Goal: Task Accomplishment & Management: Use online tool/utility

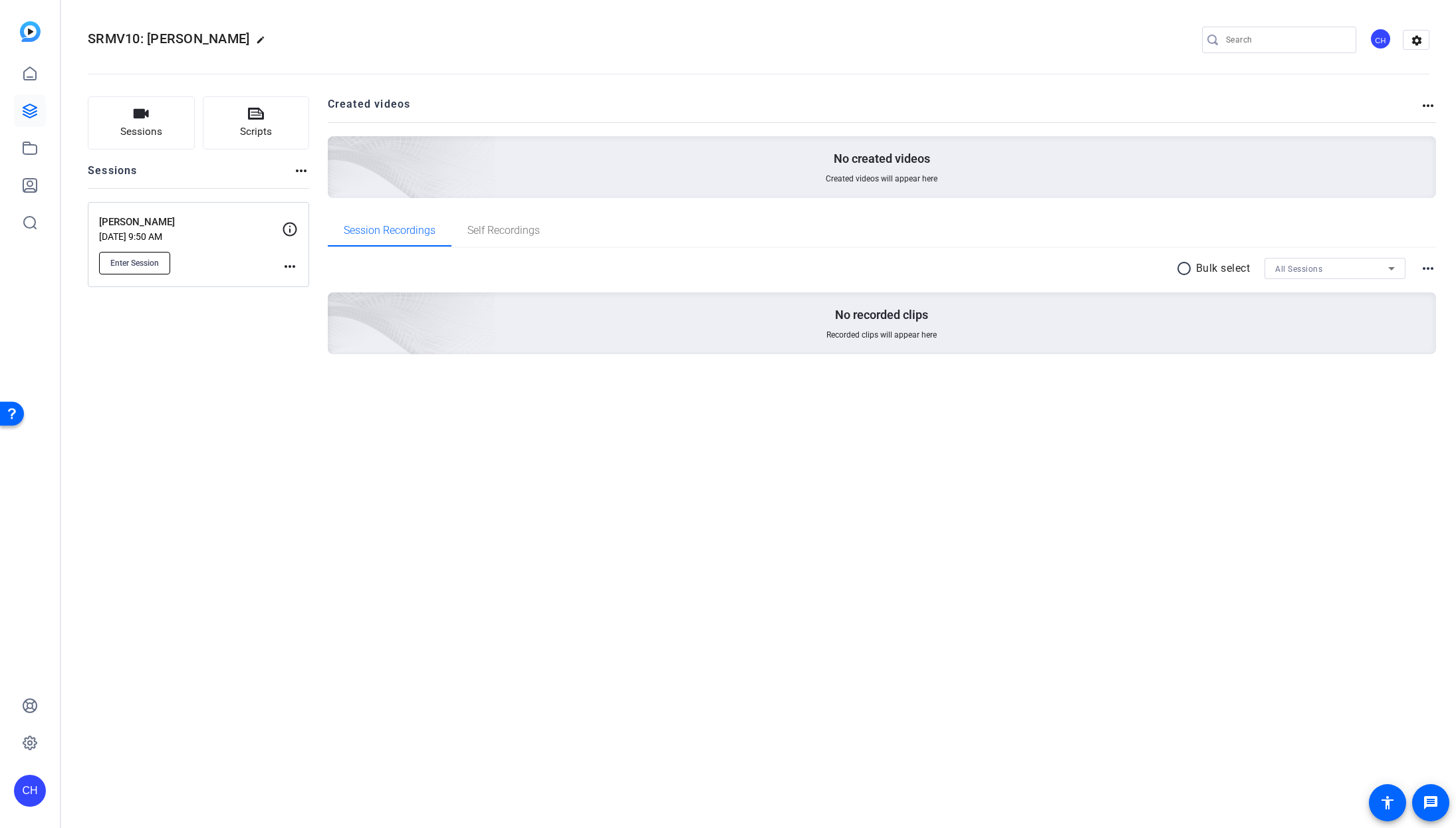
click at [150, 261] on span "Enter Session" at bounding box center [135, 264] width 49 height 11
click at [138, 259] on span "Enter Session" at bounding box center [135, 264] width 49 height 11
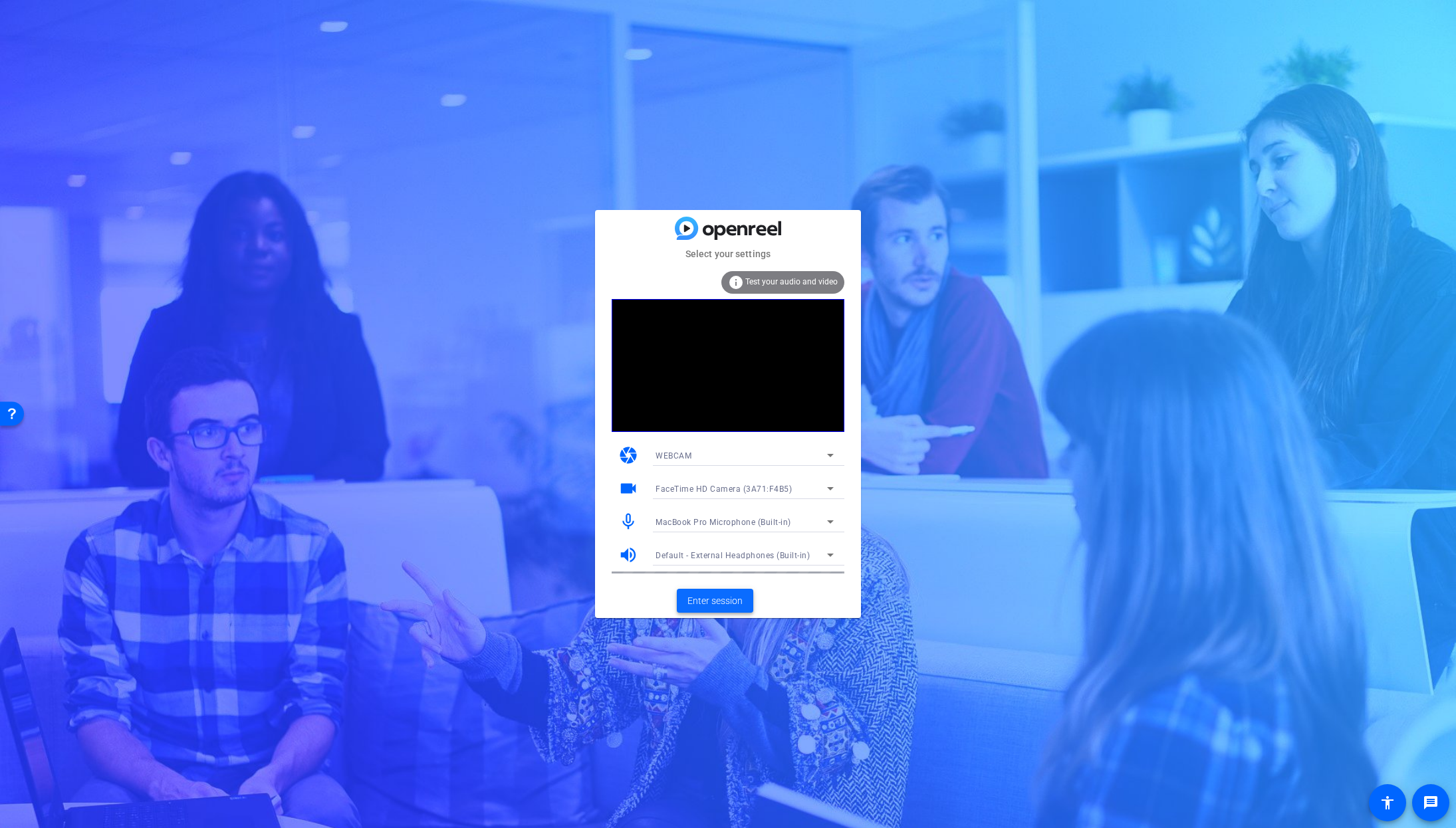
click at [728, 602] on span "Enter session" at bounding box center [715, 601] width 55 height 14
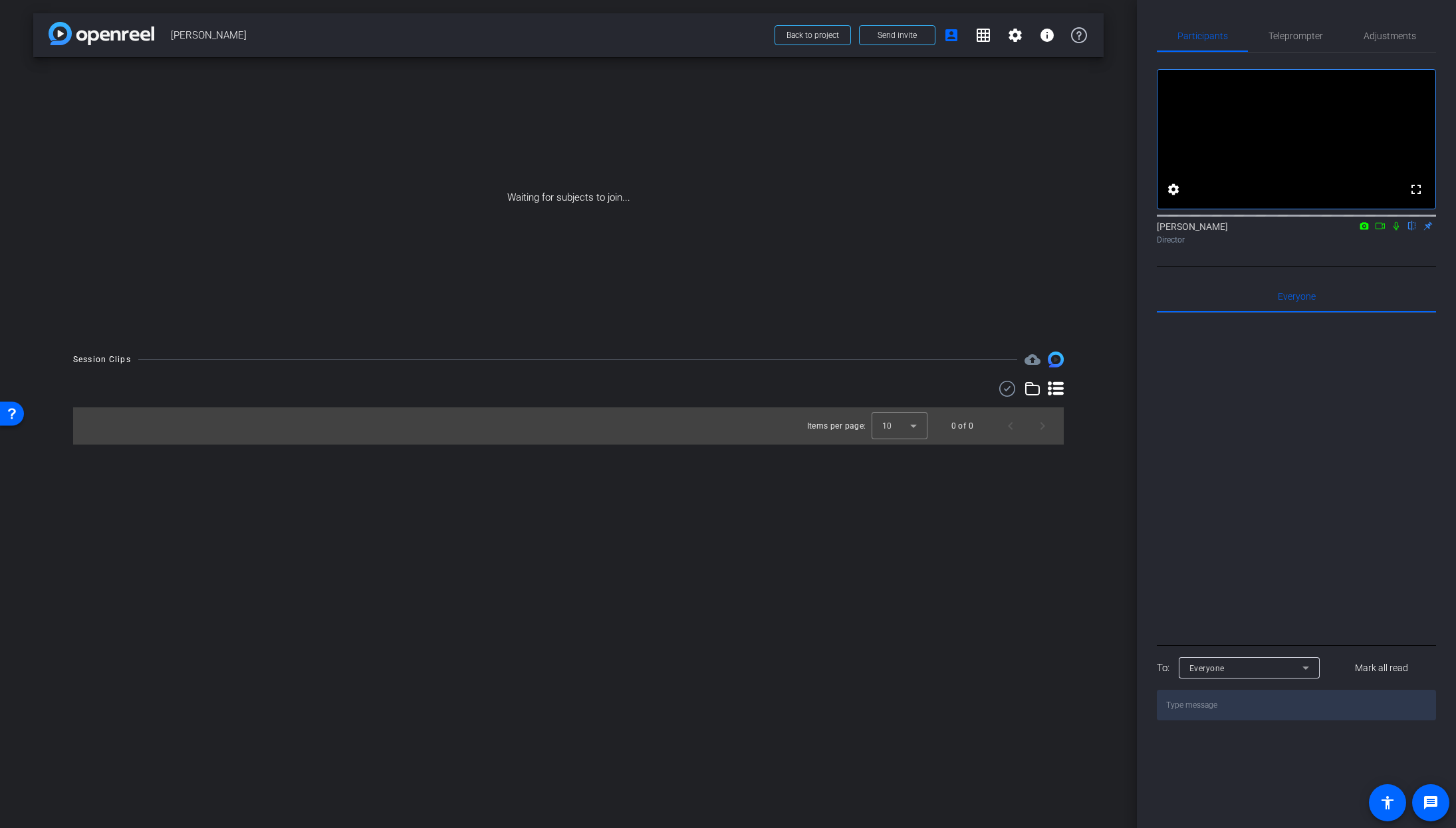
click at [1380, 230] on icon at bounding box center [1380, 226] width 11 height 9
click at [1397, 230] on icon at bounding box center [1397, 226] width 11 height 9
click at [1307, 40] on span "Teleprompter" at bounding box center [1296, 36] width 55 height 9
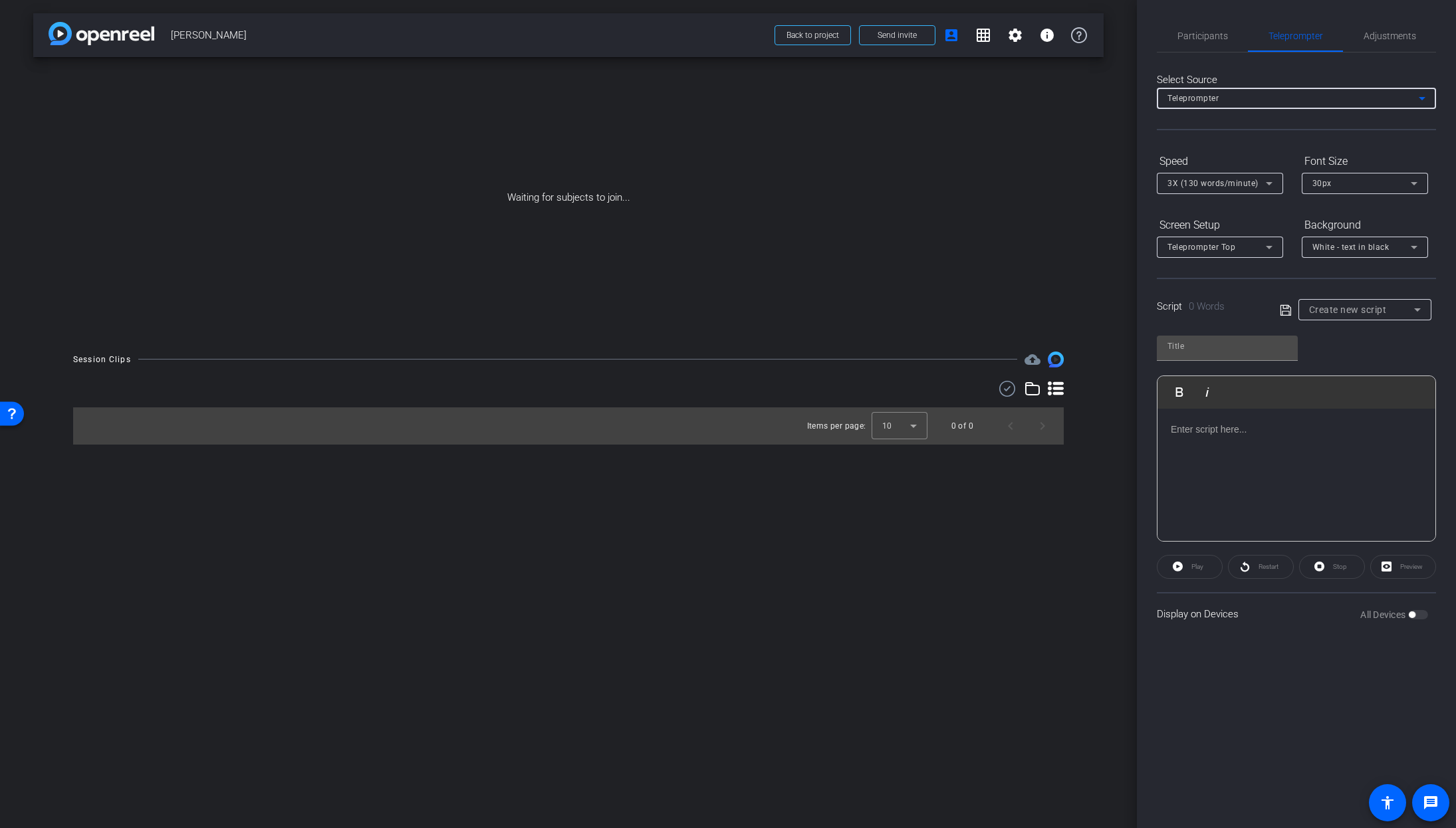
click at [1281, 100] on div "Teleprompter" at bounding box center [1293, 98] width 251 height 16
click at [1280, 101] on div at bounding box center [728, 414] width 1456 height 828
click at [1329, 306] on span "Create new script" at bounding box center [1348, 310] width 77 height 11
click at [1345, 355] on span "FACTOR ANALYSIS" at bounding box center [1347, 357] width 76 height 16
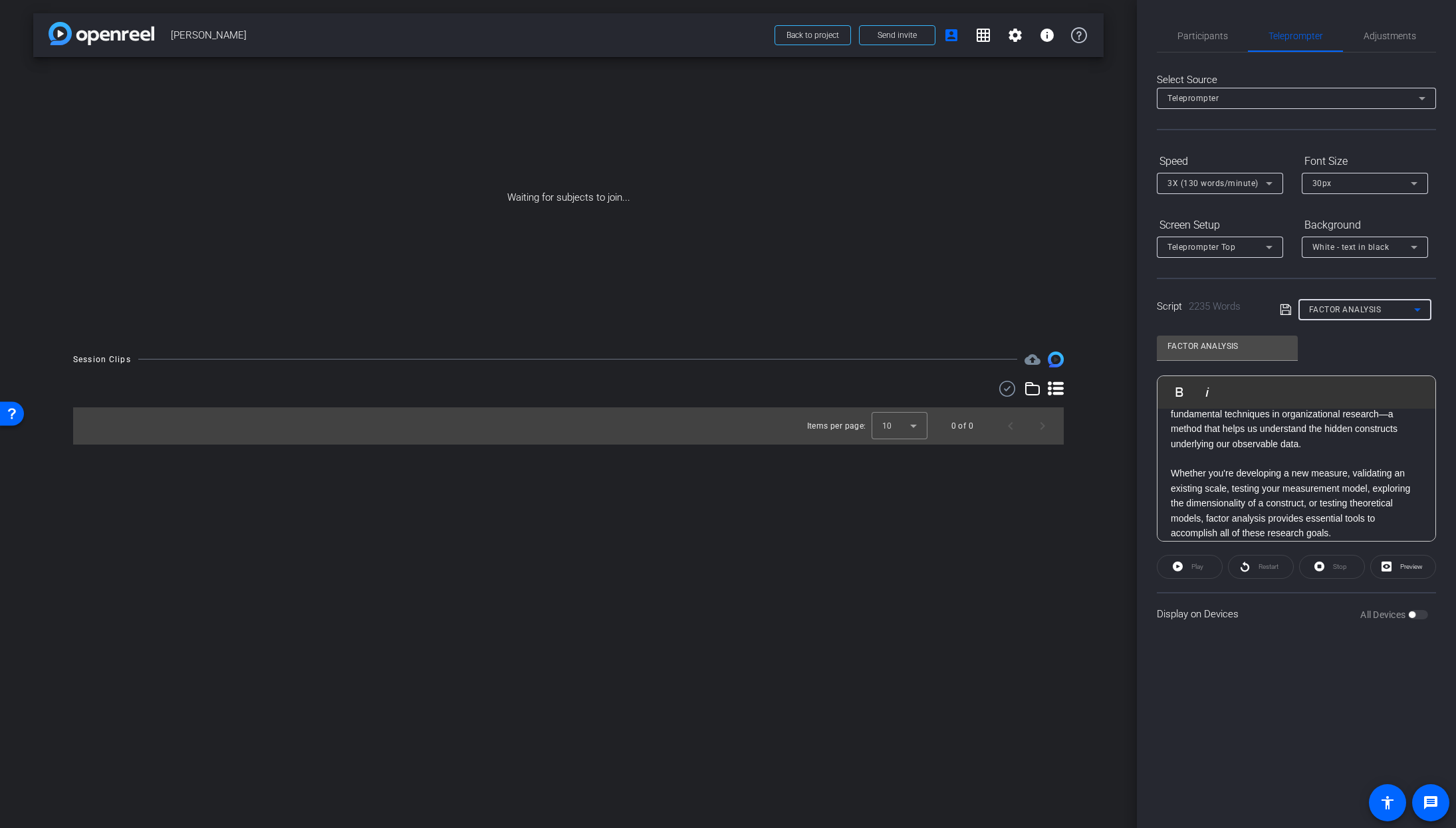
scroll to position [95, 0]
click at [1411, 565] on span "Preview" at bounding box center [1411, 567] width 23 height 7
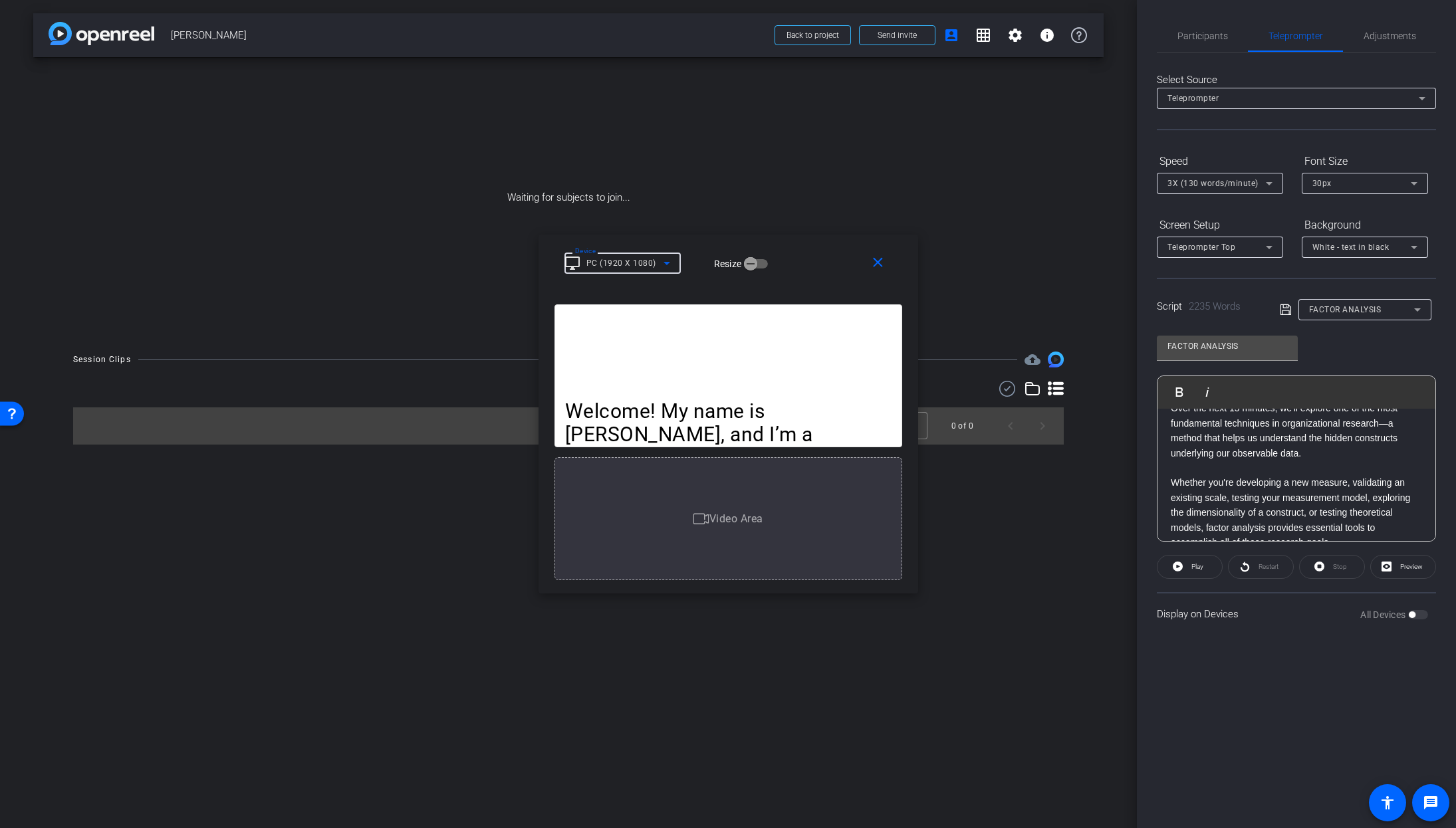
click at [636, 266] on mat-select-trigger "PC (1920 X 1080)" at bounding box center [621, 263] width 70 height 9
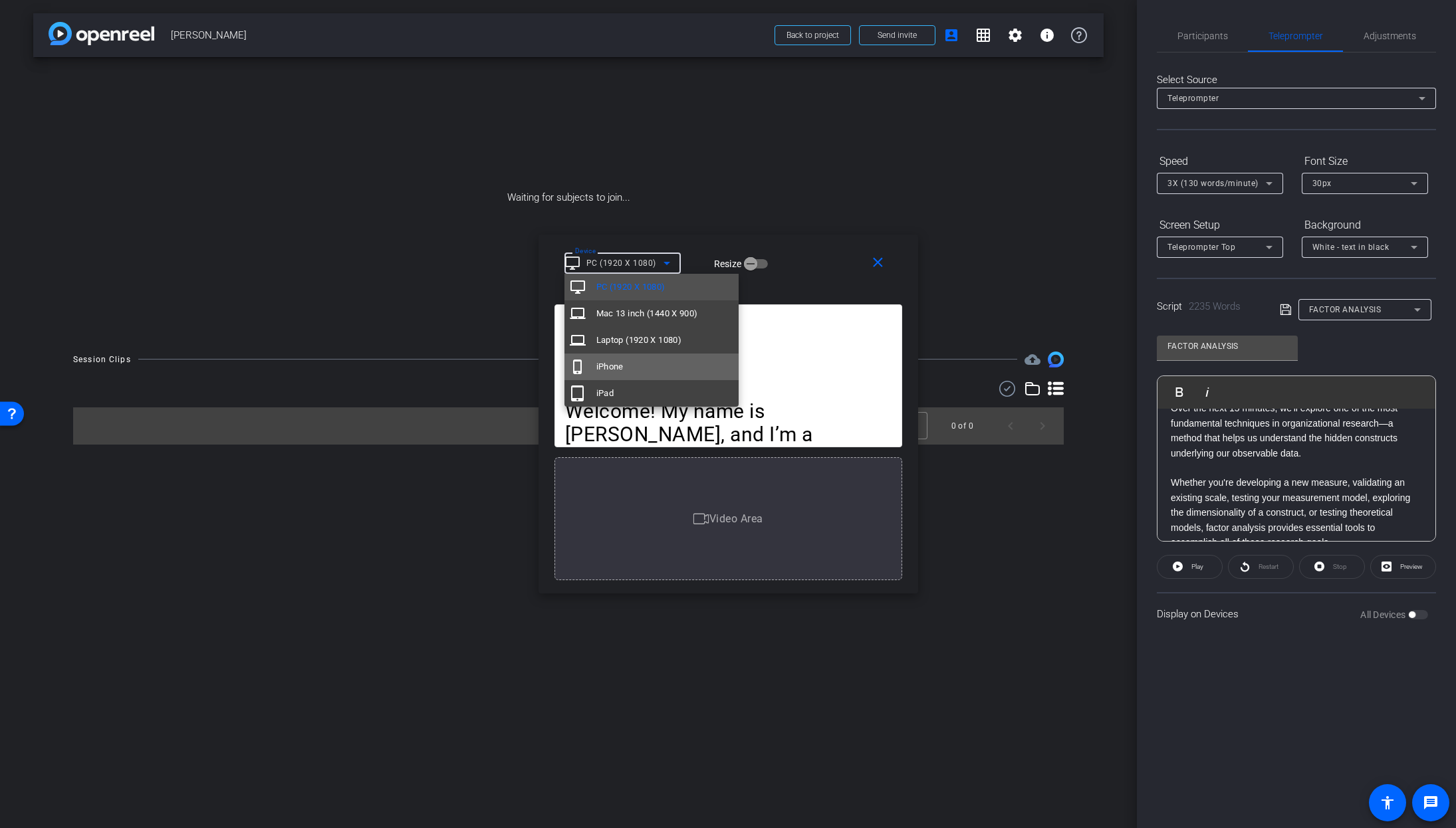
click at [635, 362] on mat-option "phone_iphone iPhone" at bounding box center [652, 367] width 175 height 27
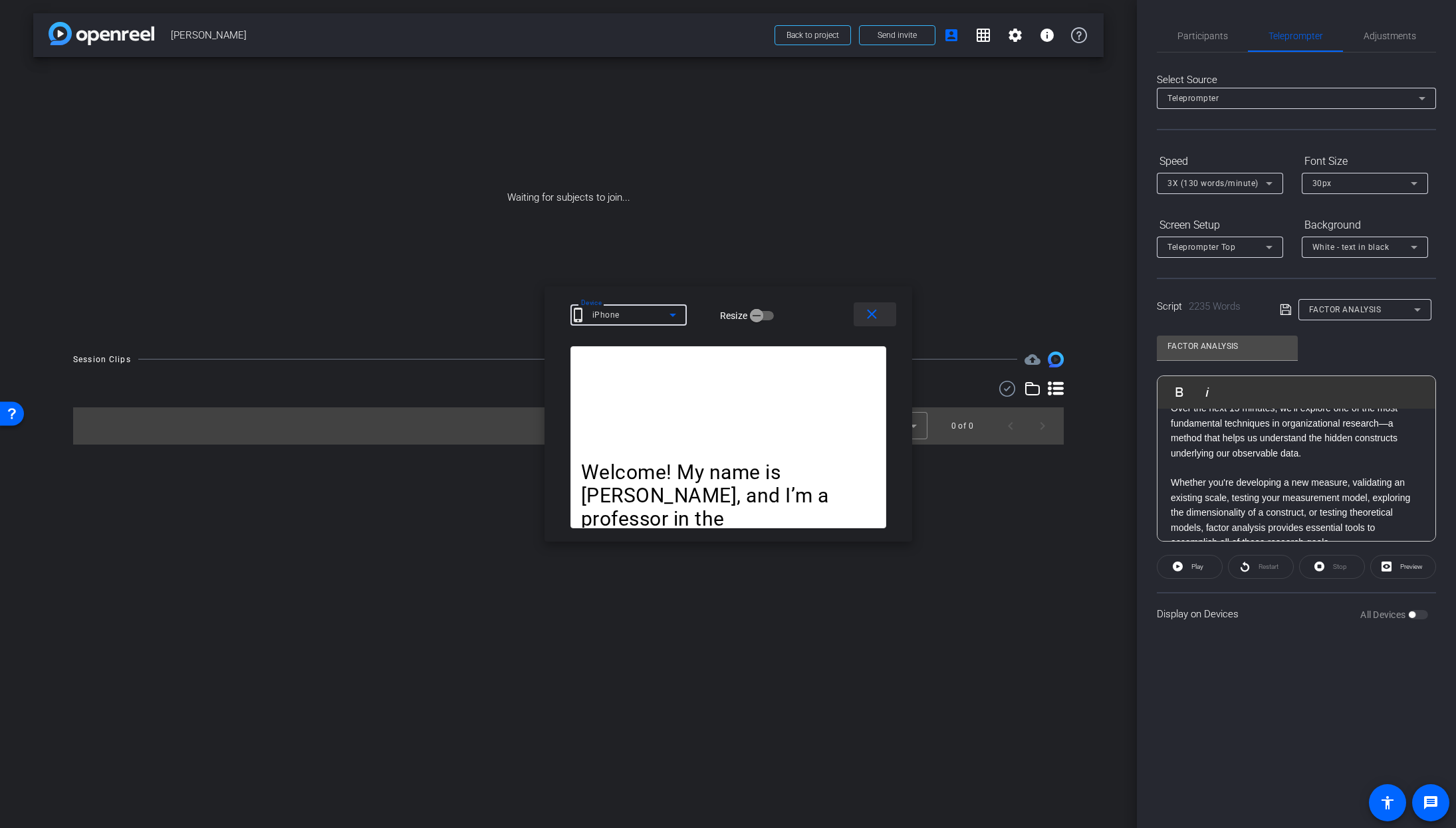
click at [879, 311] on mat-icon "close" at bounding box center [872, 314] width 16 height 16
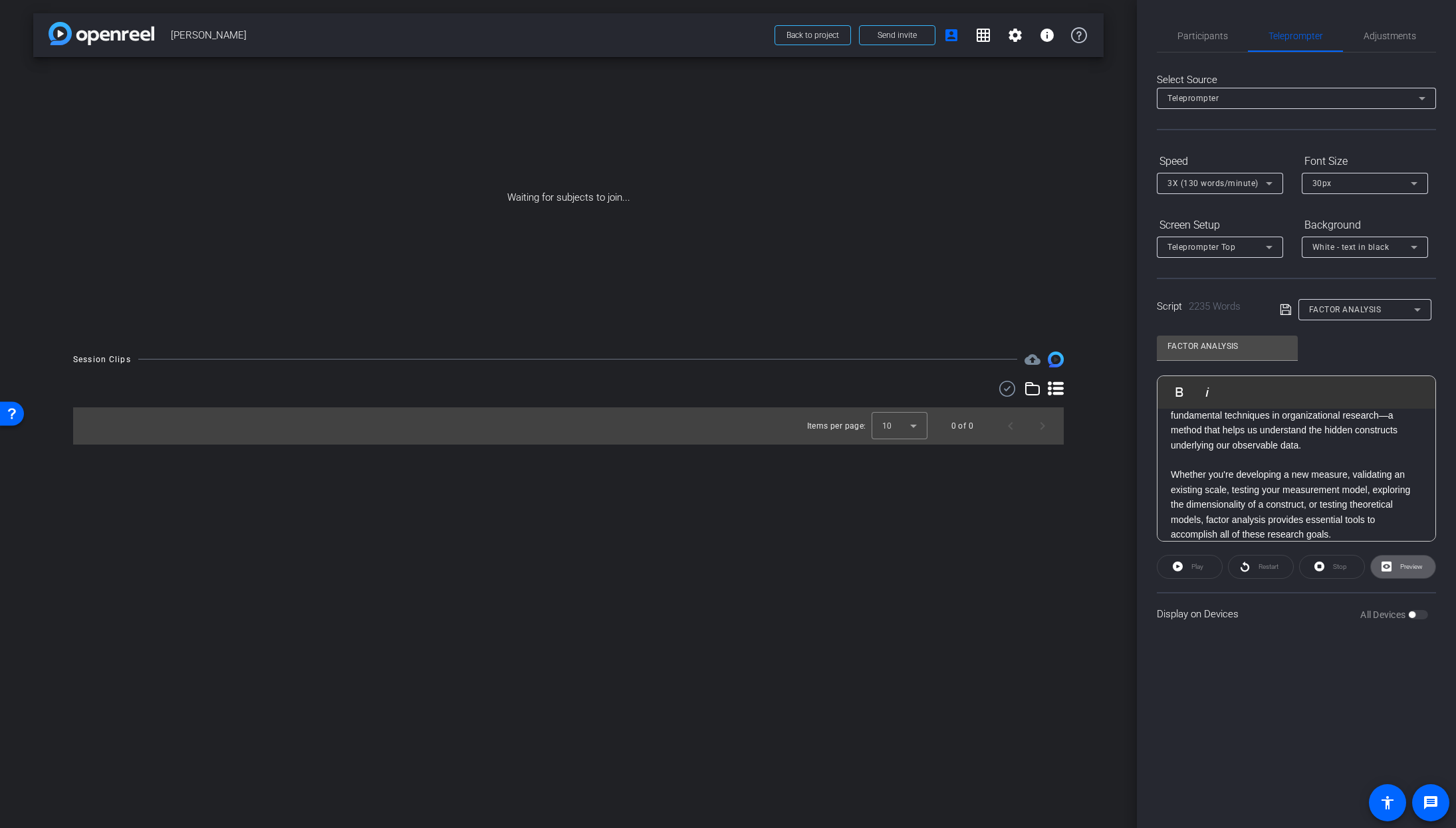
scroll to position [114, 0]
click at [1370, 307] on span "FACTOR ANALYSIS" at bounding box center [1345, 310] width 73 height 9
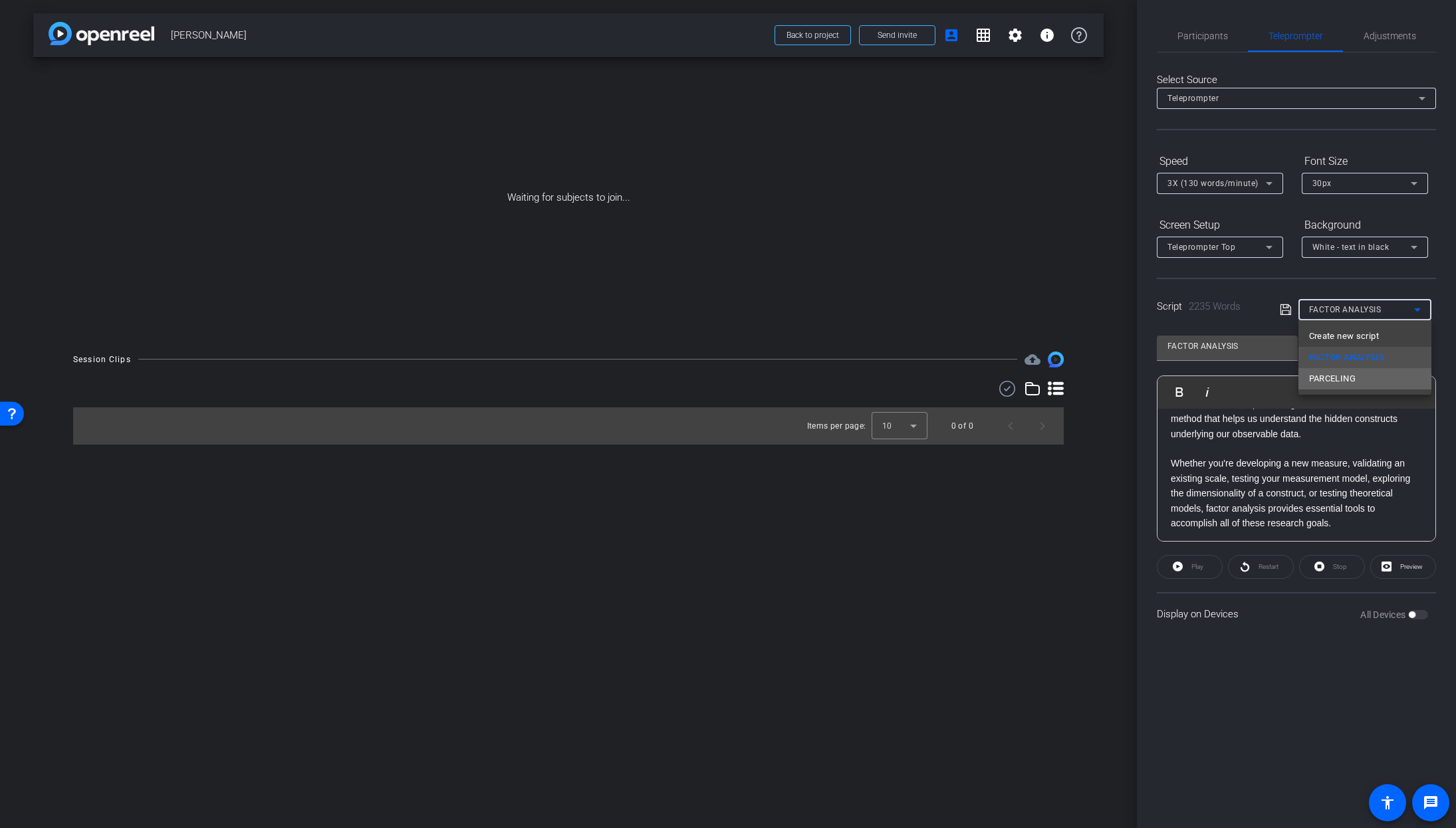
click at [1340, 380] on span "PARCELING" at bounding box center [1333, 379] width 47 height 16
type input "PARCELING"
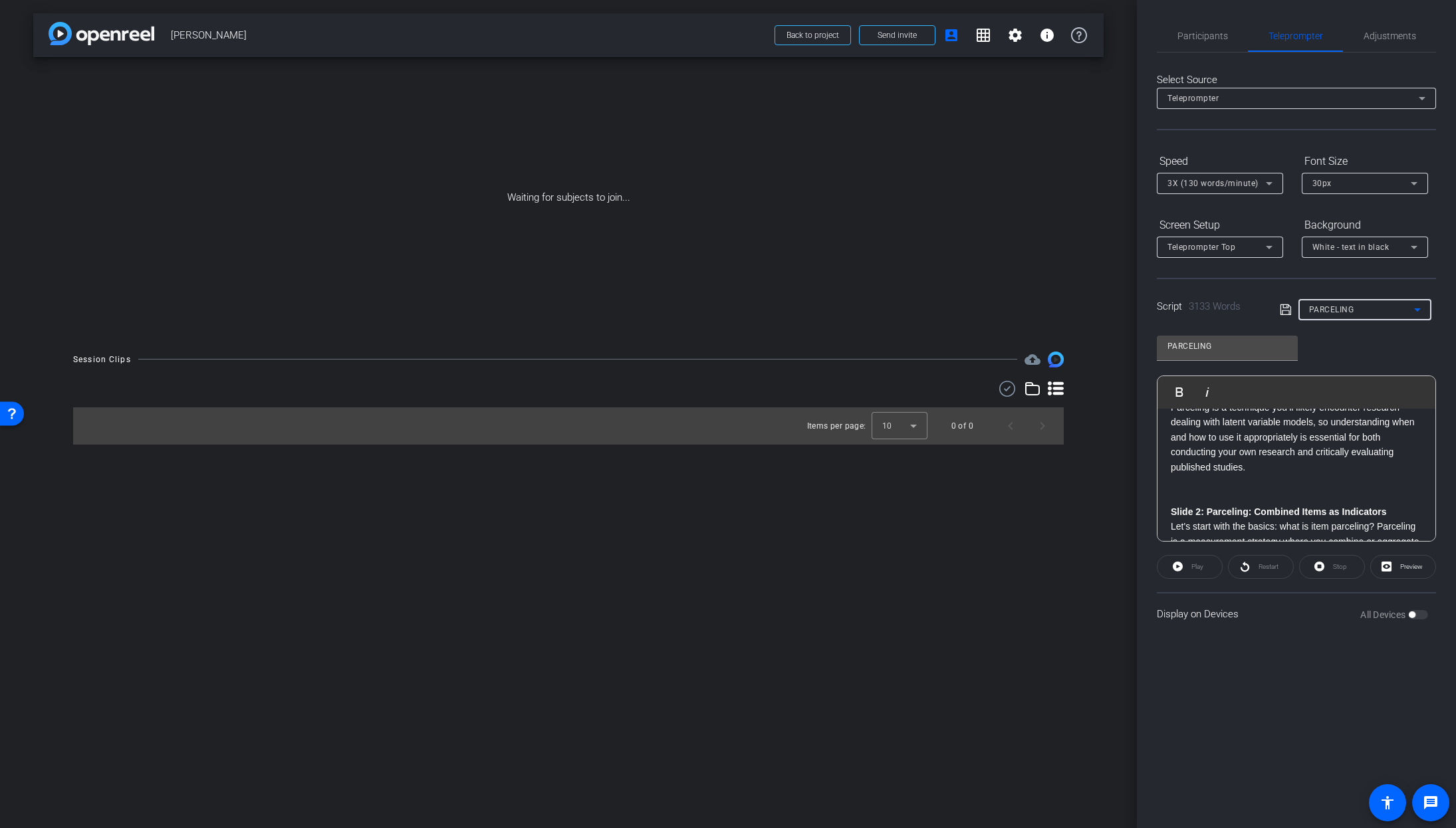
scroll to position [144, 0]
click at [1367, 313] on div "PARCELING" at bounding box center [1361, 310] width 105 height 16
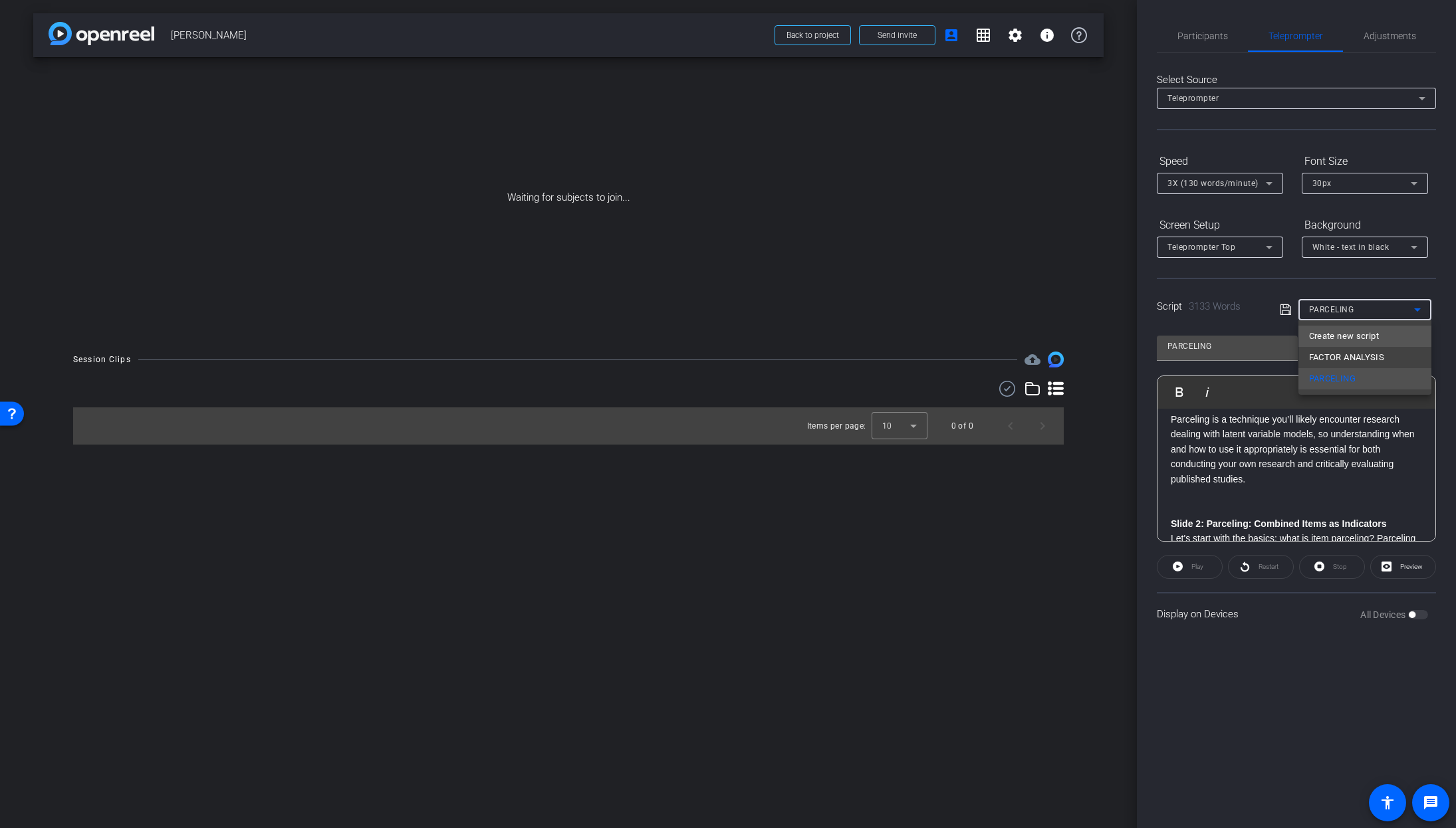
click at [1369, 333] on span "Create new script" at bounding box center [1344, 337] width 70 height 16
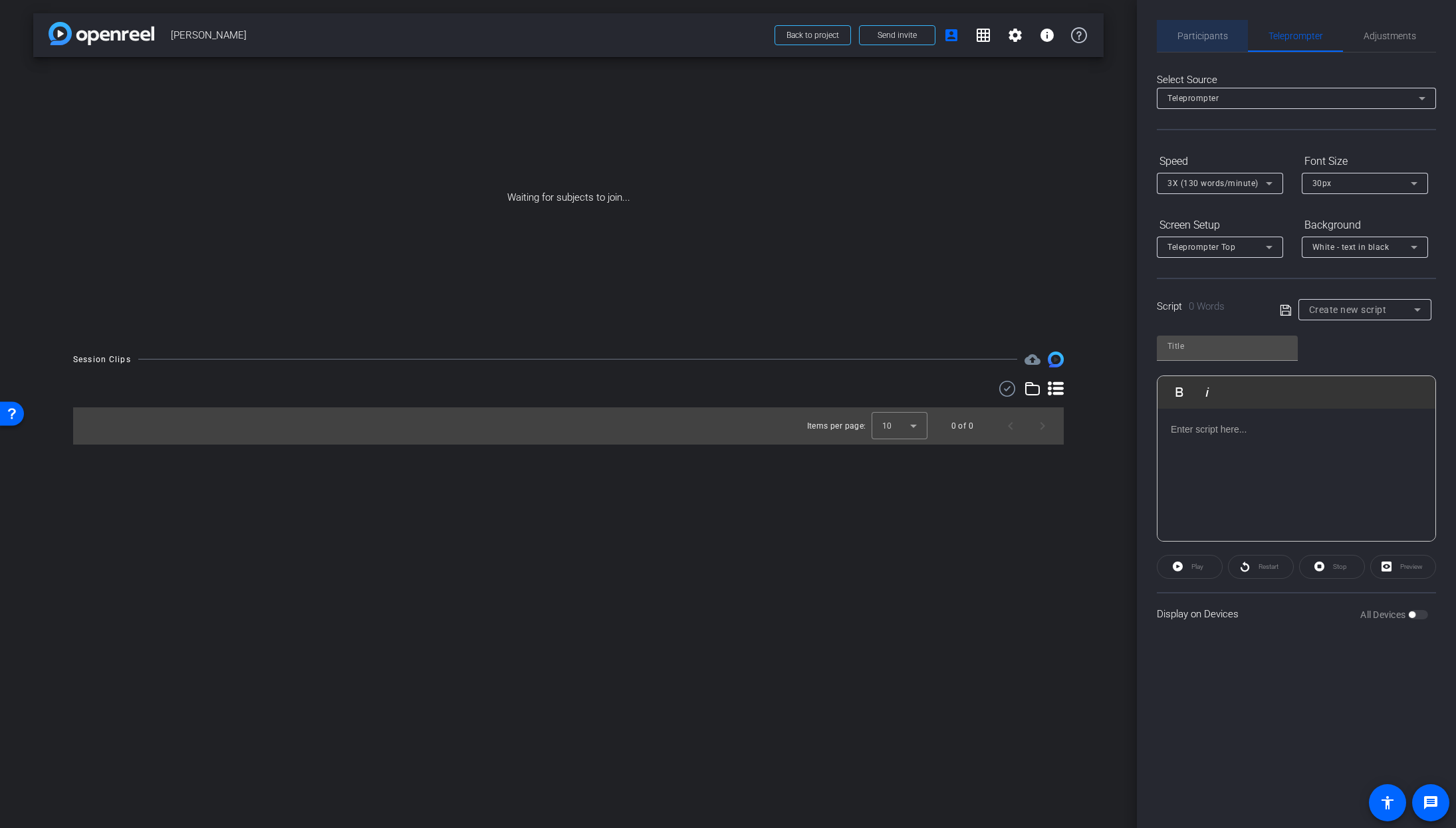
click at [1196, 29] on span "Participants" at bounding box center [1203, 35] width 50 height 32
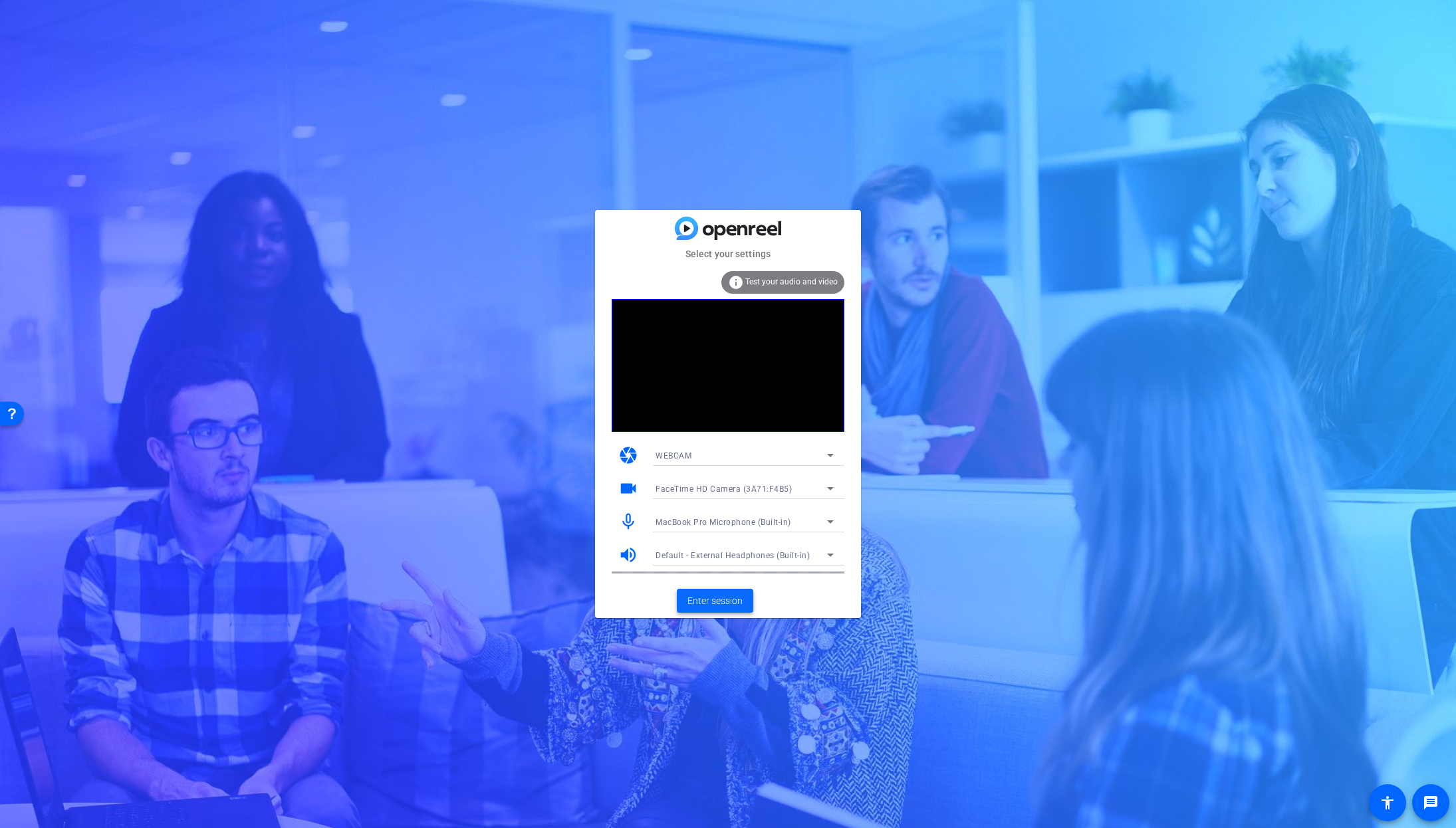
click at [729, 604] on span "Enter session" at bounding box center [715, 601] width 55 height 14
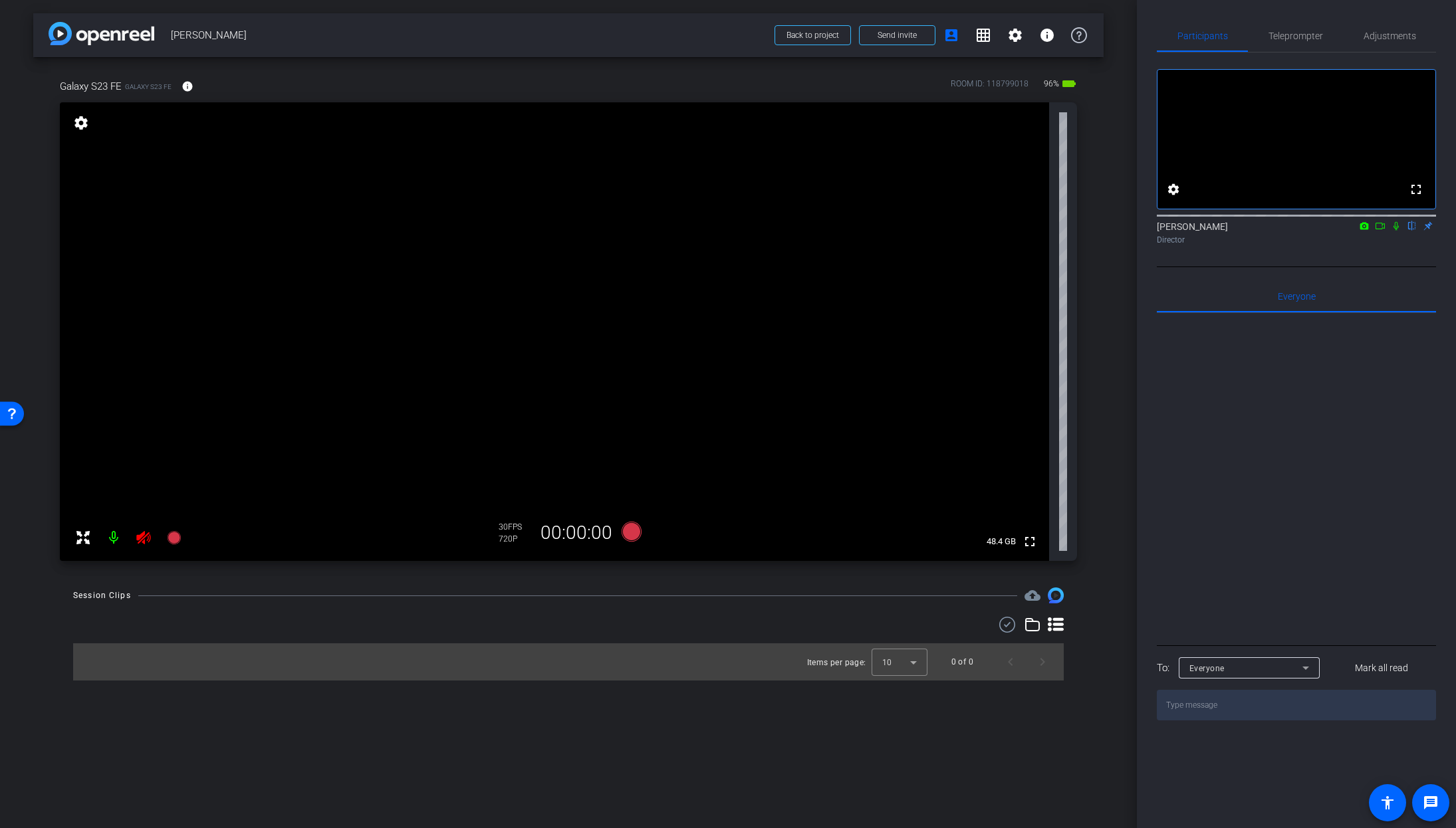
click at [145, 541] on icon at bounding box center [144, 538] width 16 height 16
click at [1389, 37] on span "Adjustments" at bounding box center [1390, 36] width 52 height 9
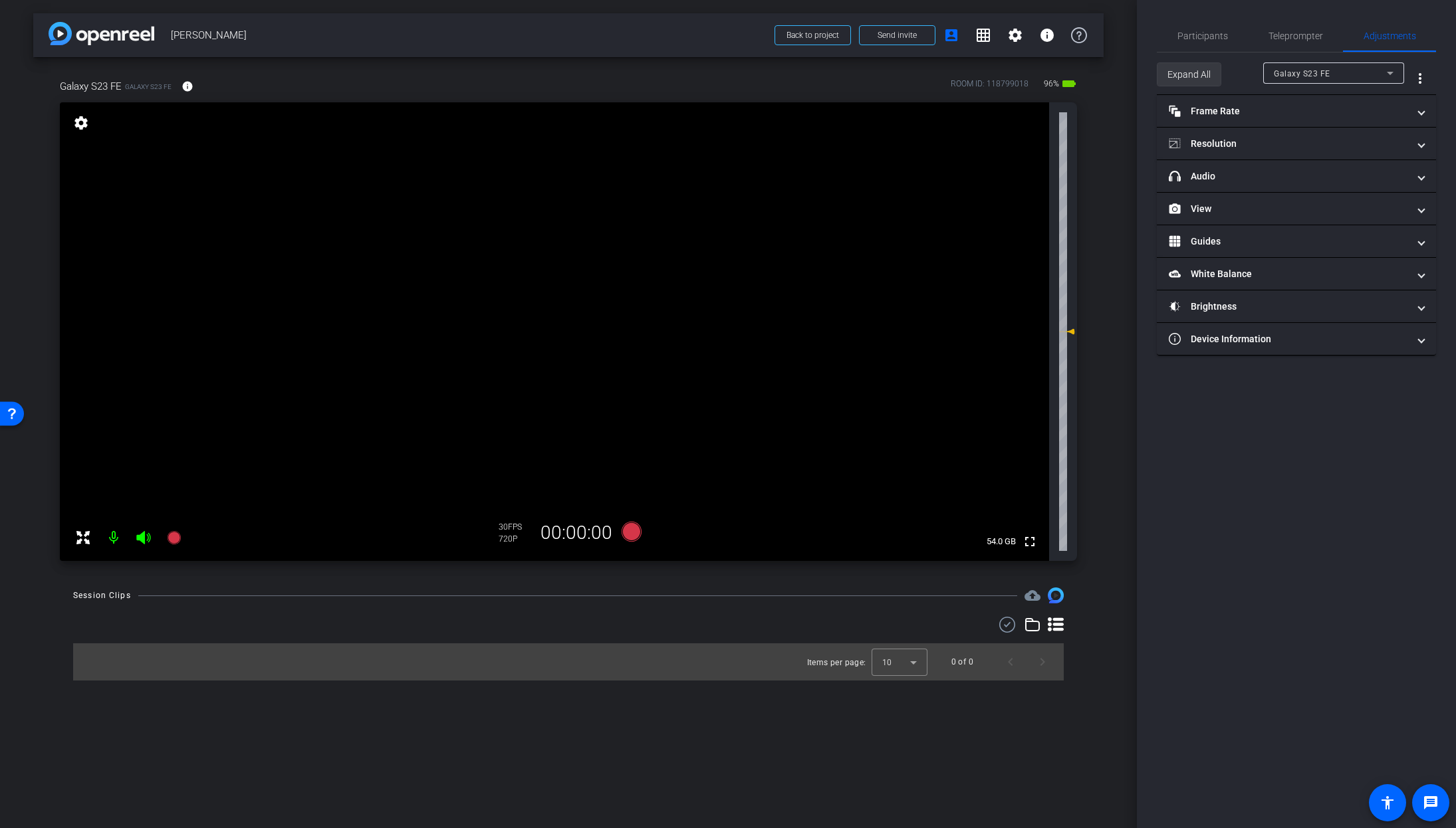
click at [1194, 77] on span "Expand All" at bounding box center [1189, 75] width 43 height 25
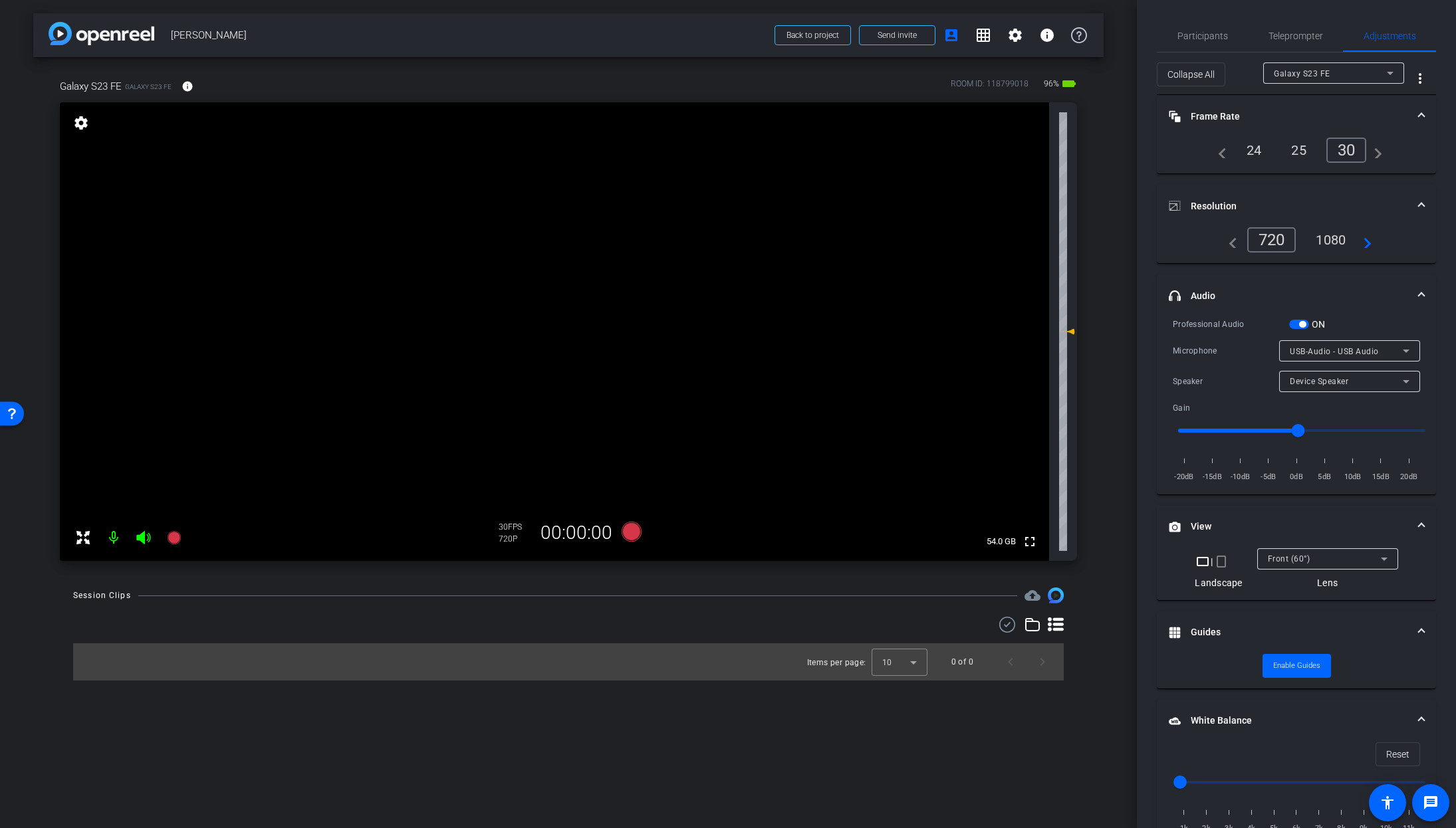
click at [1332, 239] on div "1080" at bounding box center [1331, 239] width 50 height 22
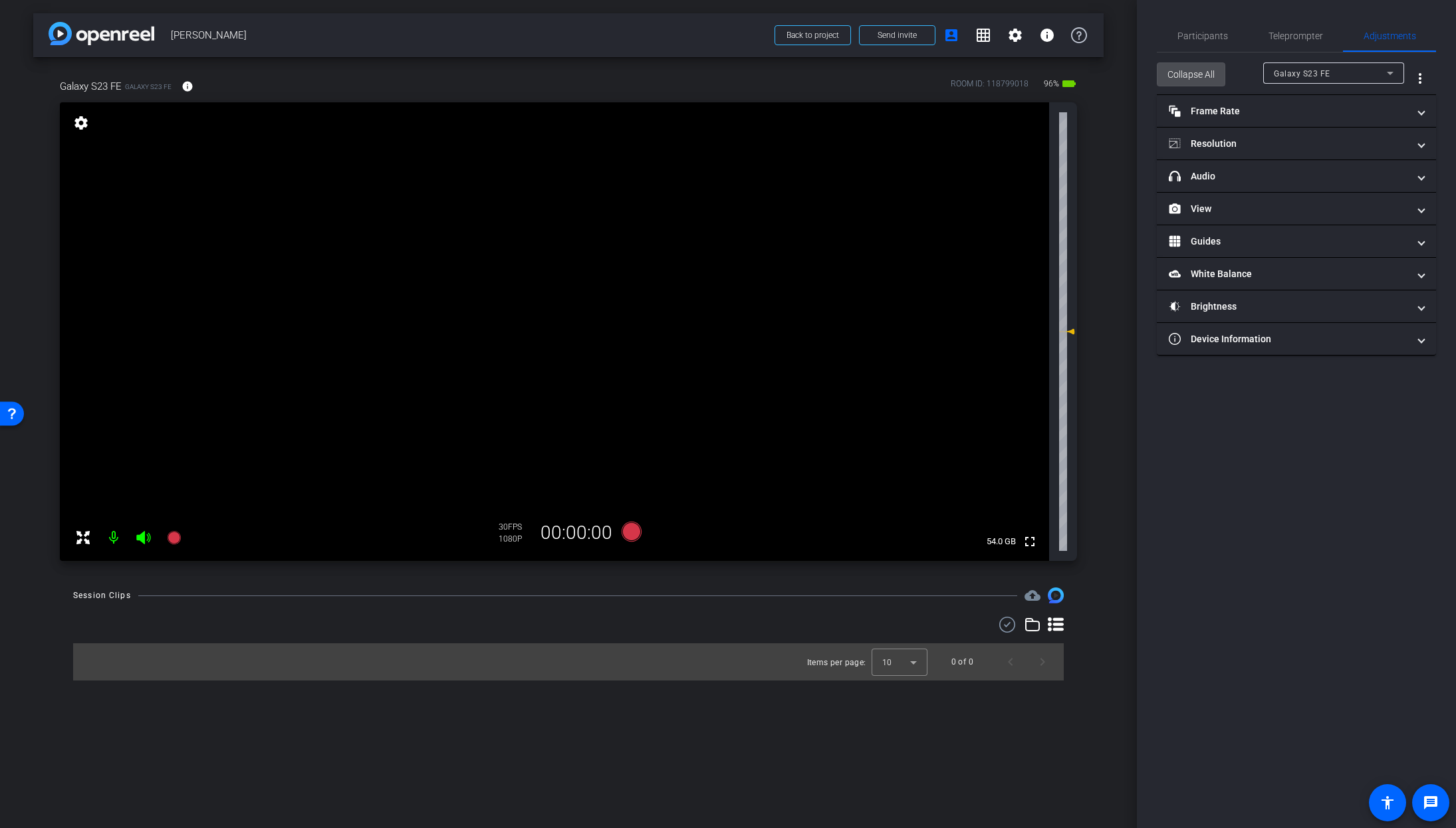
click at [1207, 73] on span "Collapse All" at bounding box center [1191, 75] width 47 height 25
click at [1207, 76] on span "Expand All" at bounding box center [1189, 75] width 43 height 25
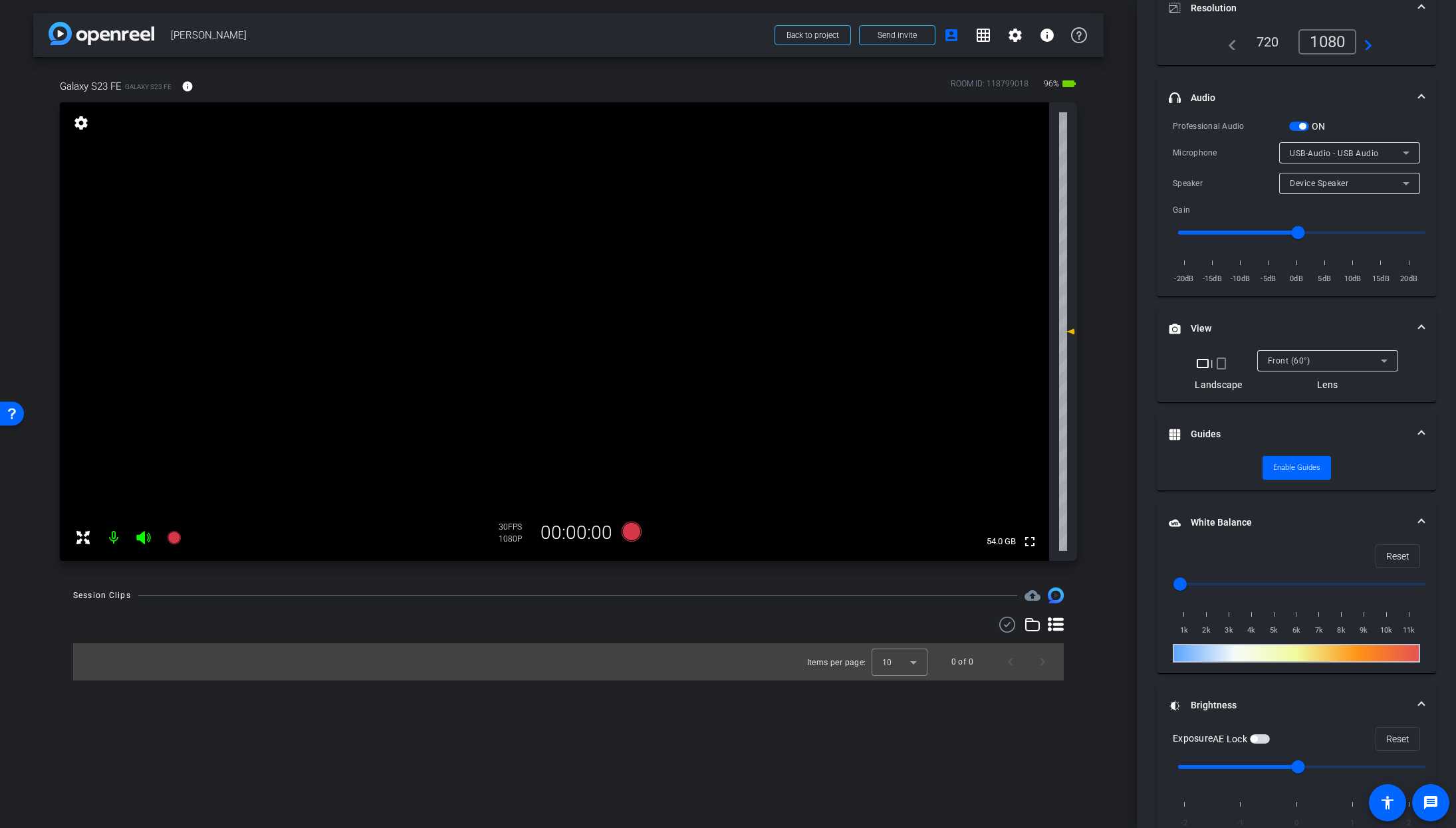
scroll to position [208, 0]
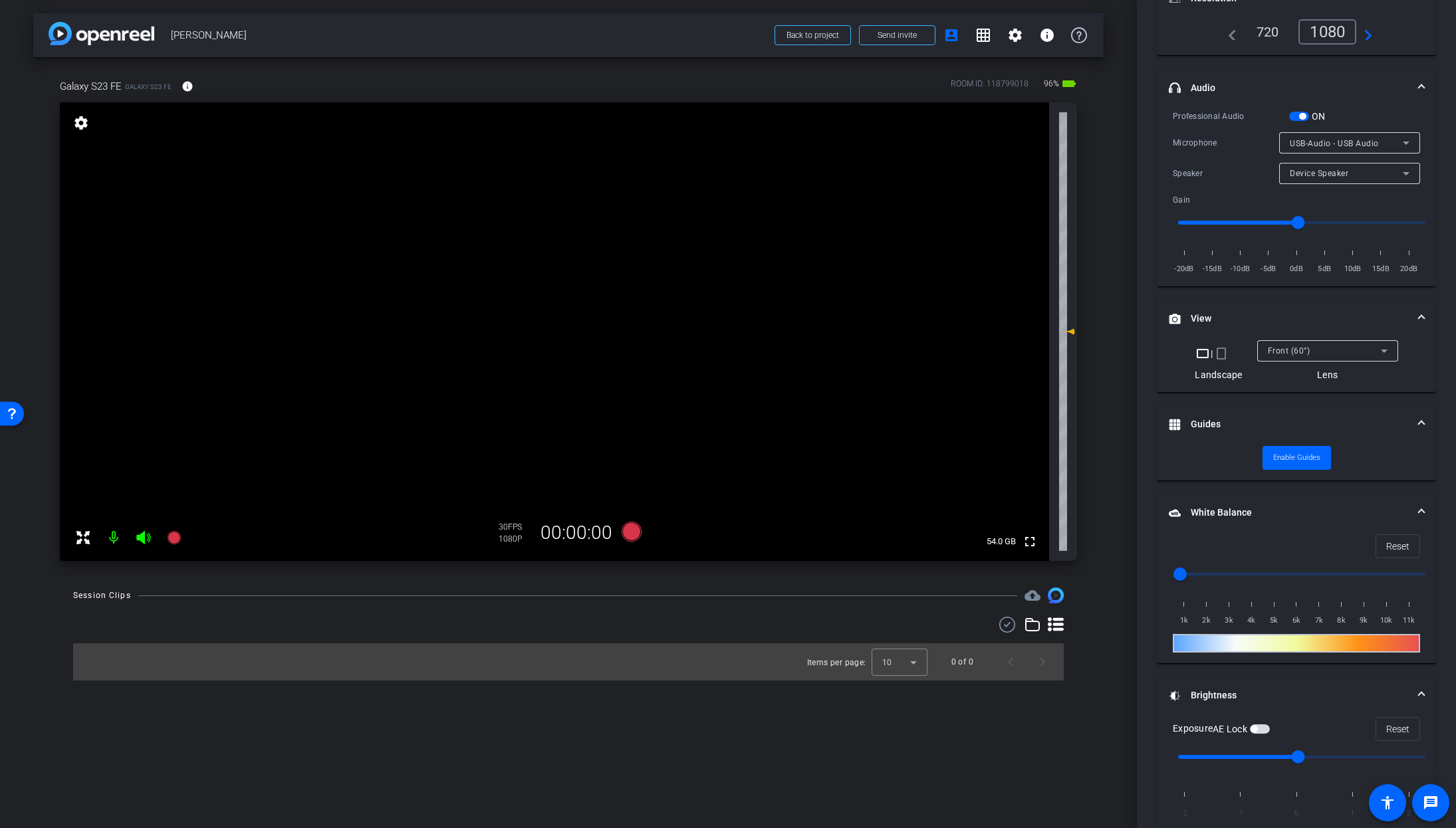
click at [1345, 343] on div "Front (60°)" at bounding box center [1325, 350] width 113 height 16
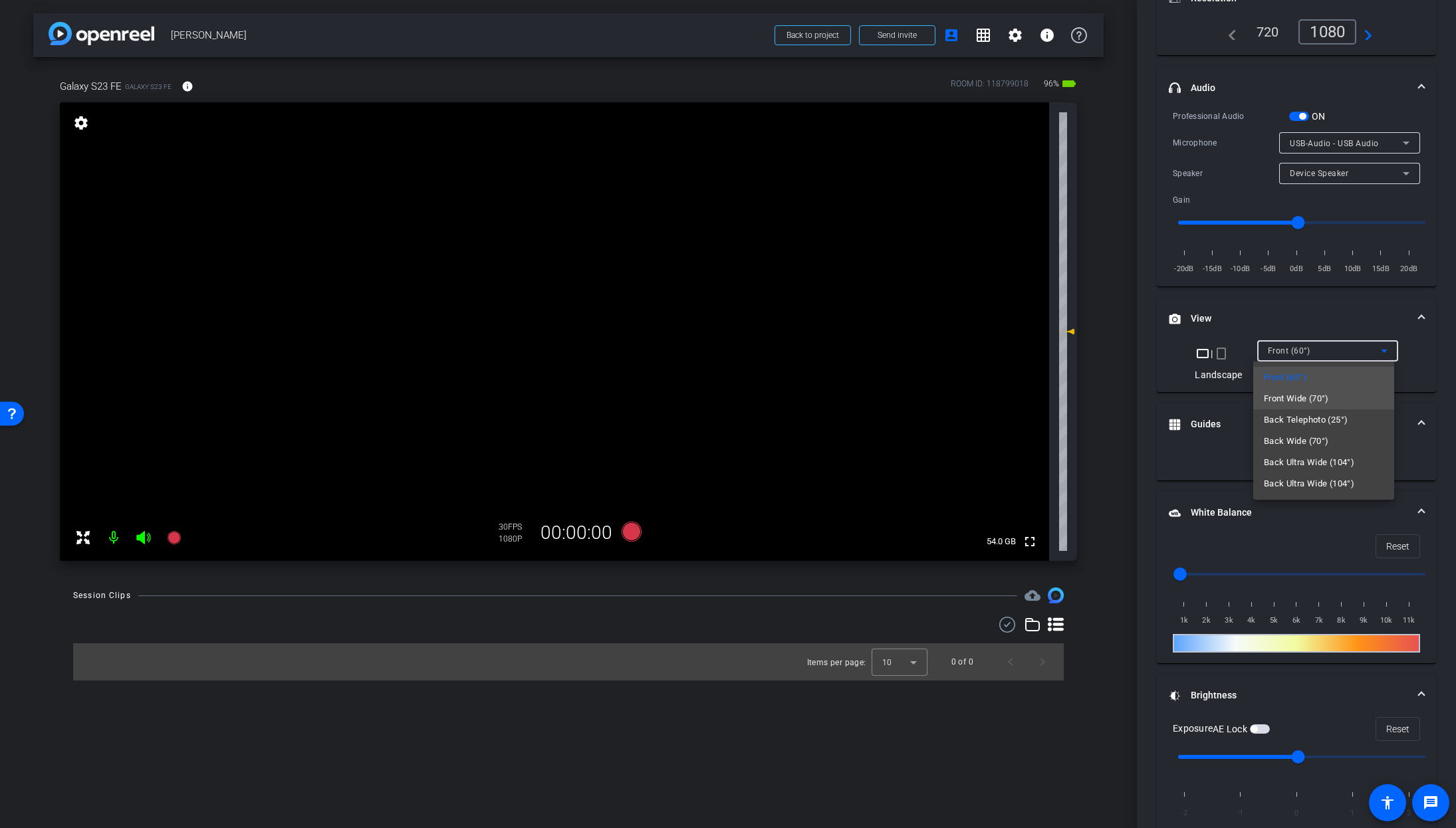
click at [1353, 400] on mat-option "Front Wide (70°)" at bounding box center [1324, 399] width 141 height 22
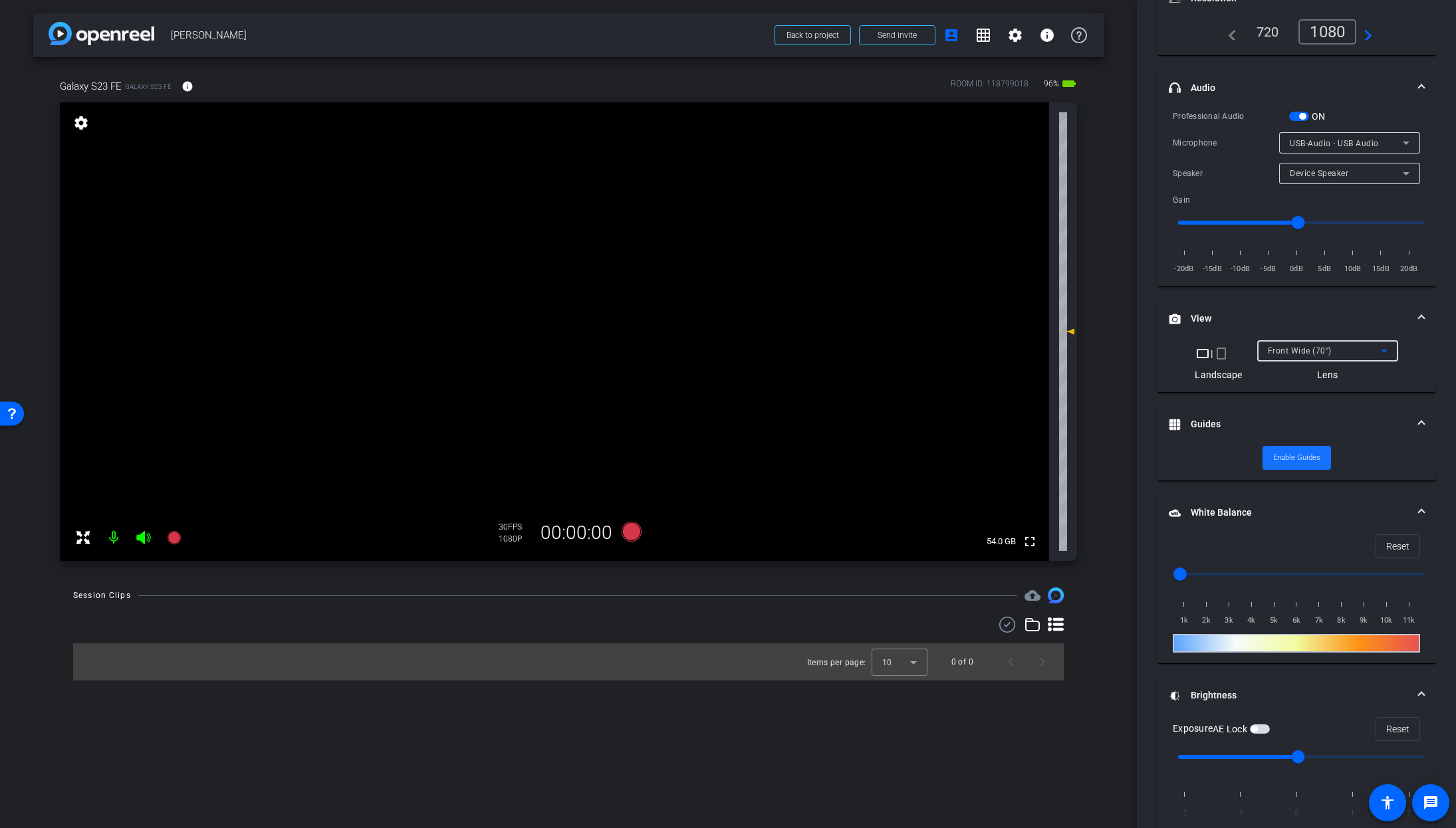
click at [1311, 454] on span "Enable Guides" at bounding box center [1297, 458] width 47 height 20
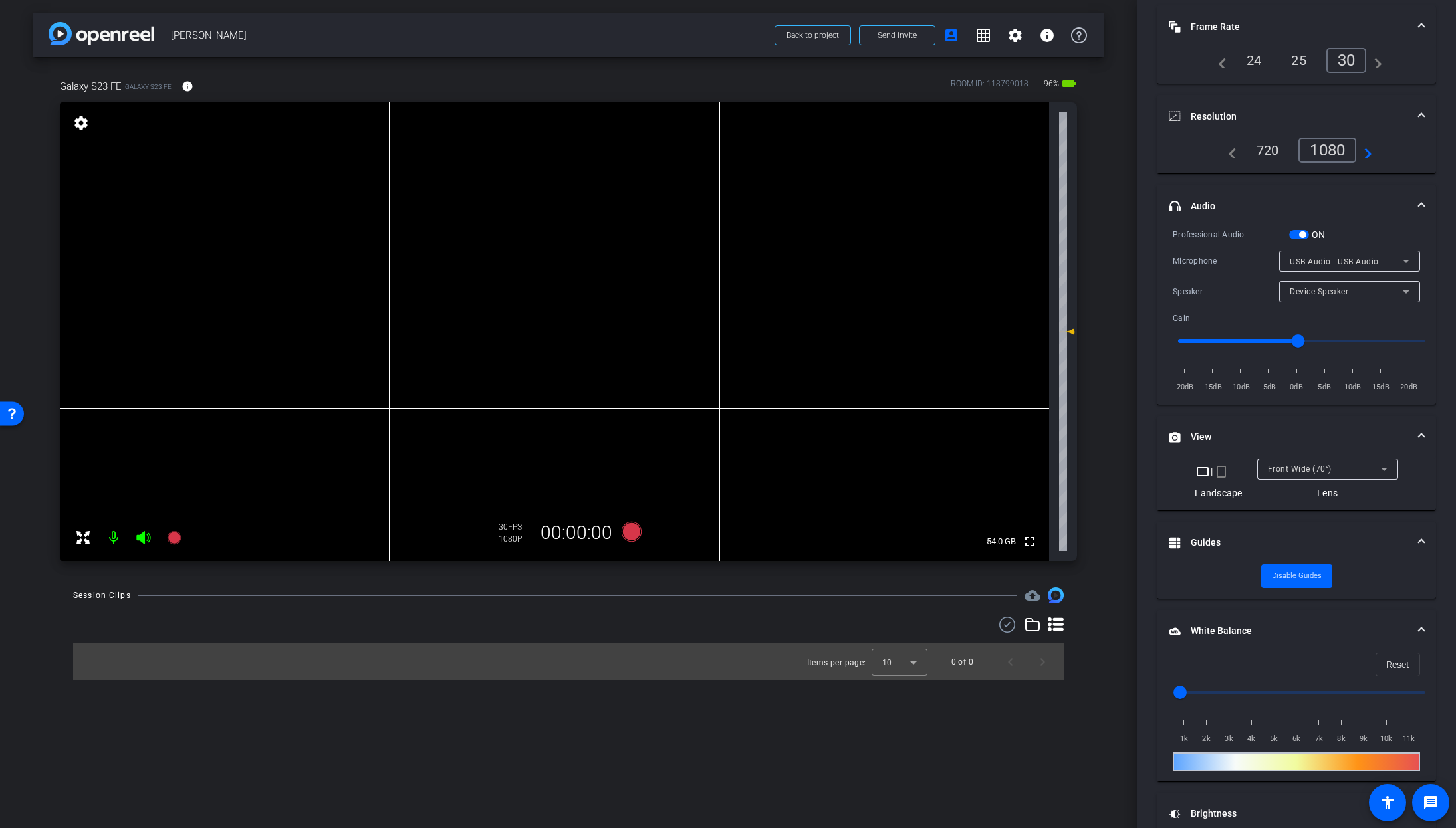
scroll to position [0, 0]
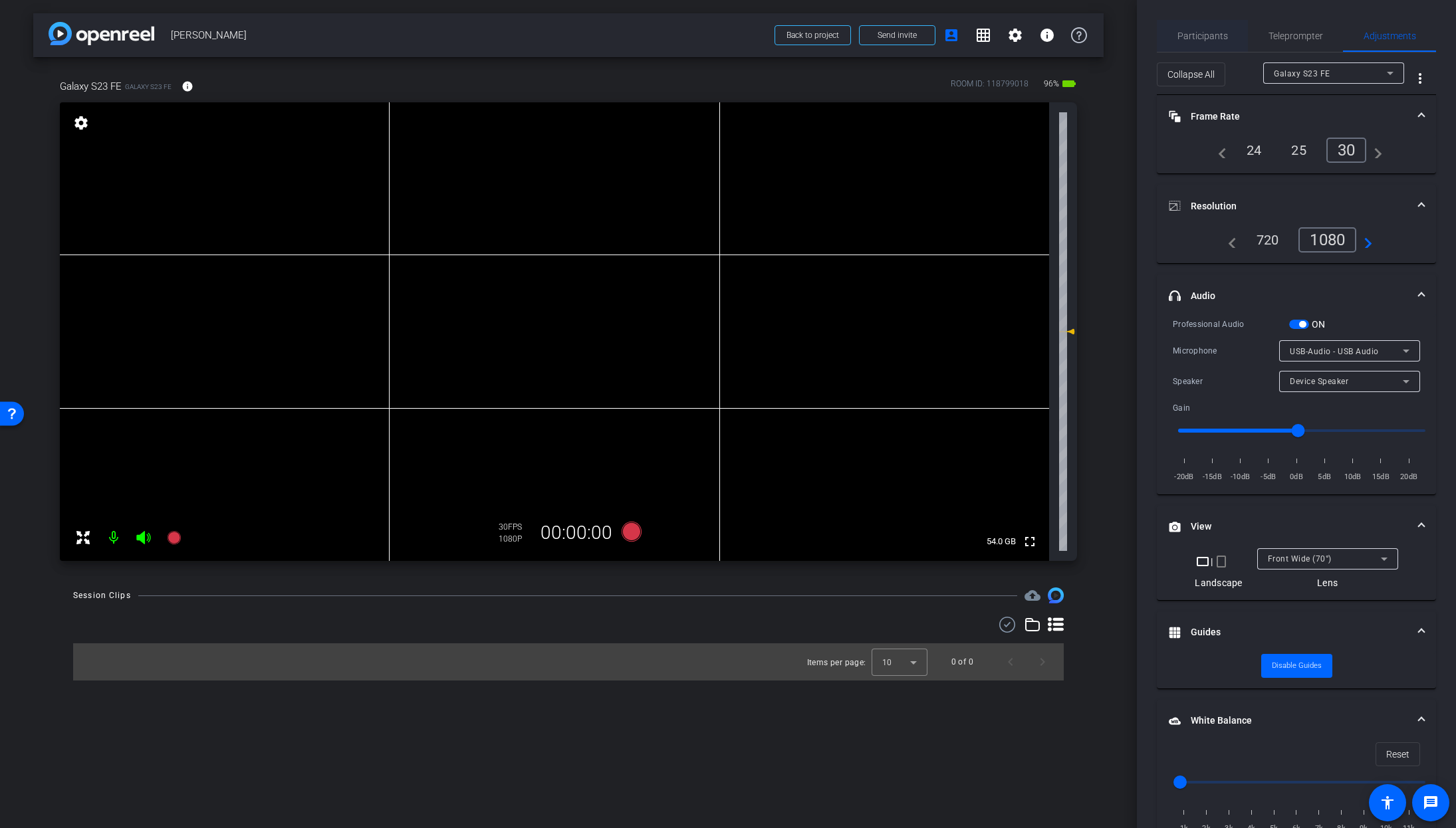
click at [1220, 38] on span "Participants" at bounding box center [1203, 36] width 50 height 9
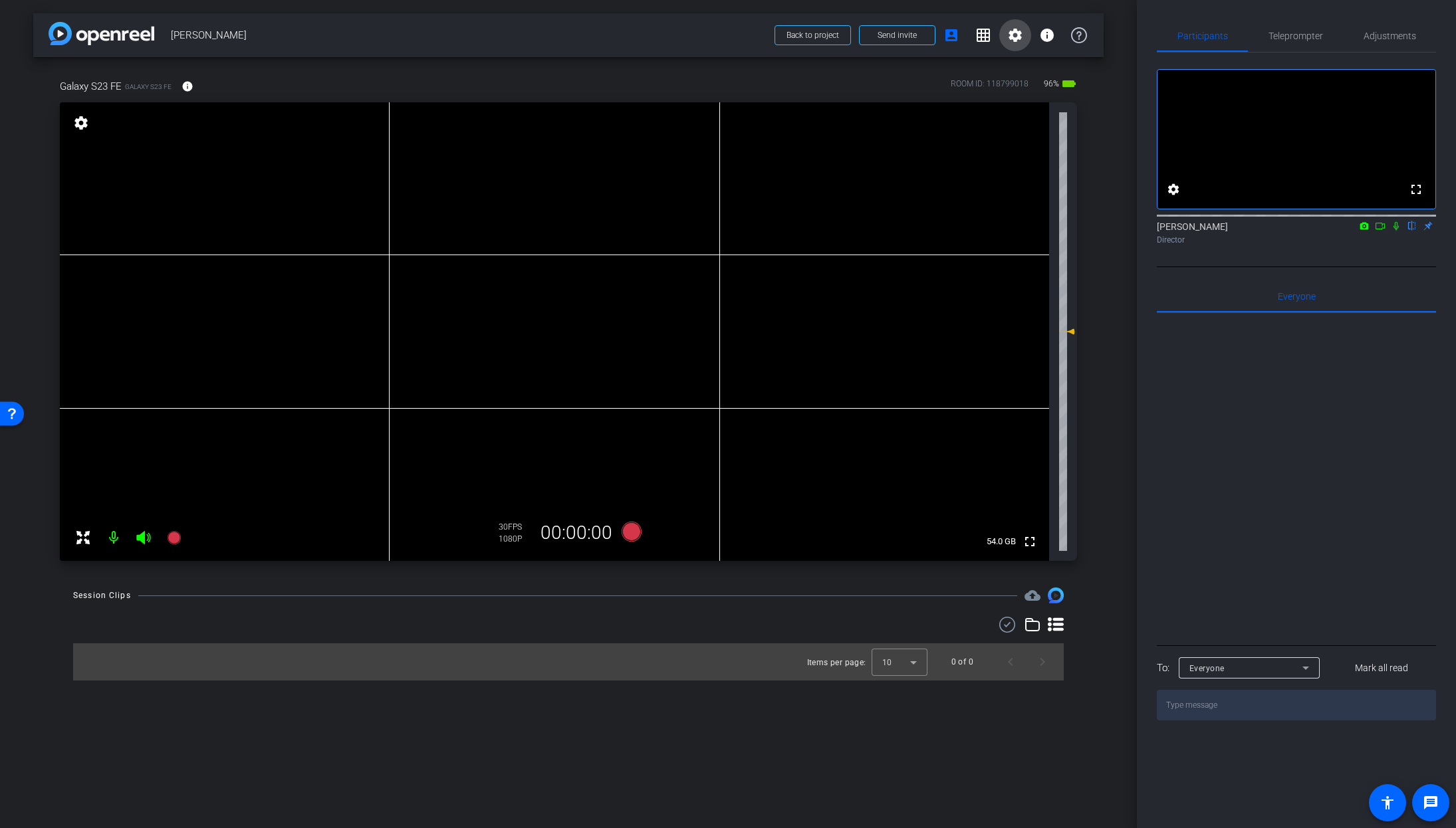
click at [1018, 38] on mat-icon "settings" at bounding box center [1016, 35] width 16 height 16
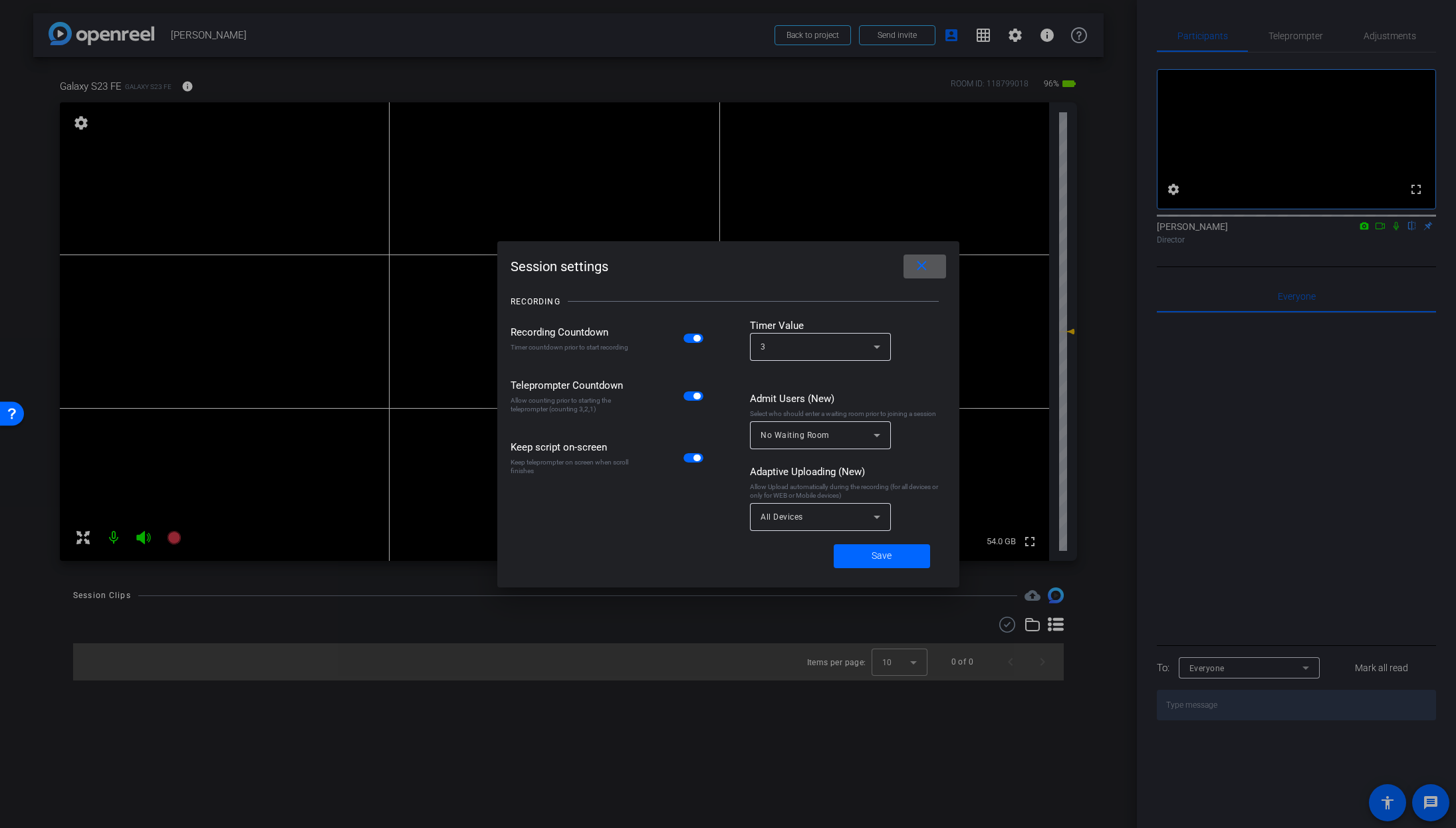
click at [927, 271] on mat-icon "close" at bounding box center [922, 266] width 16 height 16
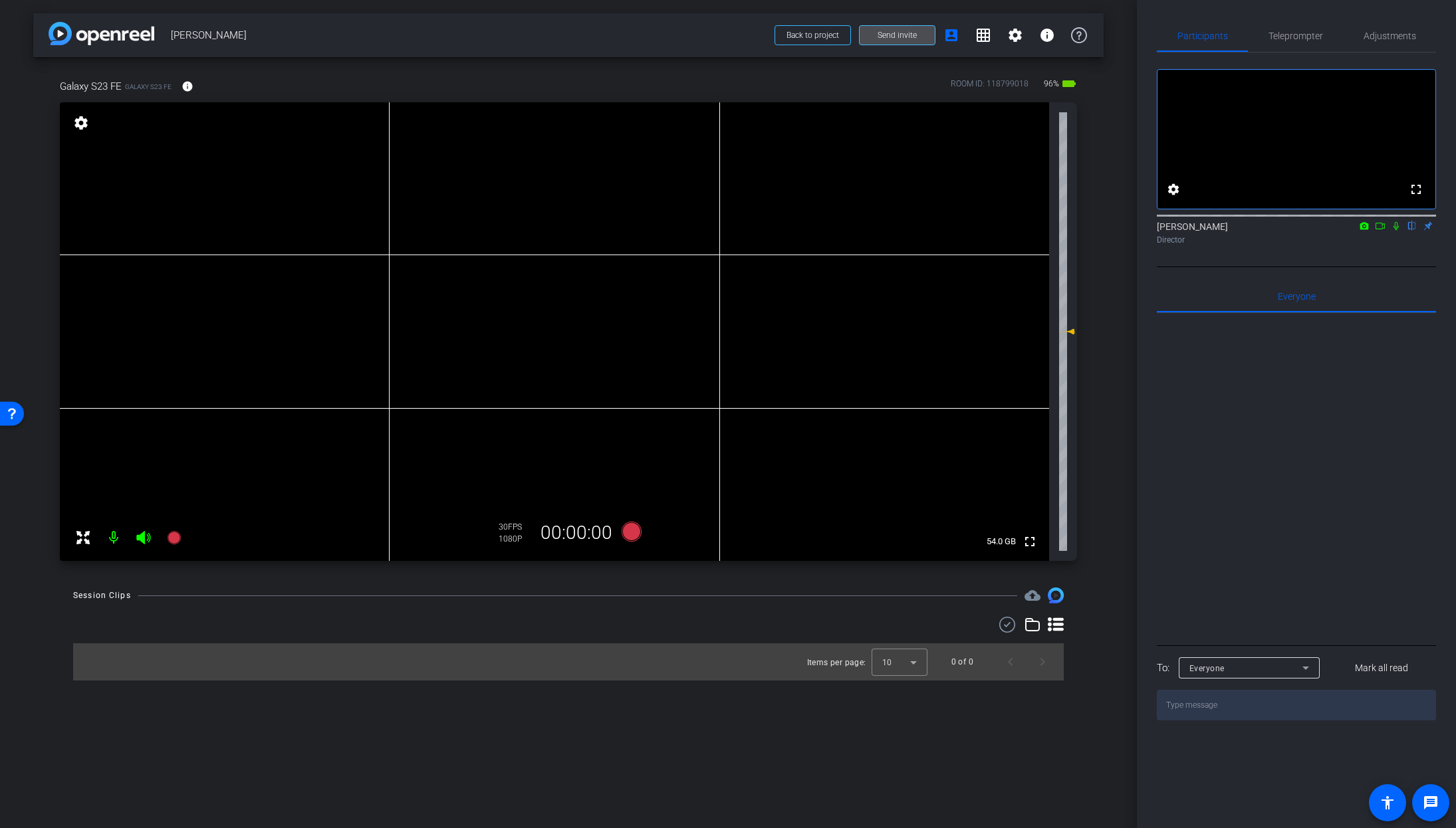
click at [895, 34] on span "Send invite" at bounding box center [898, 35] width 40 height 11
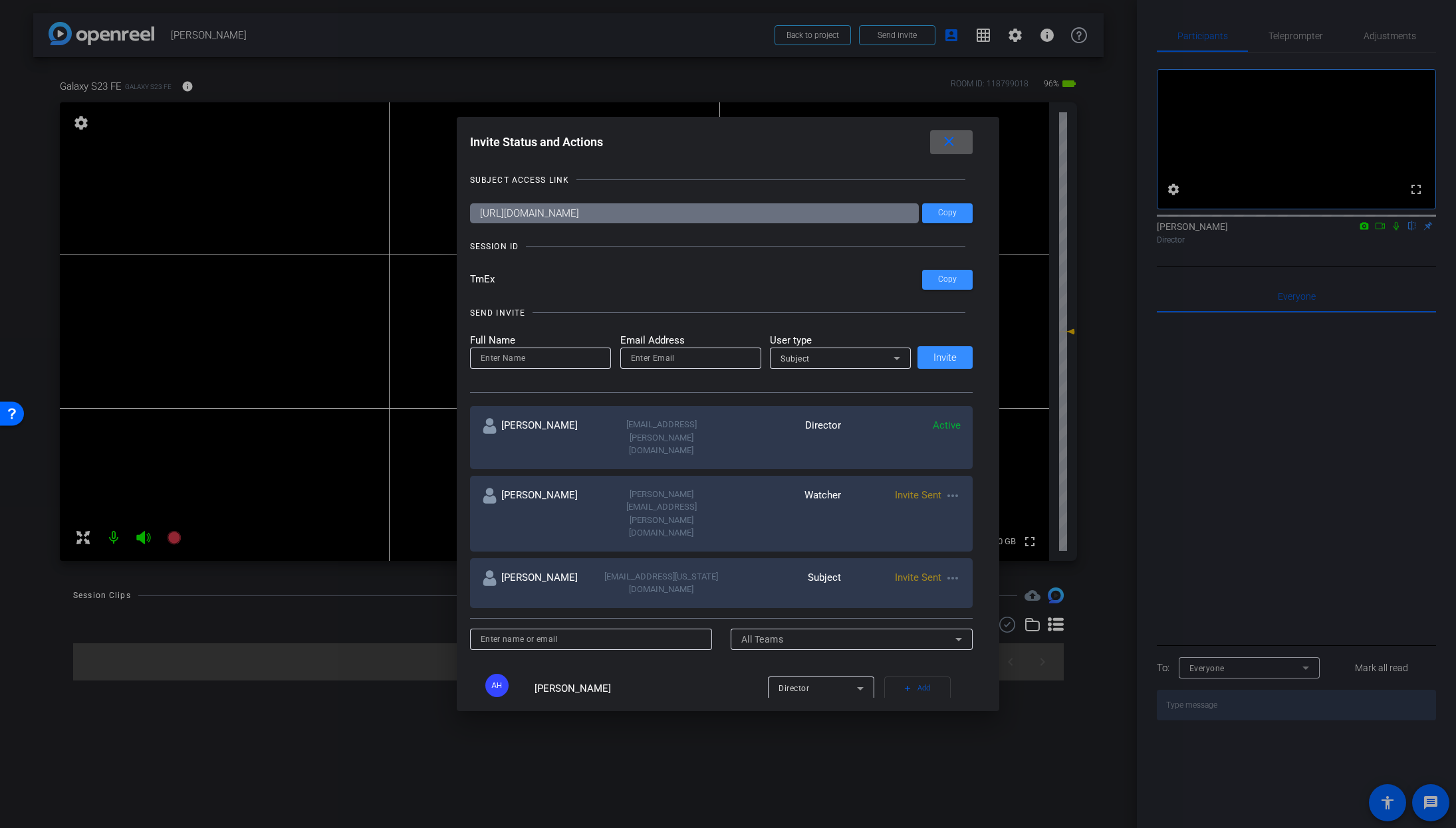
click at [953, 147] on mat-icon "close" at bounding box center [949, 141] width 16 height 16
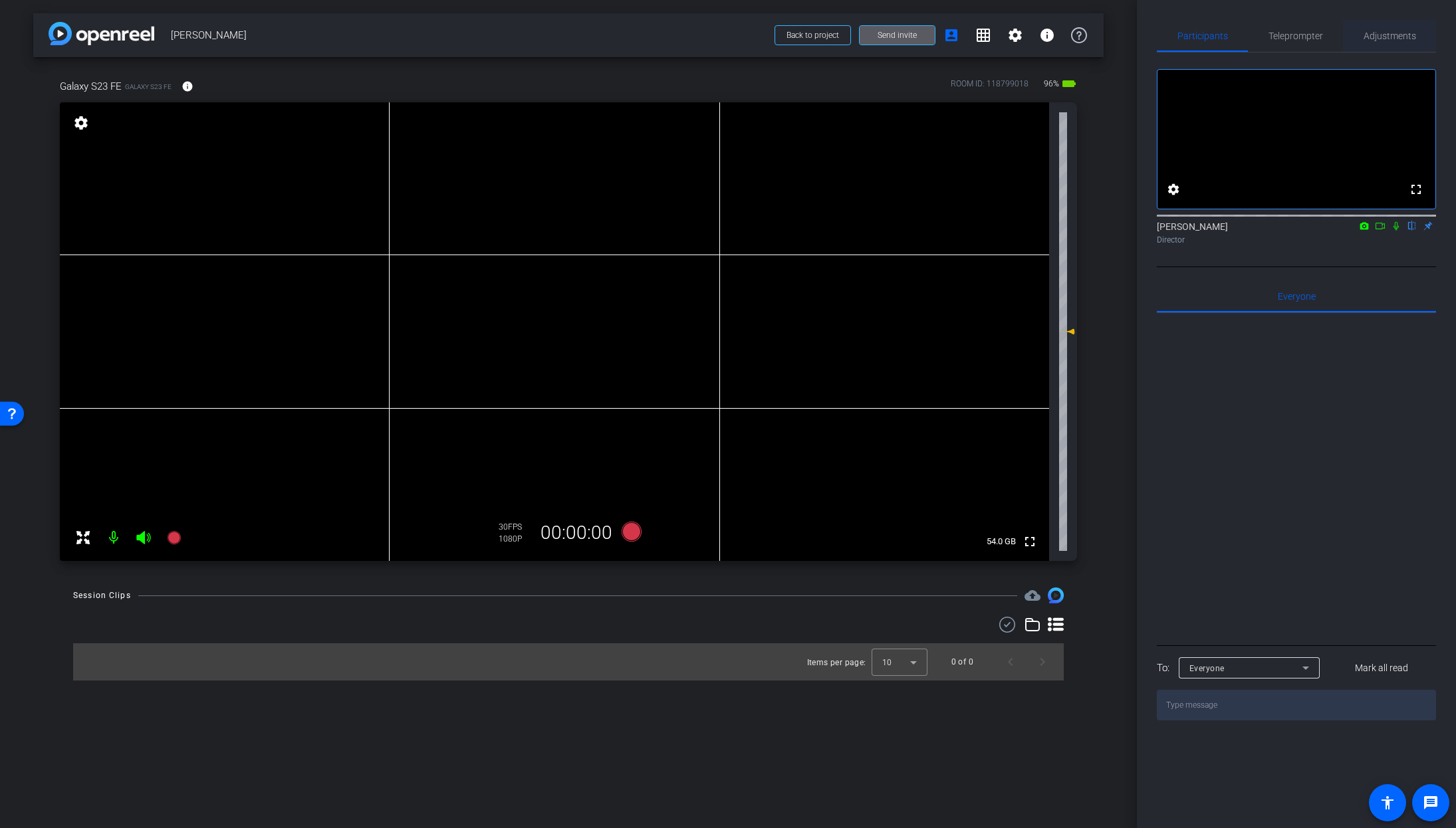
click at [1388, 39] on span "Adjustments" at bounding box center [1390, 36] width 52 height 9
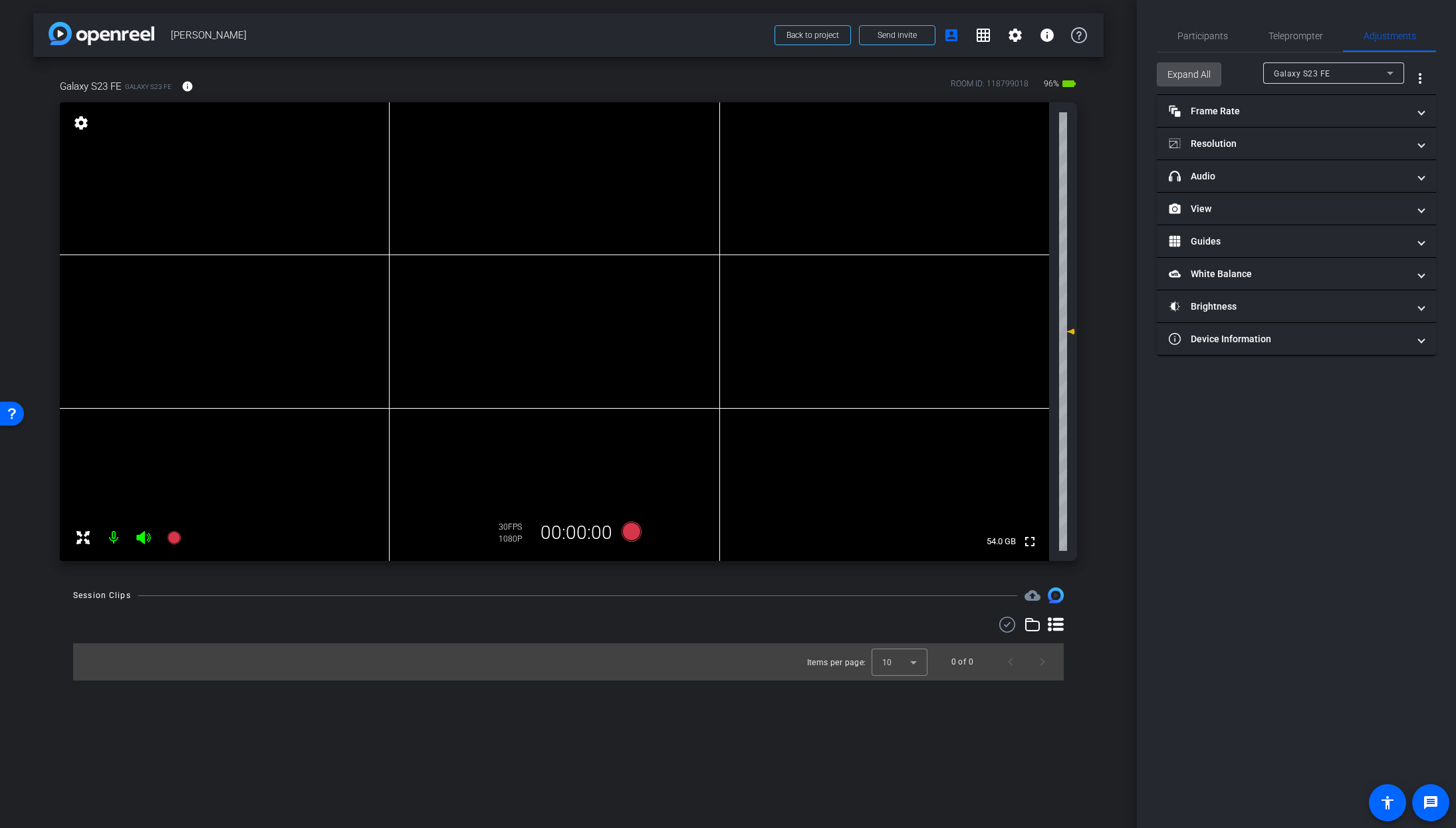
click at [1194, 77] on span "Expand All" at bounding box center [1189, 75] width 43 height 25
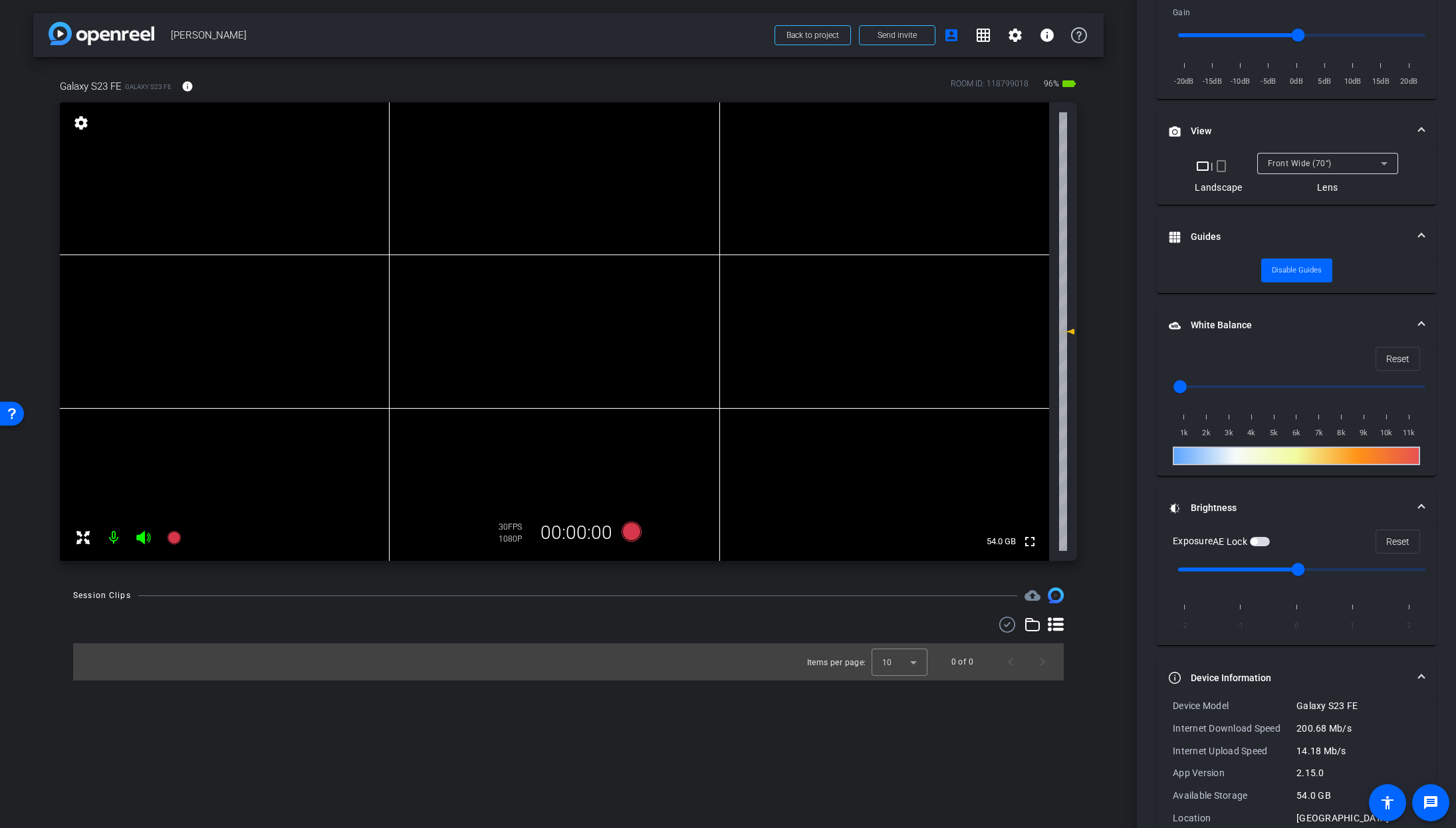
scroll to position [423, 0]
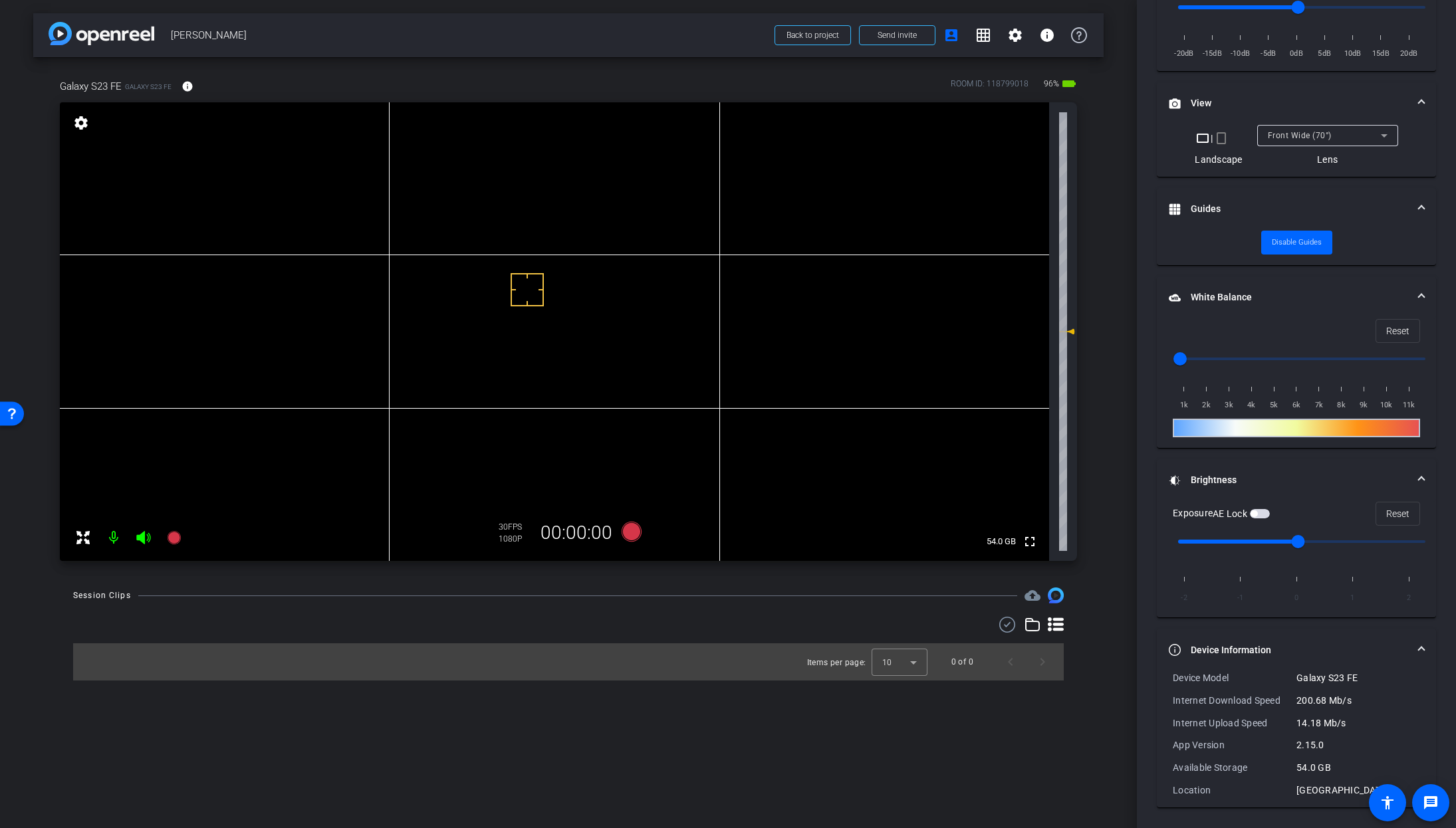
click at [1261, 515] on span "button" at bounding box center [1261, 514] width 20 height 9
click at [185, 87] on mat-icon "info" at bounding box center [187, 86] width 12 height 12
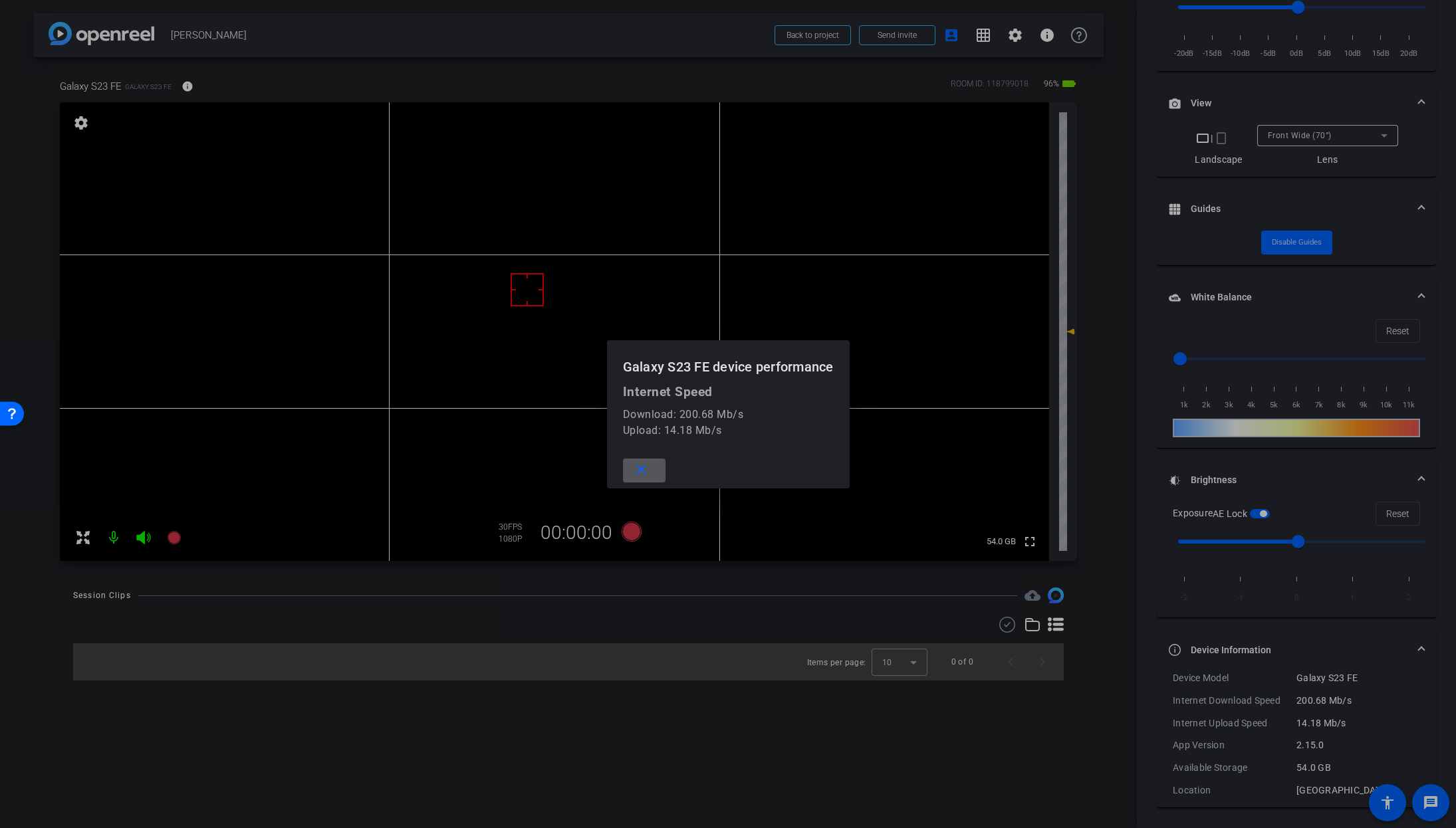
click at [645, 469] on mat-icon "close" at bounding box center [641, 470] width 16 height 16
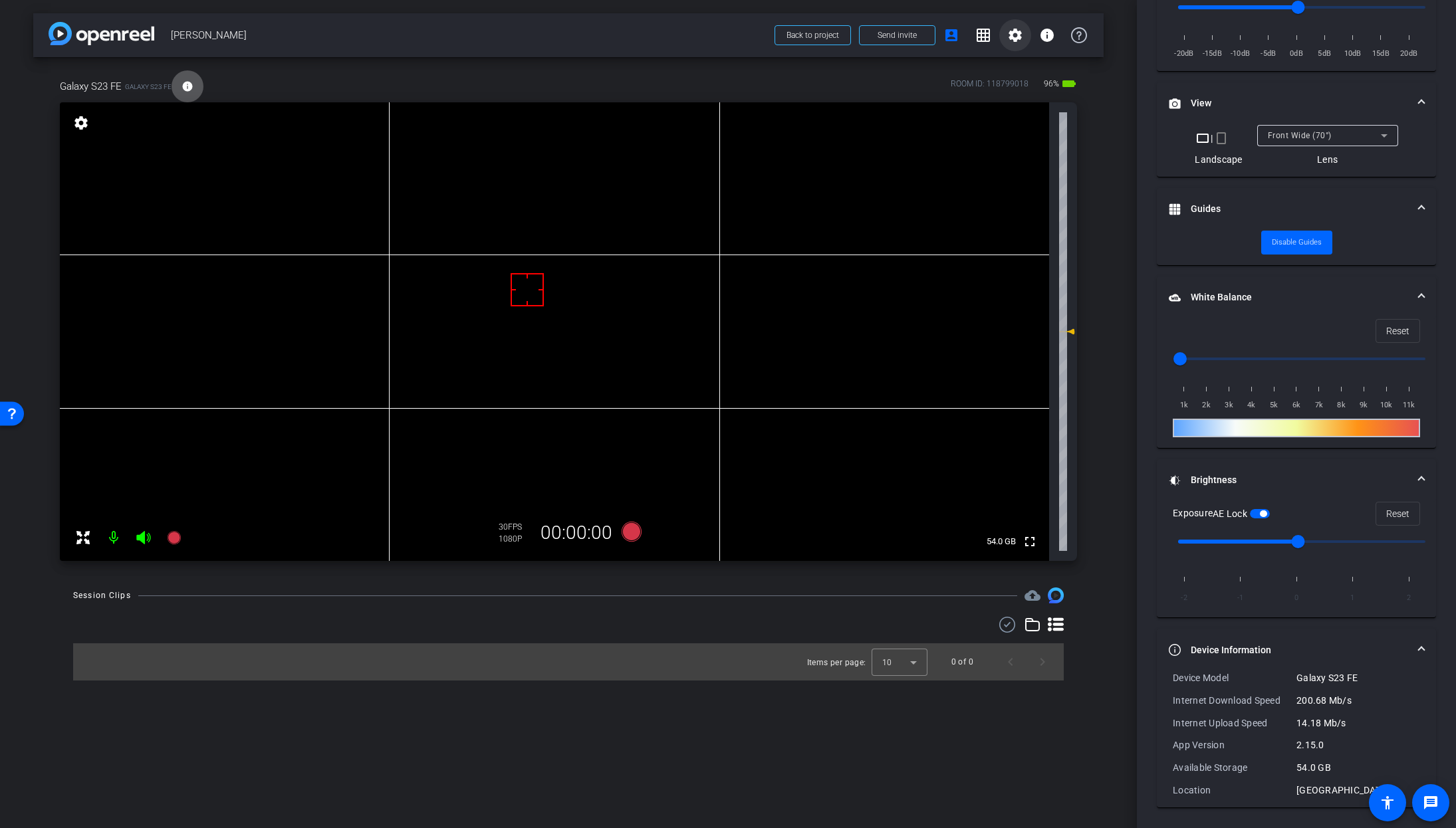
click at [1018, 39] on mat-icon "settings" at bounding box center [1016, 35] width 16 height 16
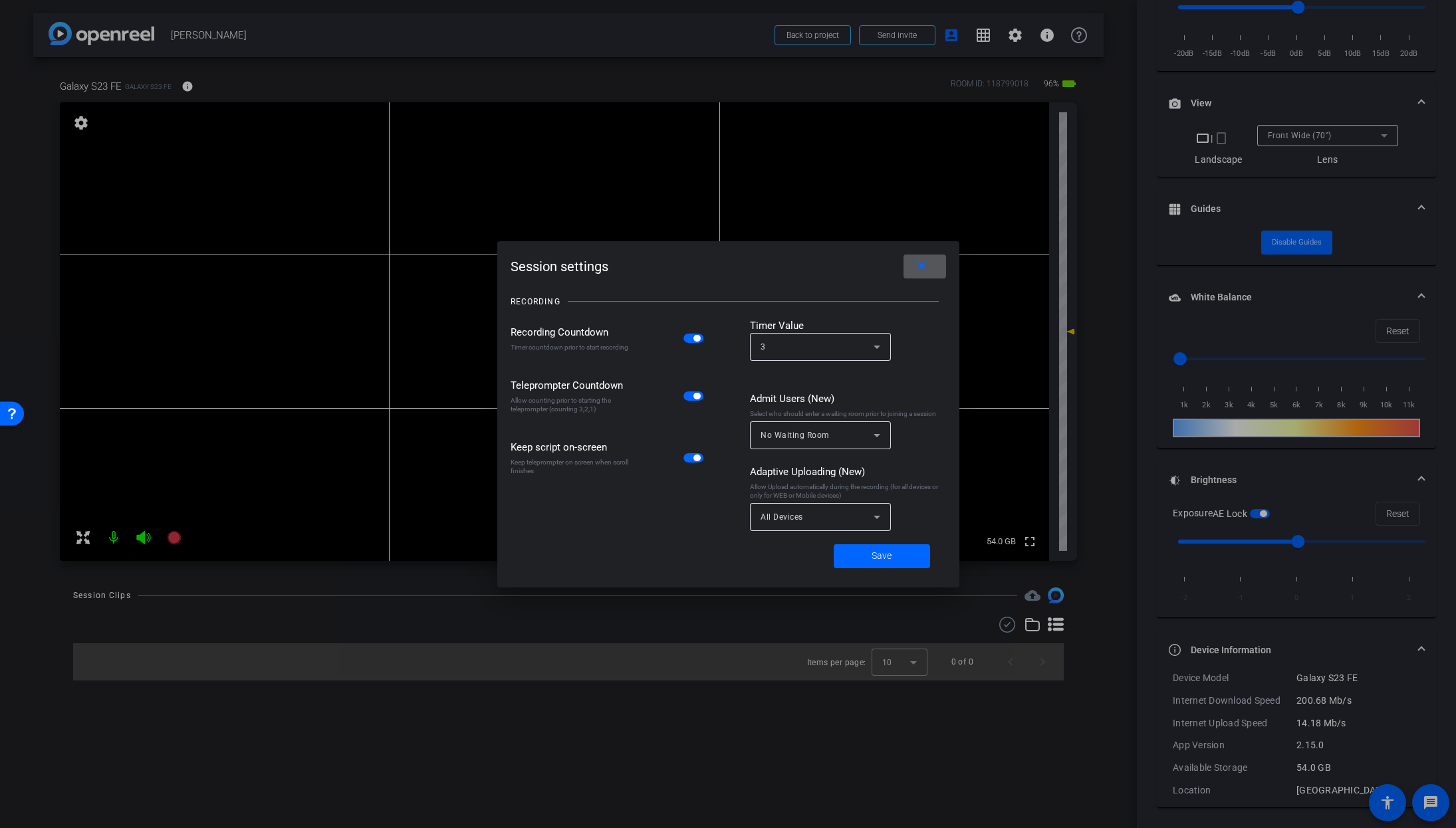
click at [843, 519] on div "All Devices" at bounding box center [818, 517] width 113 height 16
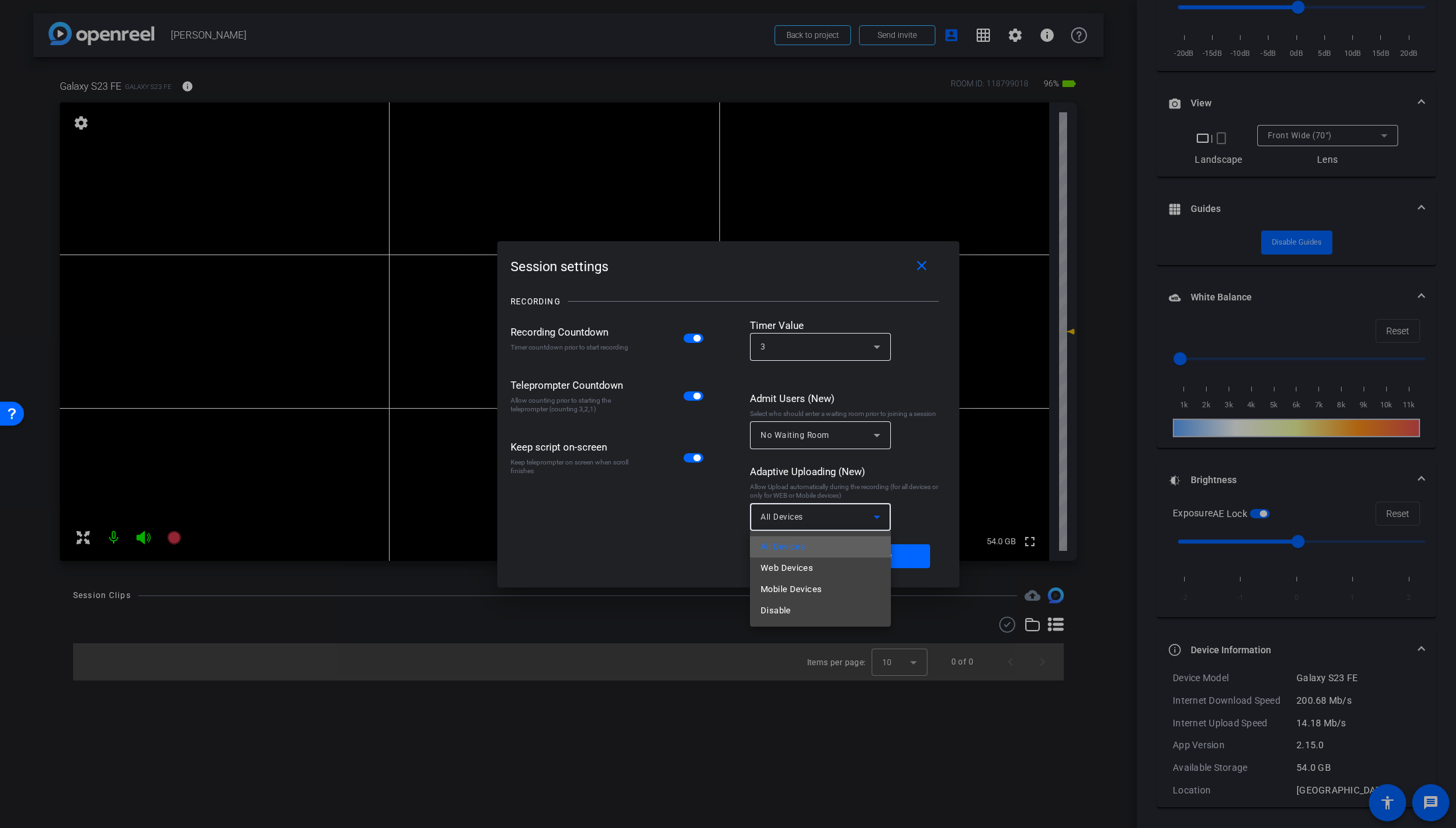
click at [842, 548] on mat-option "All Devices" at bounding box center [820, 547] width 141 height 22
click at [897, 558] on span at bounding box center [882, 555] width 96 height 32
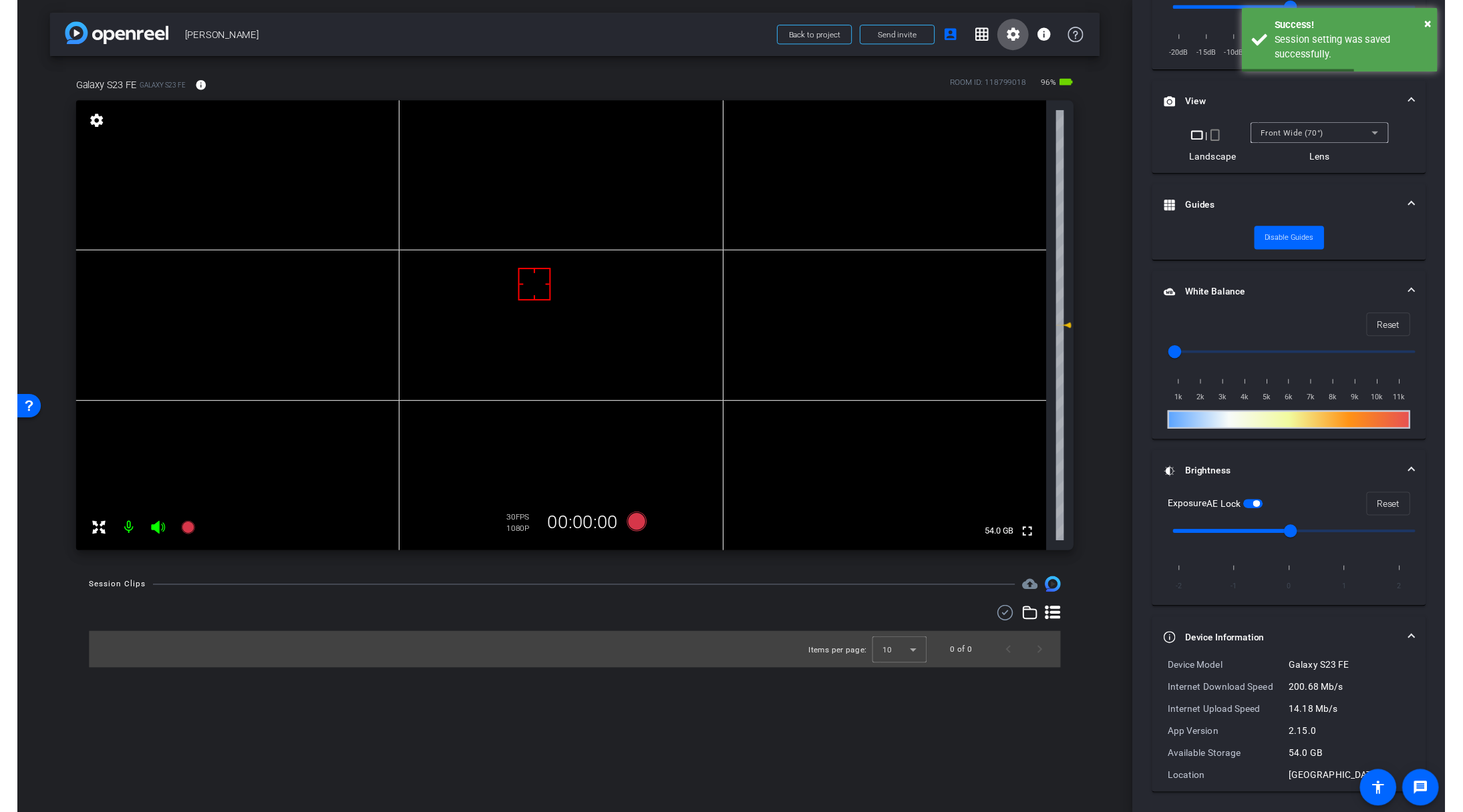
scroll to position [0, 0]
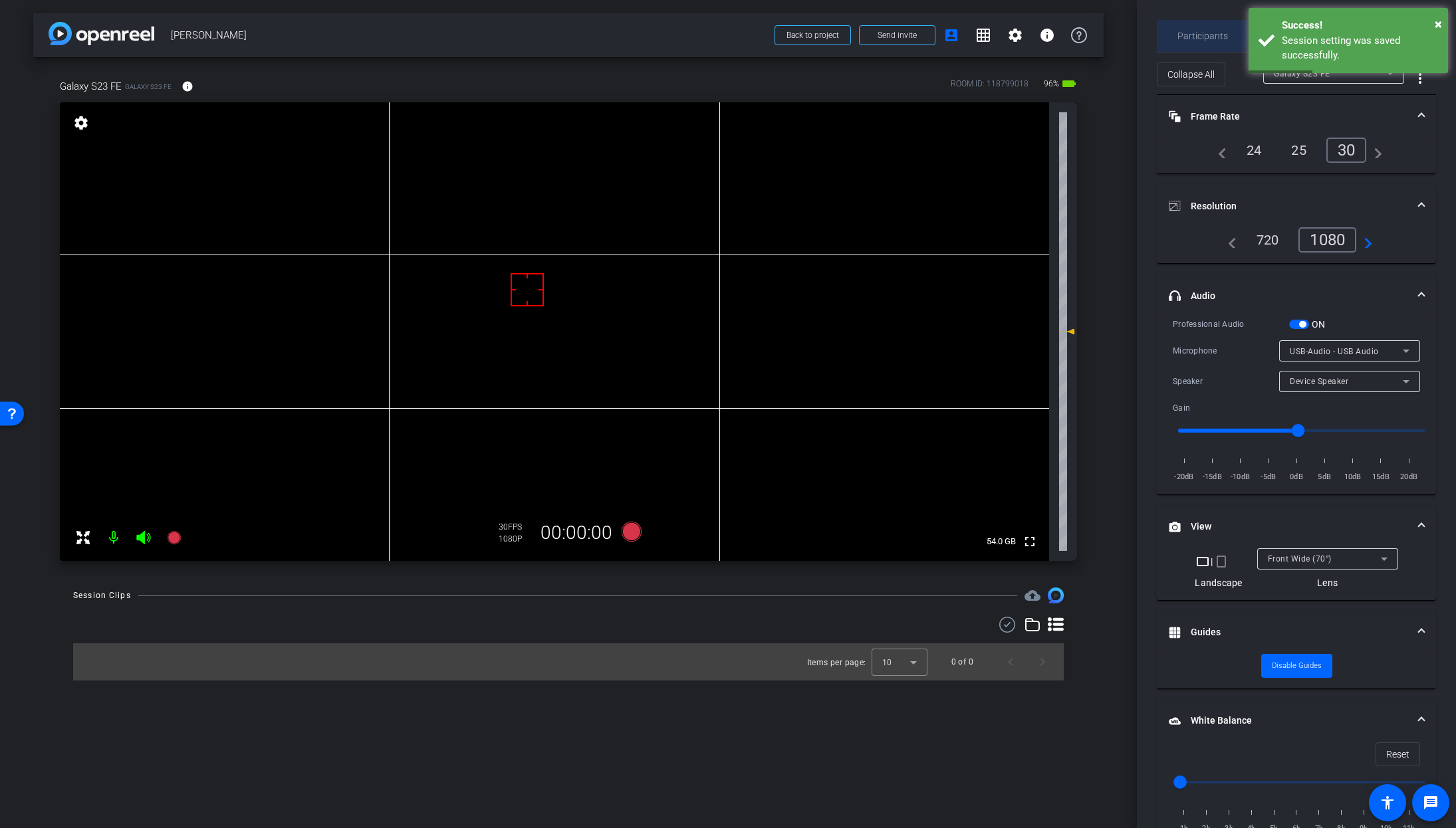
click at [1190, 33] on span "Participants" at bounding box center [1203, 36] width 50 height 9
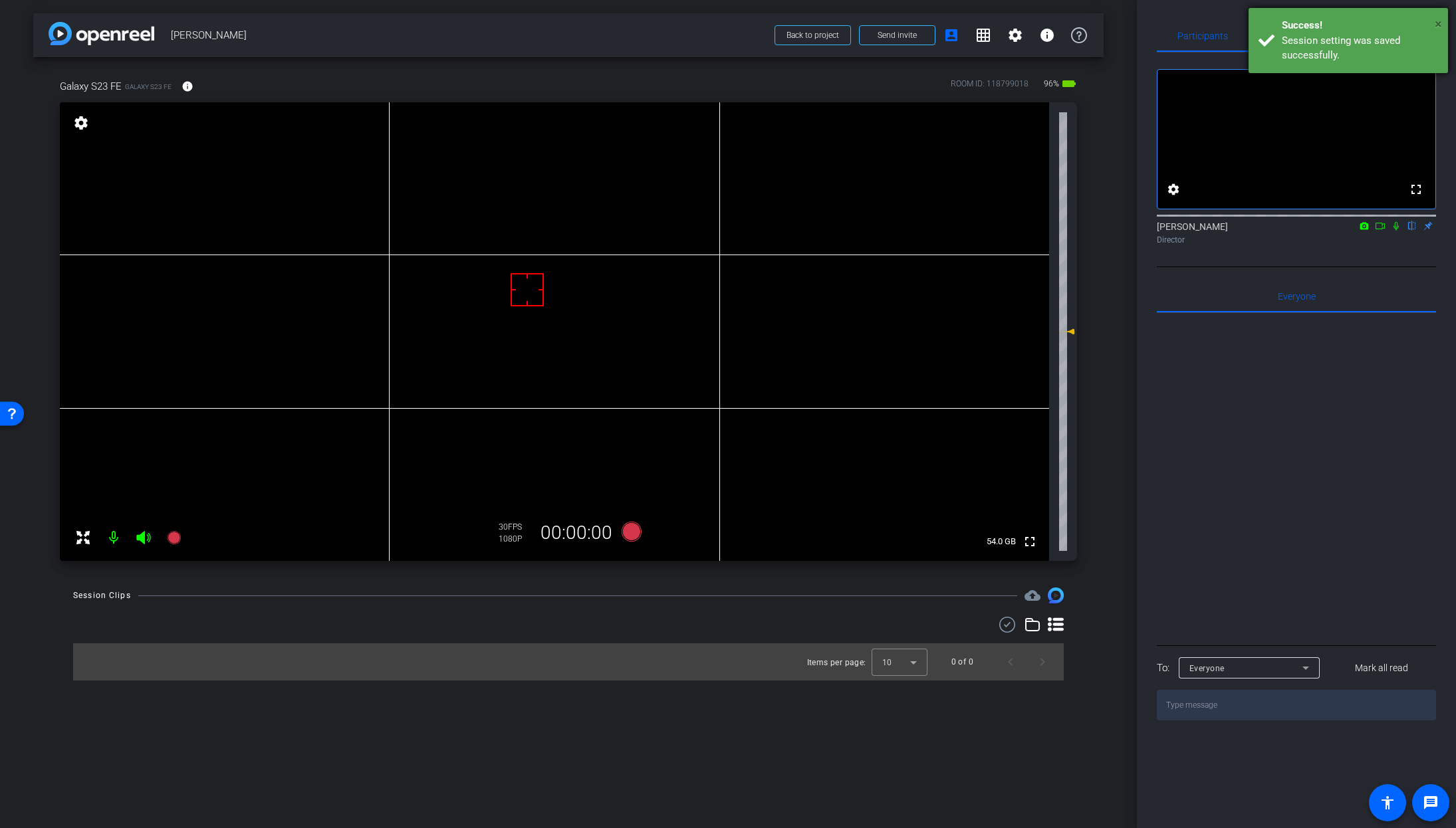
drag, startPoint x: 1439, startPoint y: 24, endPoint x: 1433, endPoint y: 25, distance: 6.1
click at [1438, 23] on span "×" at bounding box center [1439, 24] width 7 height 16
click at [1392, 37] on span "Adjustments" at bounding box center [1390, 36] width 52 height 9
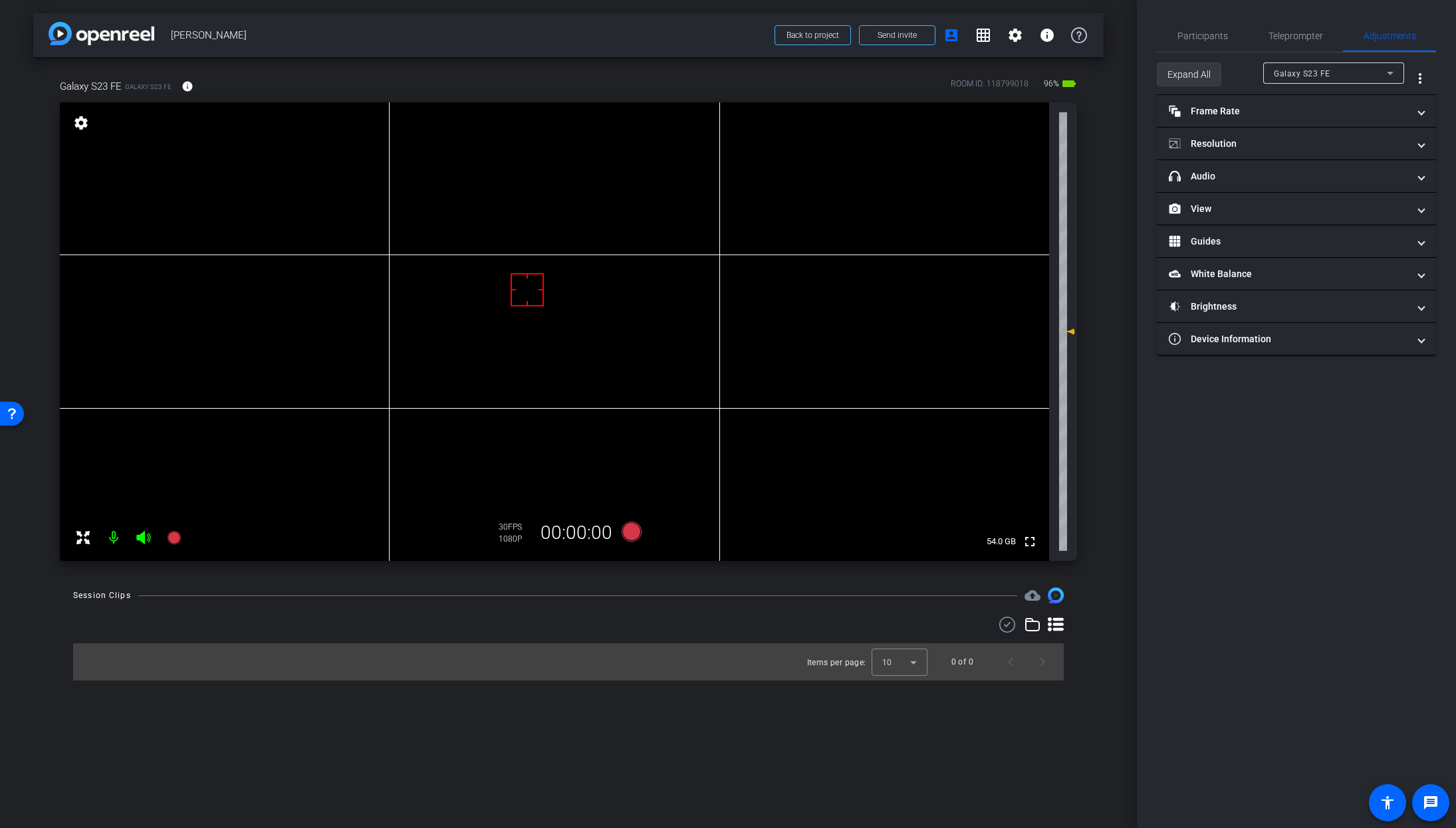
click at [1200, 72] on span "Expand All" at bounding box center [1189, 75] width 43 height 25
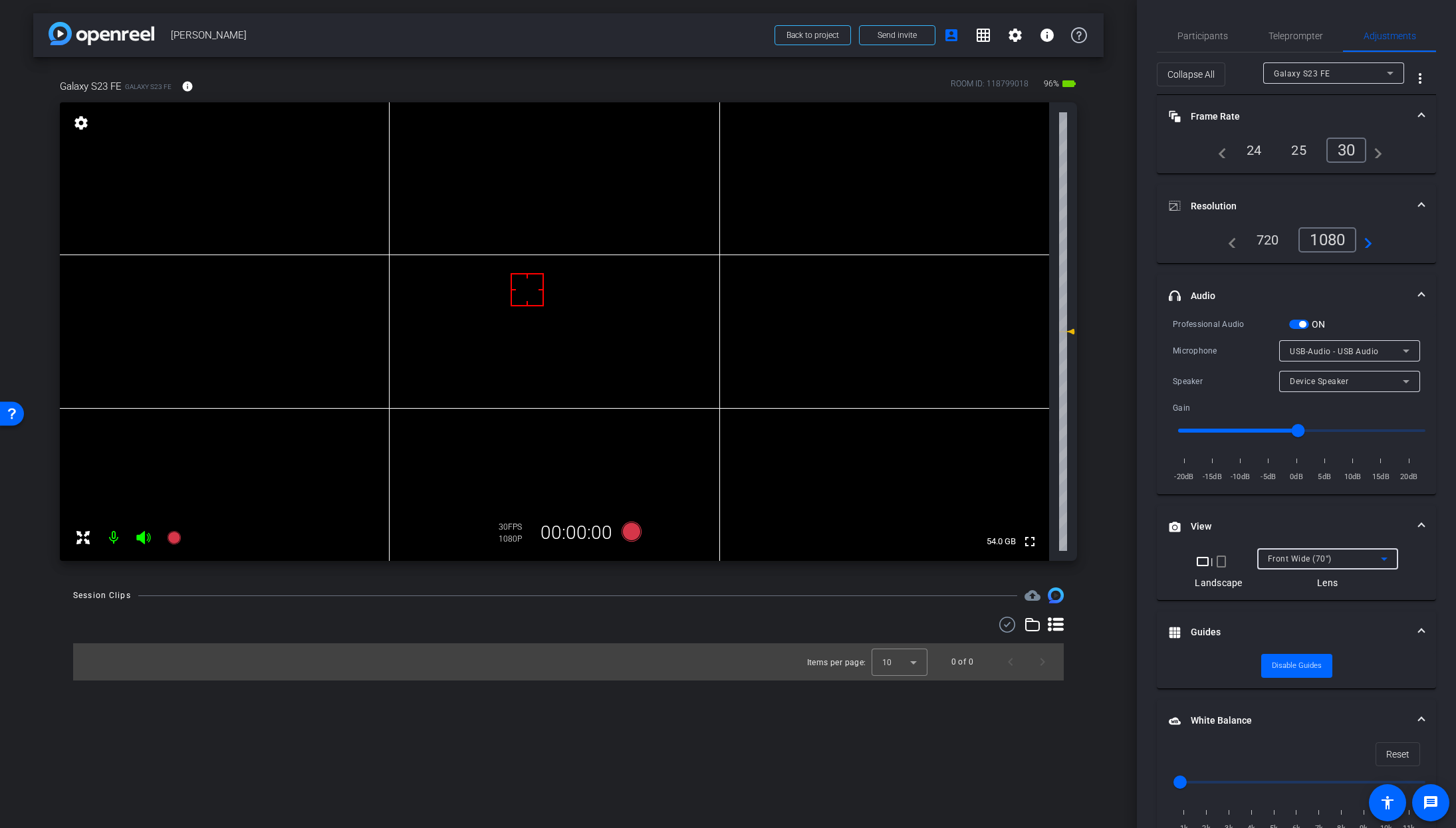
click at [1377, 558] on icon at bounding box center [1385, 559] width 16 height 16
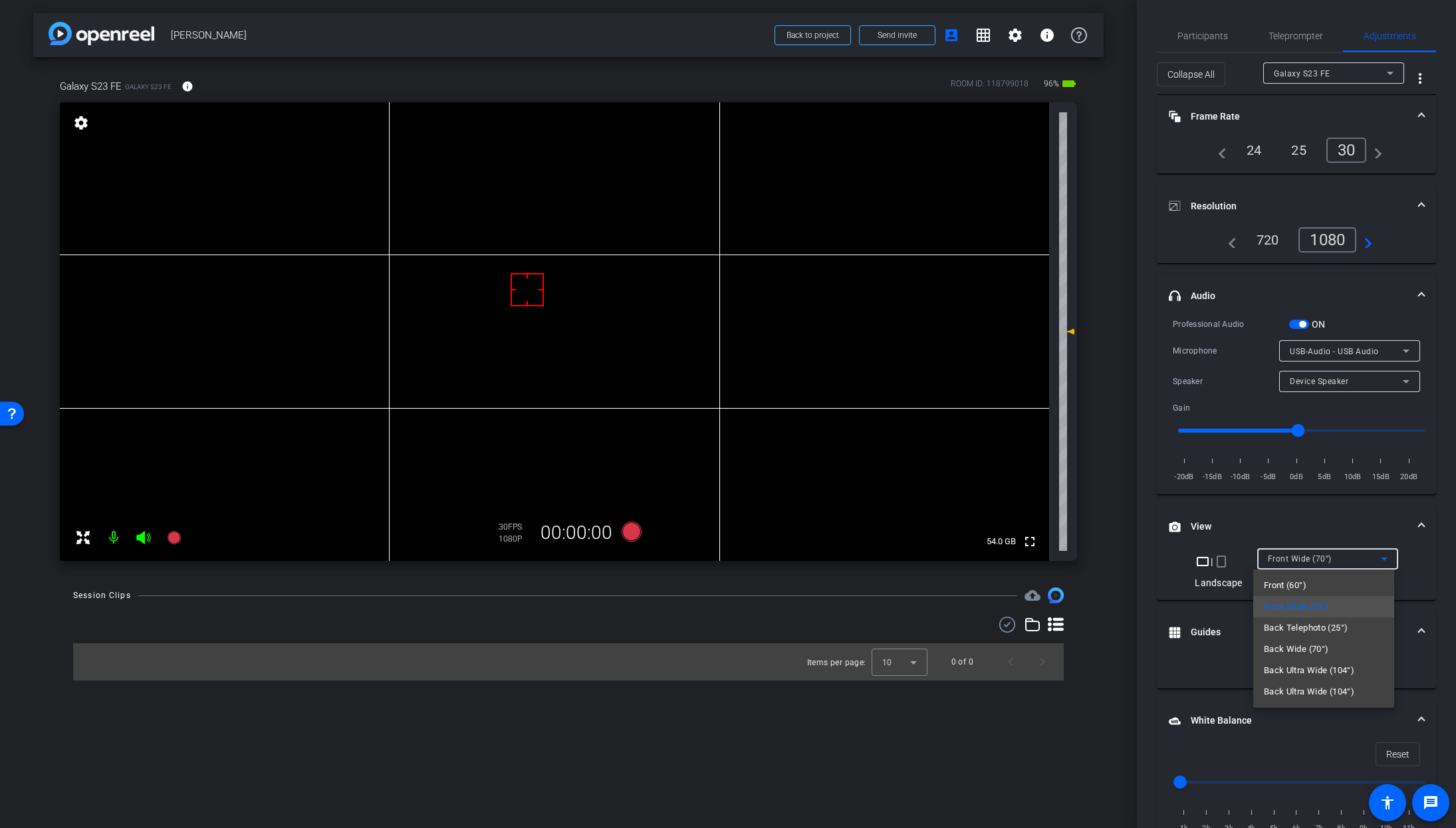
click at [1421, 577] on div at bounding box center [728, 414] width 1456 height 828
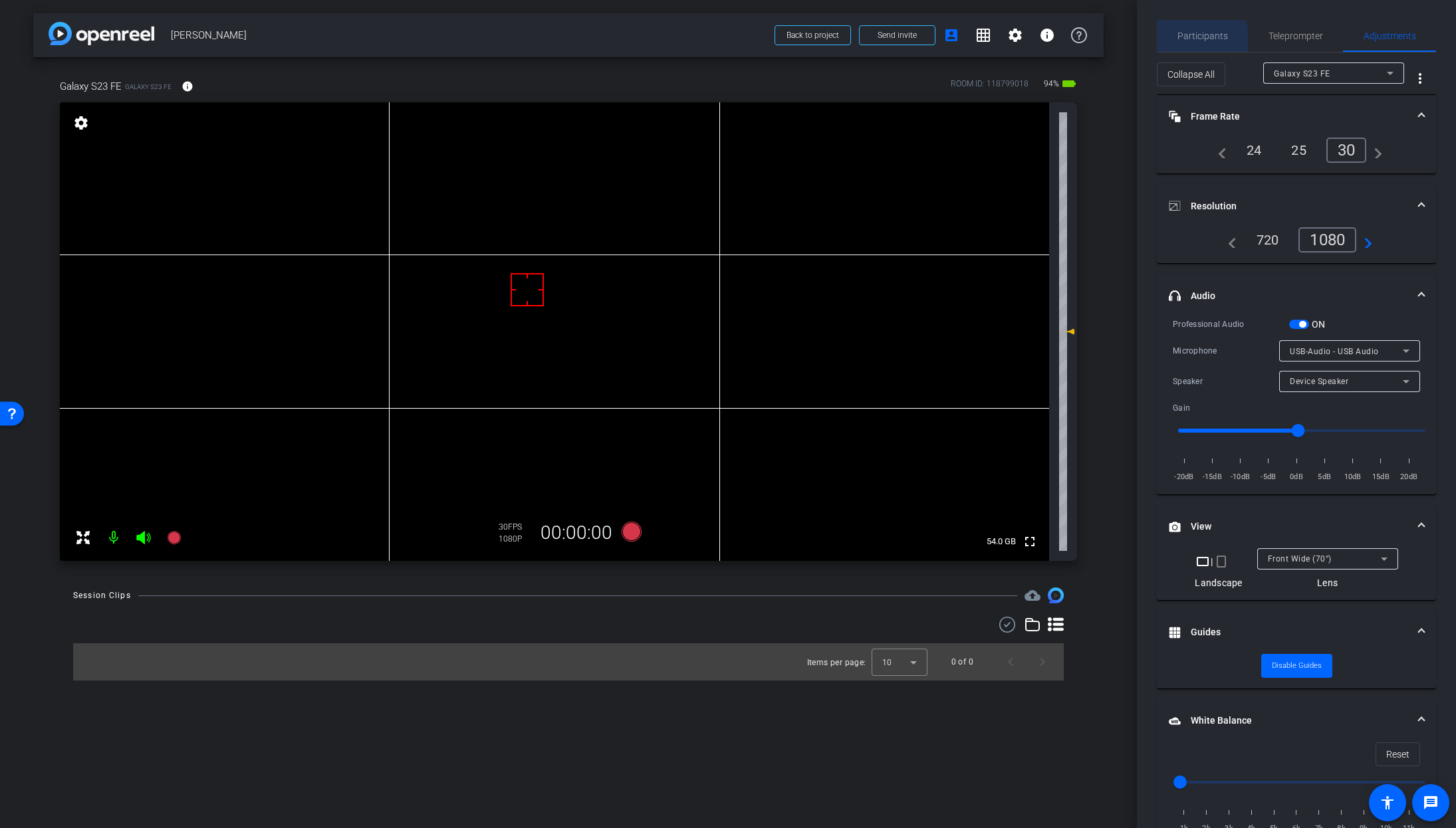
click at [1201, 40] on span "Participants" at bounding box center [1203, 36] width 50 height 9
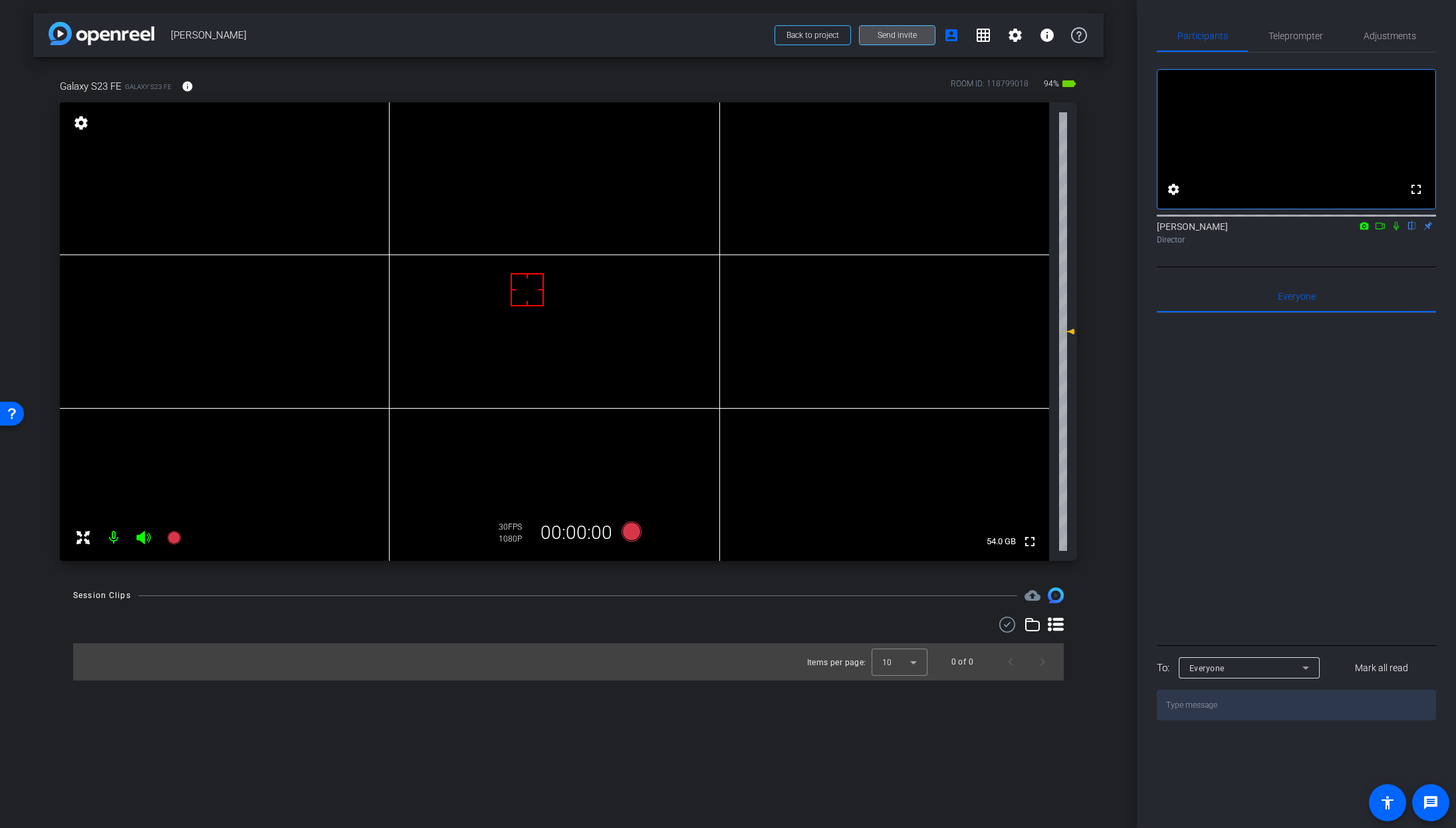
click at [904, 32] on span "Send invite" at bounding box center [898, 35] width 40 height 11
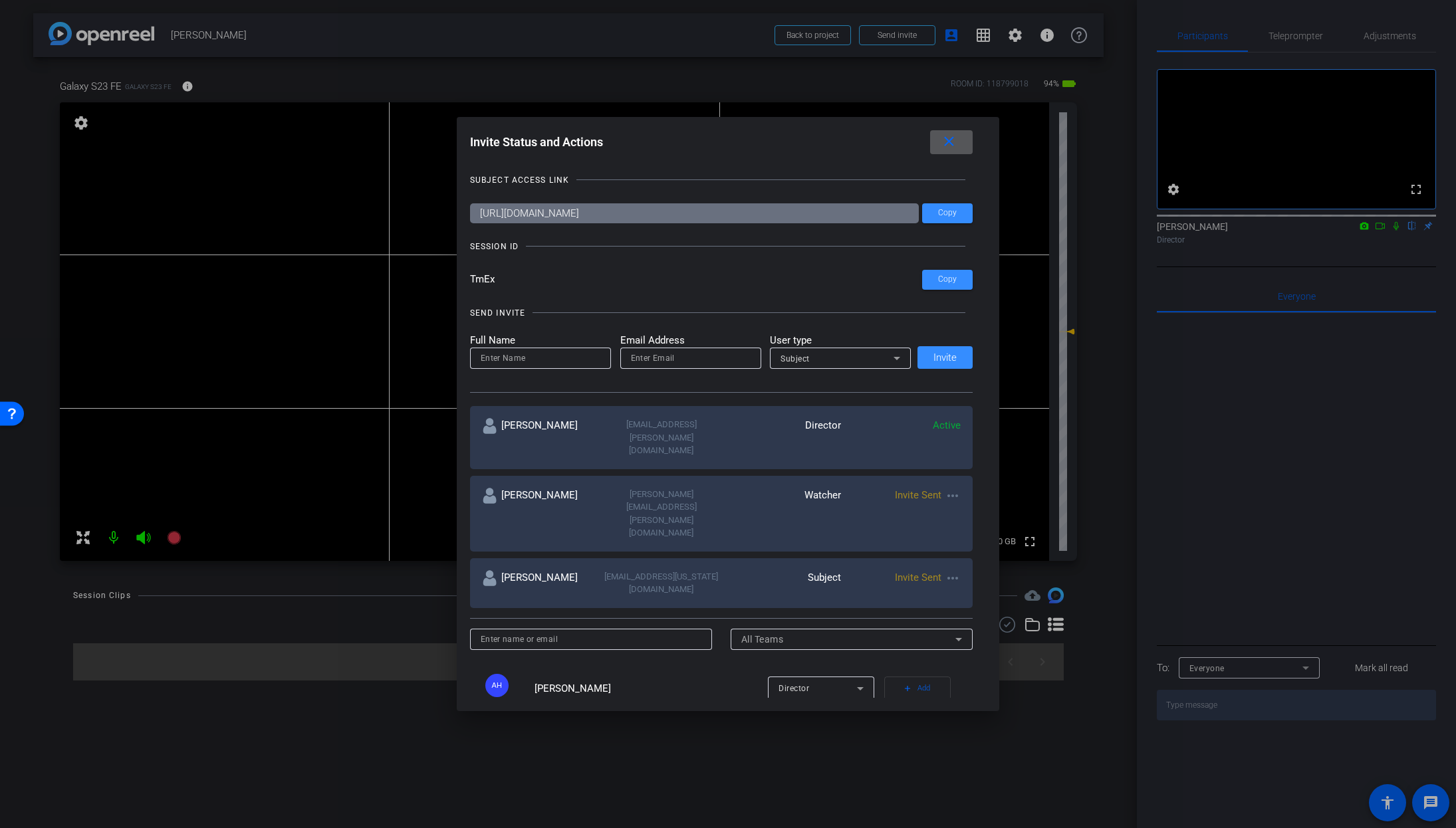
click at [951, 488] on mat-icon "more_horiz" at bounding box center [954, 496] width 16 height 16
click at [981, 510] on span "Re-Send Invite" at bounding box center [1002, 509] width 100 height 16
click at [954, 141] on mat-icon "close" at bounding box center [949, 141] width 16 height 16
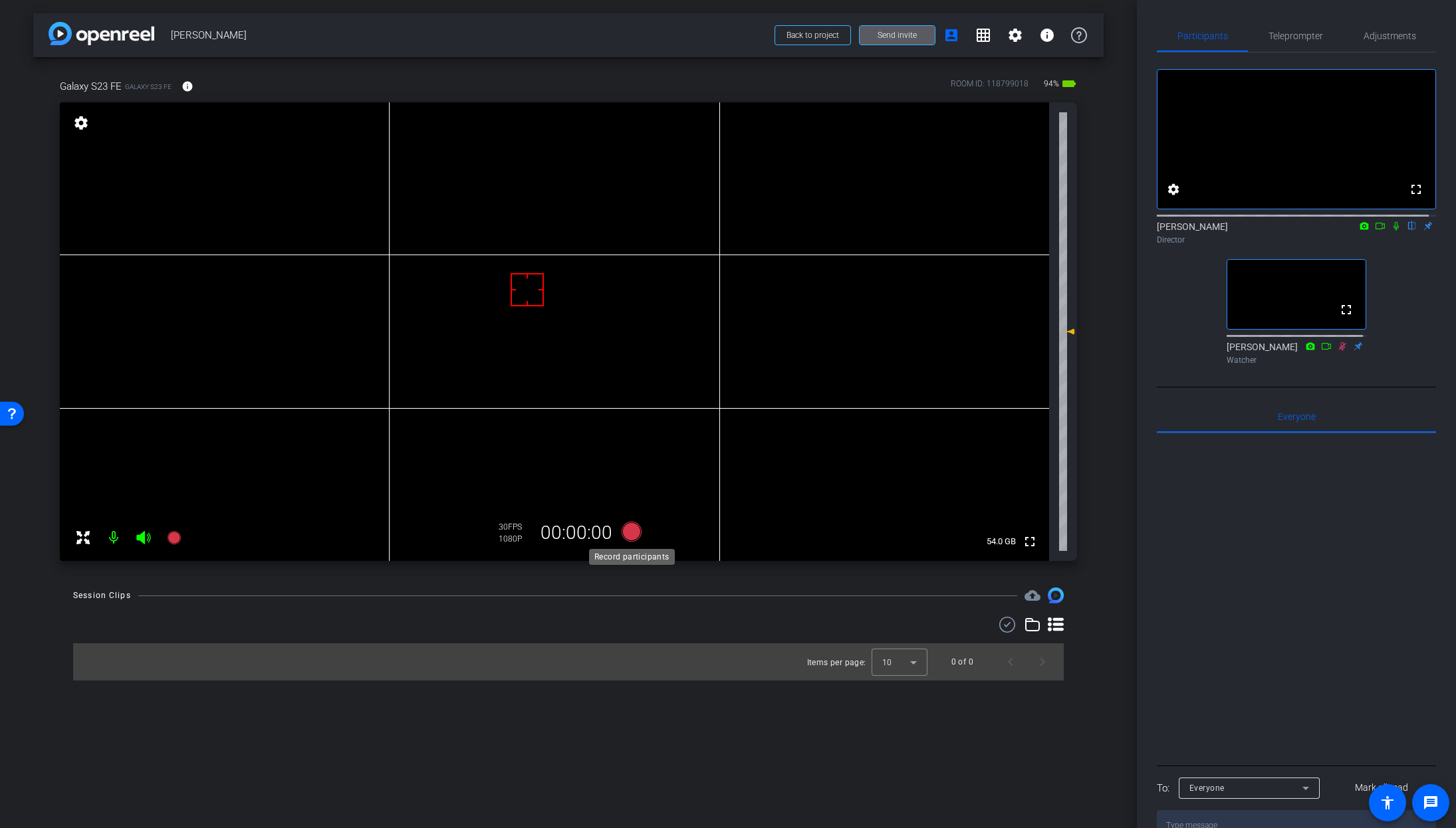
click at [631, 533] on icon at bounding box center [632, 532] width 20 height 20
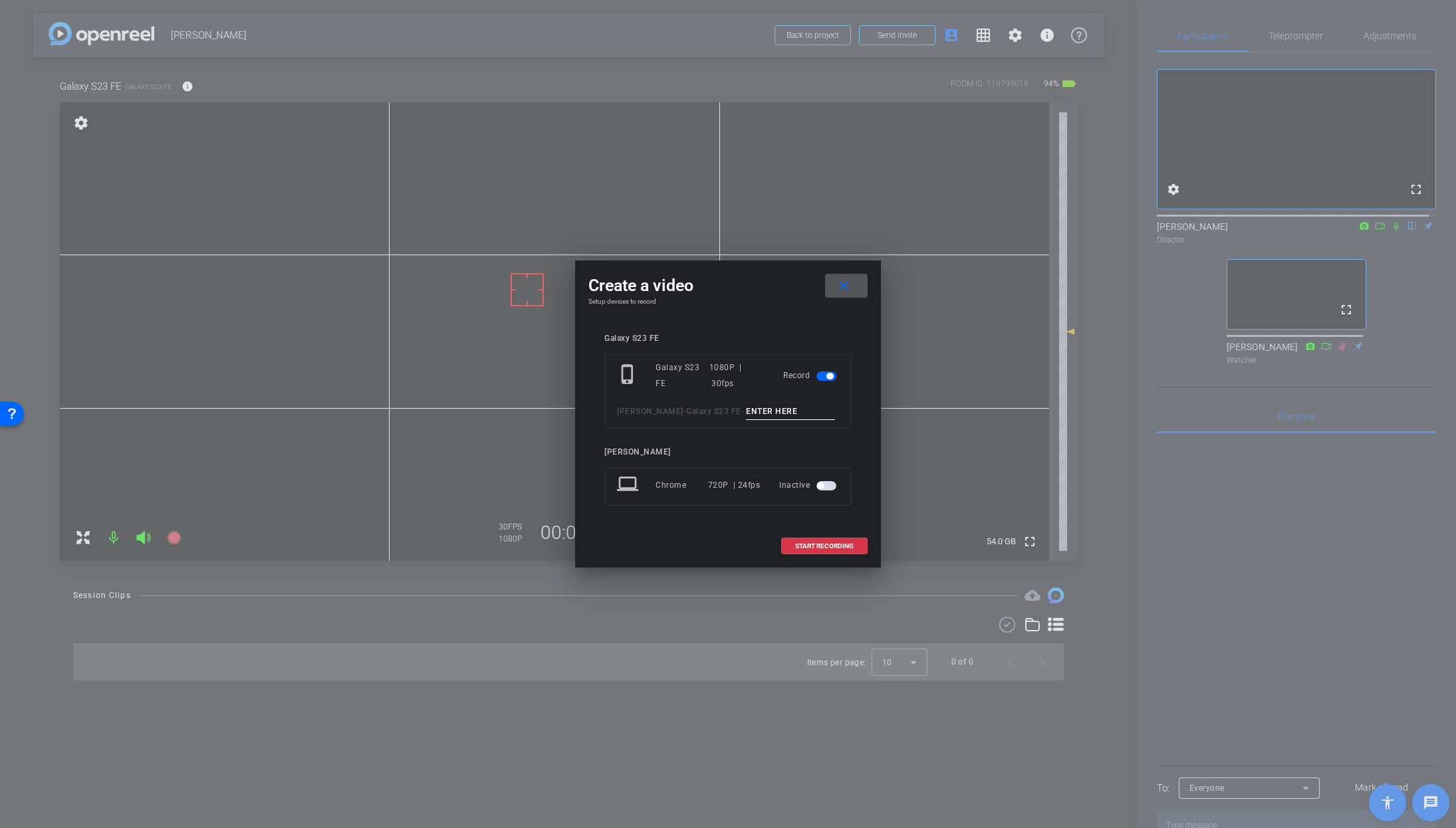
click at [764, 410] on input at bounding box center [791, 411] width 89 height 16
type input "1"
click at [837, 550] on span at bounding box center [825, 545] width 86 height 32
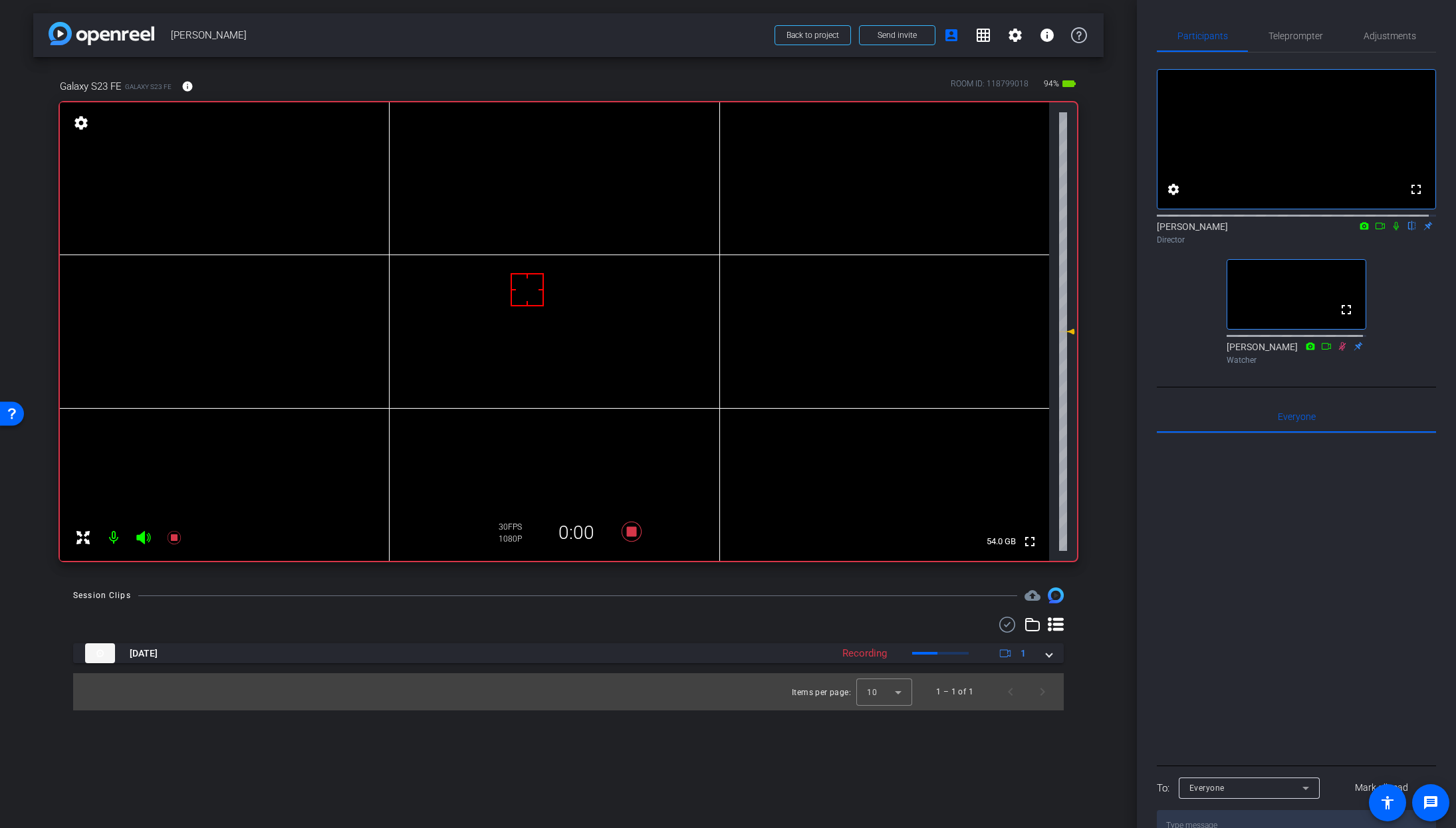
click at [1394, 230] on icon at bounding box center [1397, 227] width 5 height 9
click at [629, 530] on icon at bounding box center [632, 532] width 20 height 20
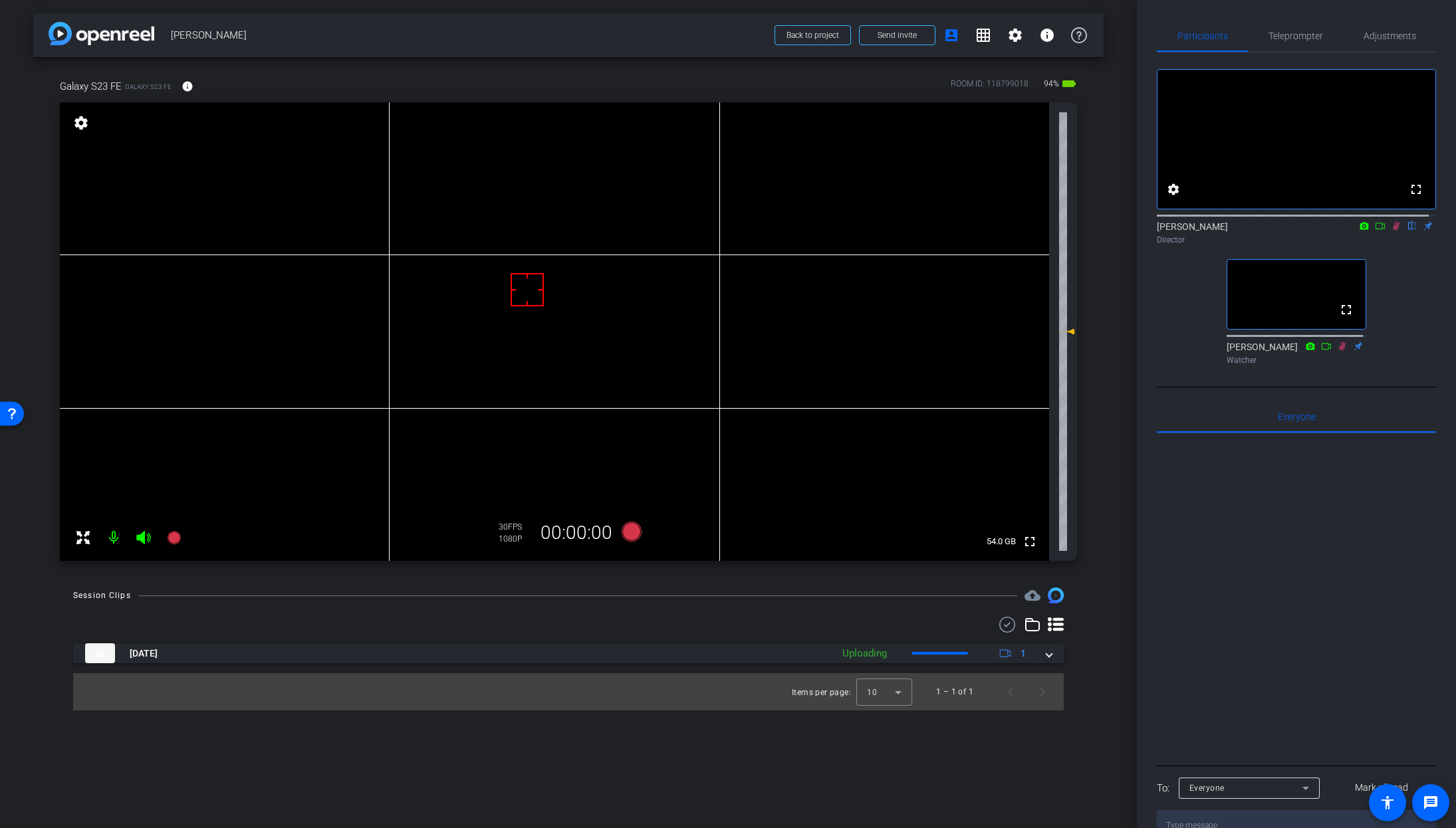
click at [1393, 230] on icon at bounding box center [1397, 227] width 7 height 9
click at [1052, 656] on span at bounding box center [1050, 654] width 5 height 14
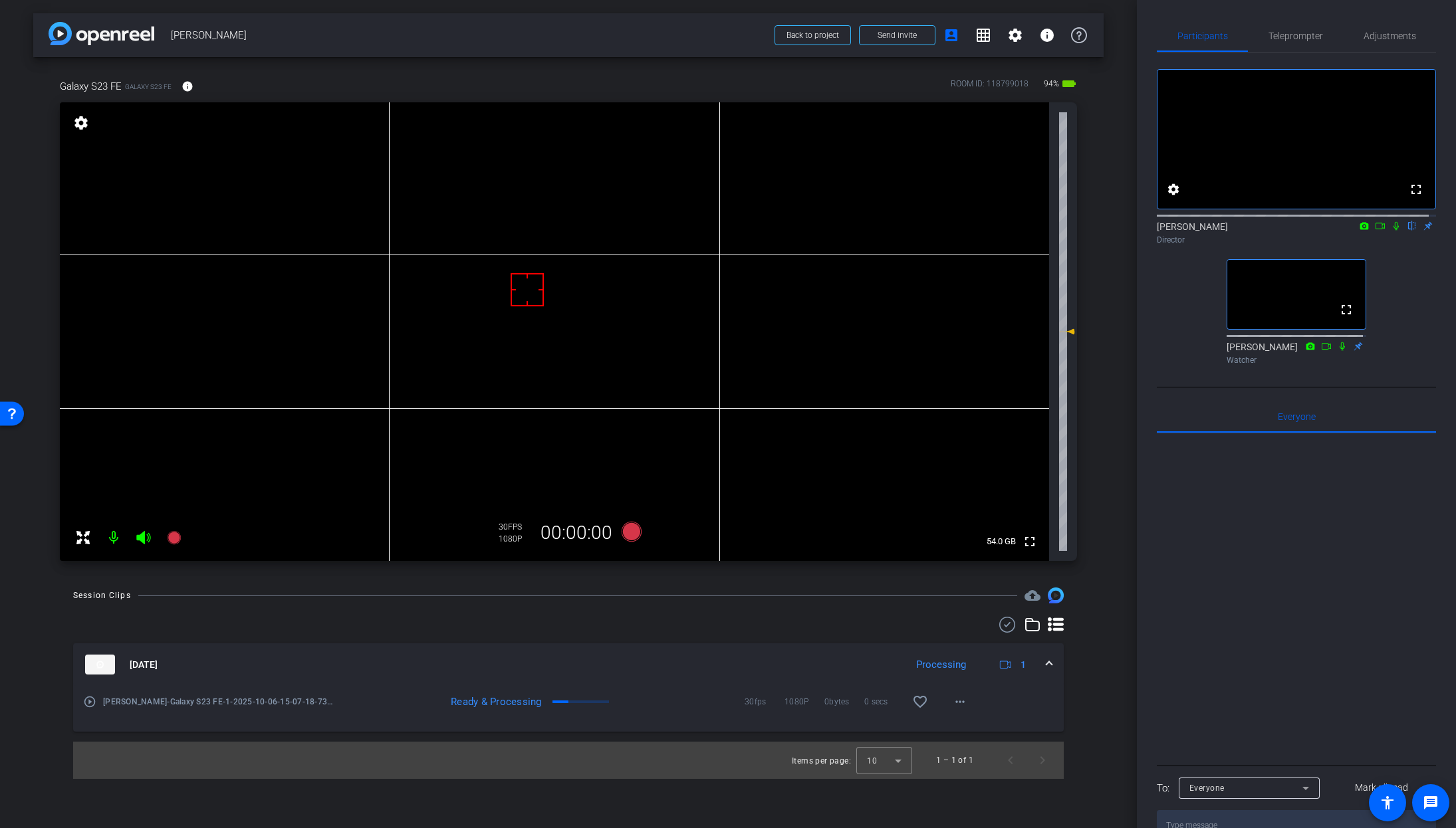
click at [1391, 230] on icon at bounding box center [1397, 226] width 11 height 9
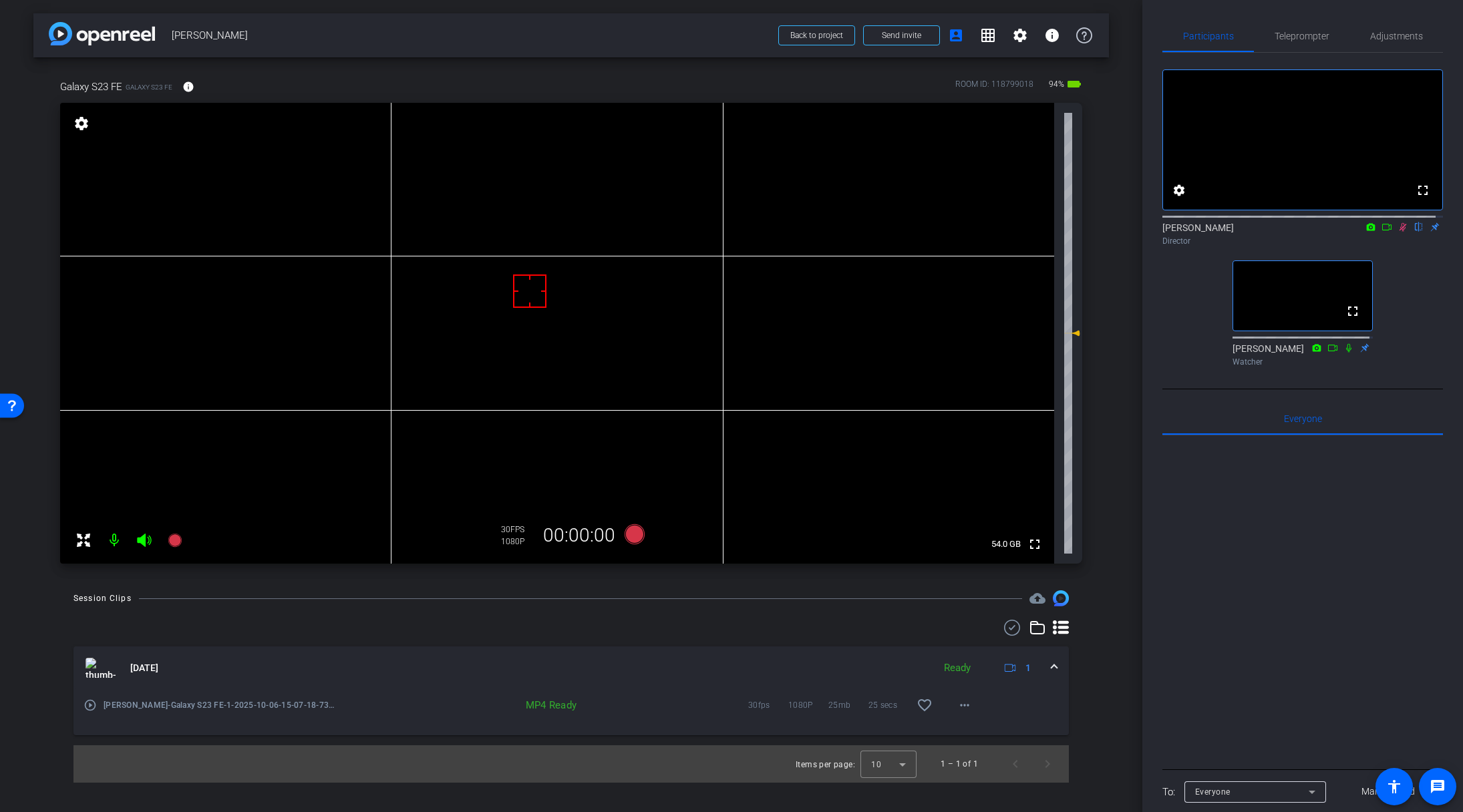
click at [90, 704] on mat-icon "play_circle_outline" at bounding box center [90, 705] width 14 height 14
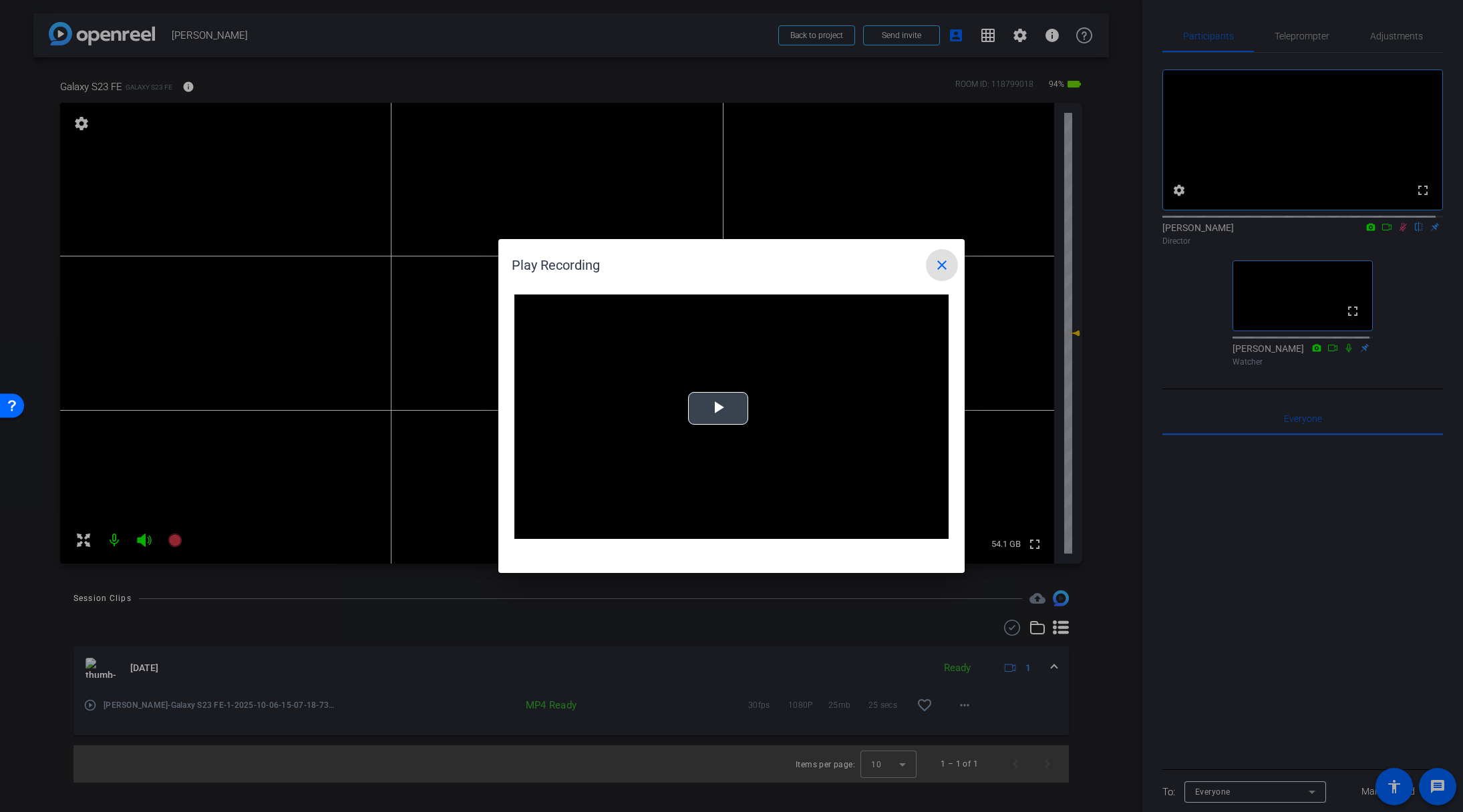
click at [717, 415] on div "Video Player is loading. Play Video Play Mute Current Time 0:00 / Duration 0:25…" at bounding box center [732, 417] width 434 height 244
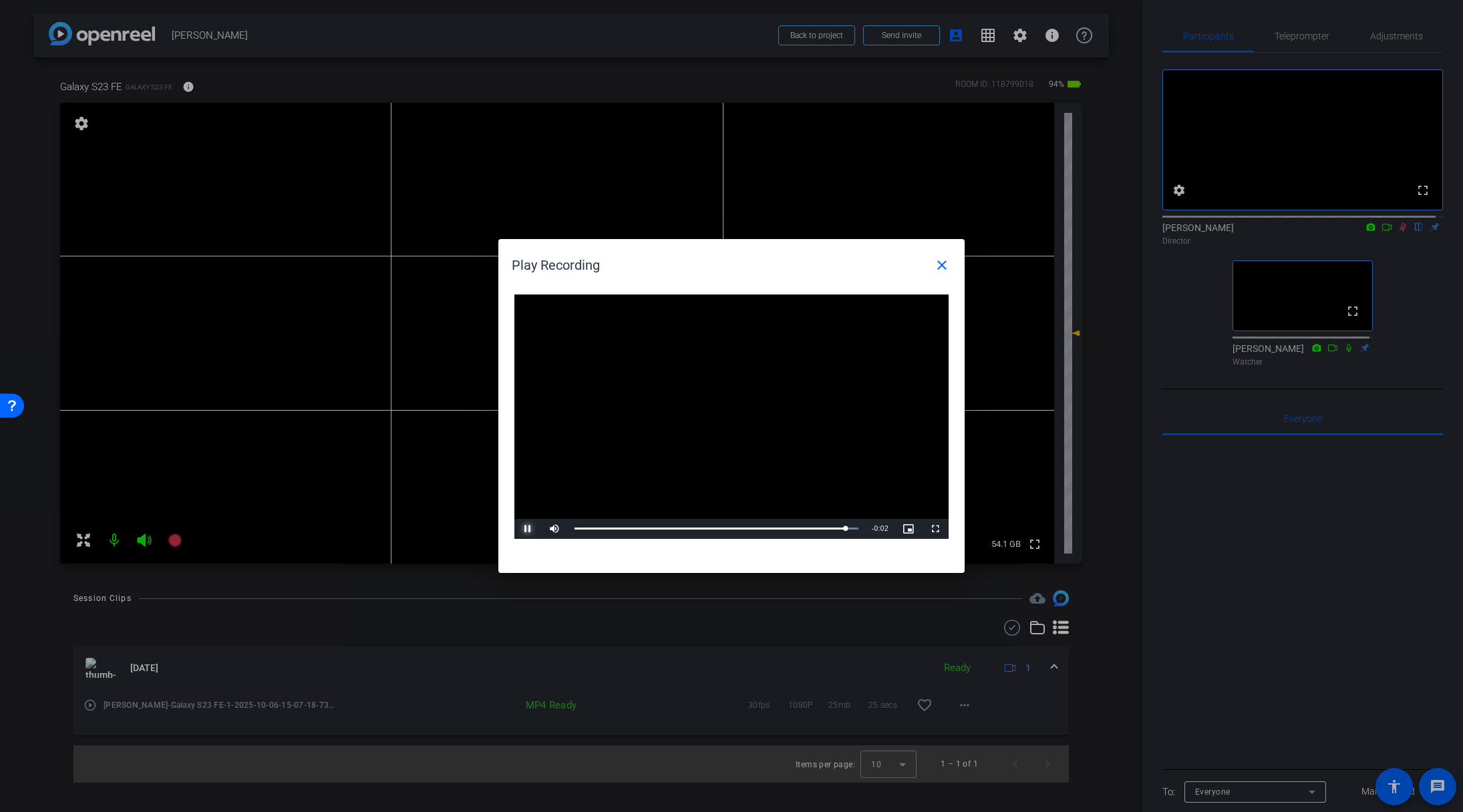
click at [529, 529] on span "Video Player" at bounding box center [528, 529] width 27 height 0
drag, startPoint x: 943, startPoint y: 268, endPoint x: 932, endPoint y: 276, distance: 13.6
click at [944, 268] on mat-icon "close" at bounding box center [943, 265] width 16 height 16
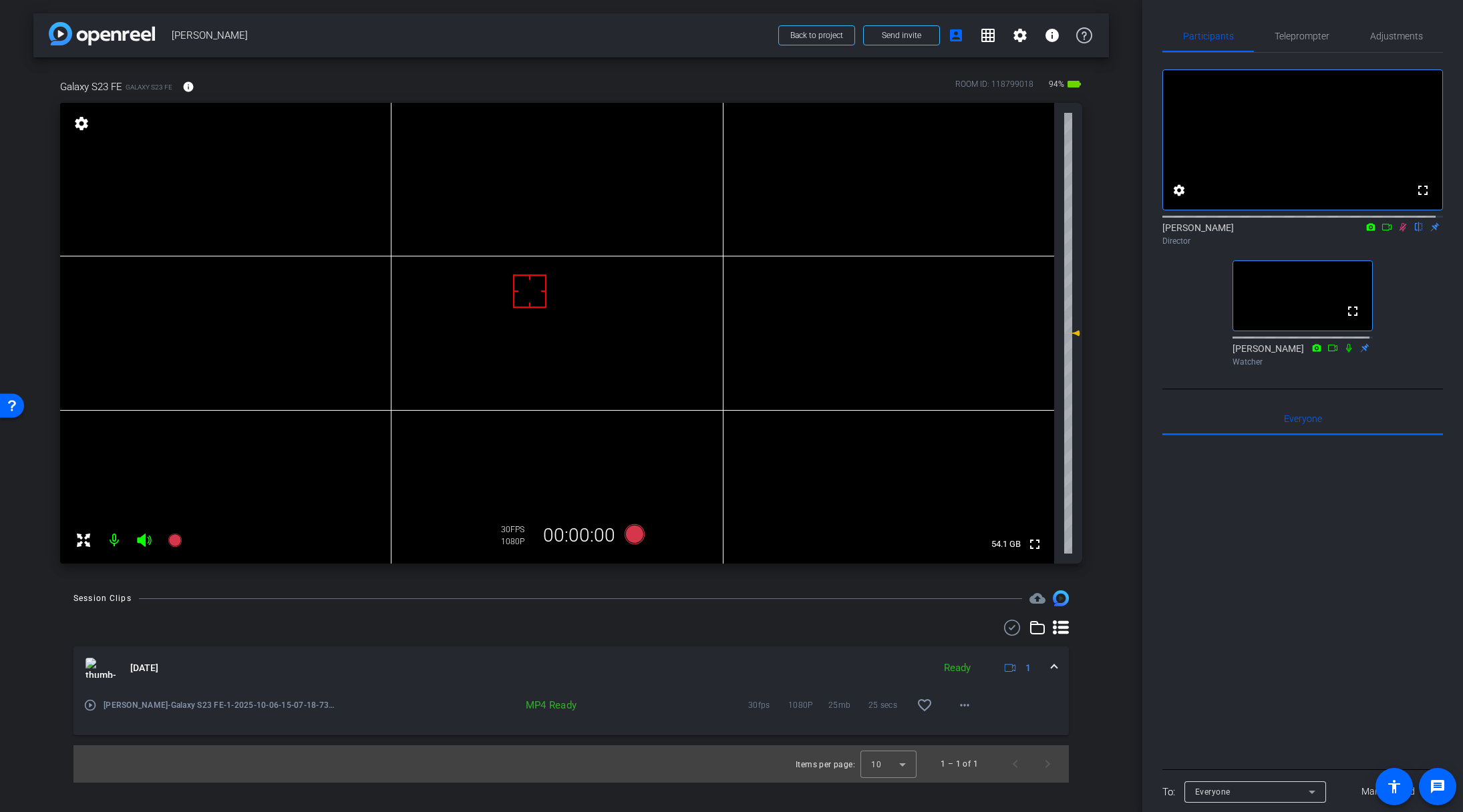
click at [1395, 279] on div "fullscreen settings [PERSON_NAME] flip Director fullscreen [PERSON_NAME] Watcher" at bounding box center [1303, 212] width 280 height 319
click at [1398, 231] on icon at bounding box center [1403, 227] width 11 height 9
click at [1392, 40] on span "Adjustments" at bounding box center [1397, 36] width 52 height 9
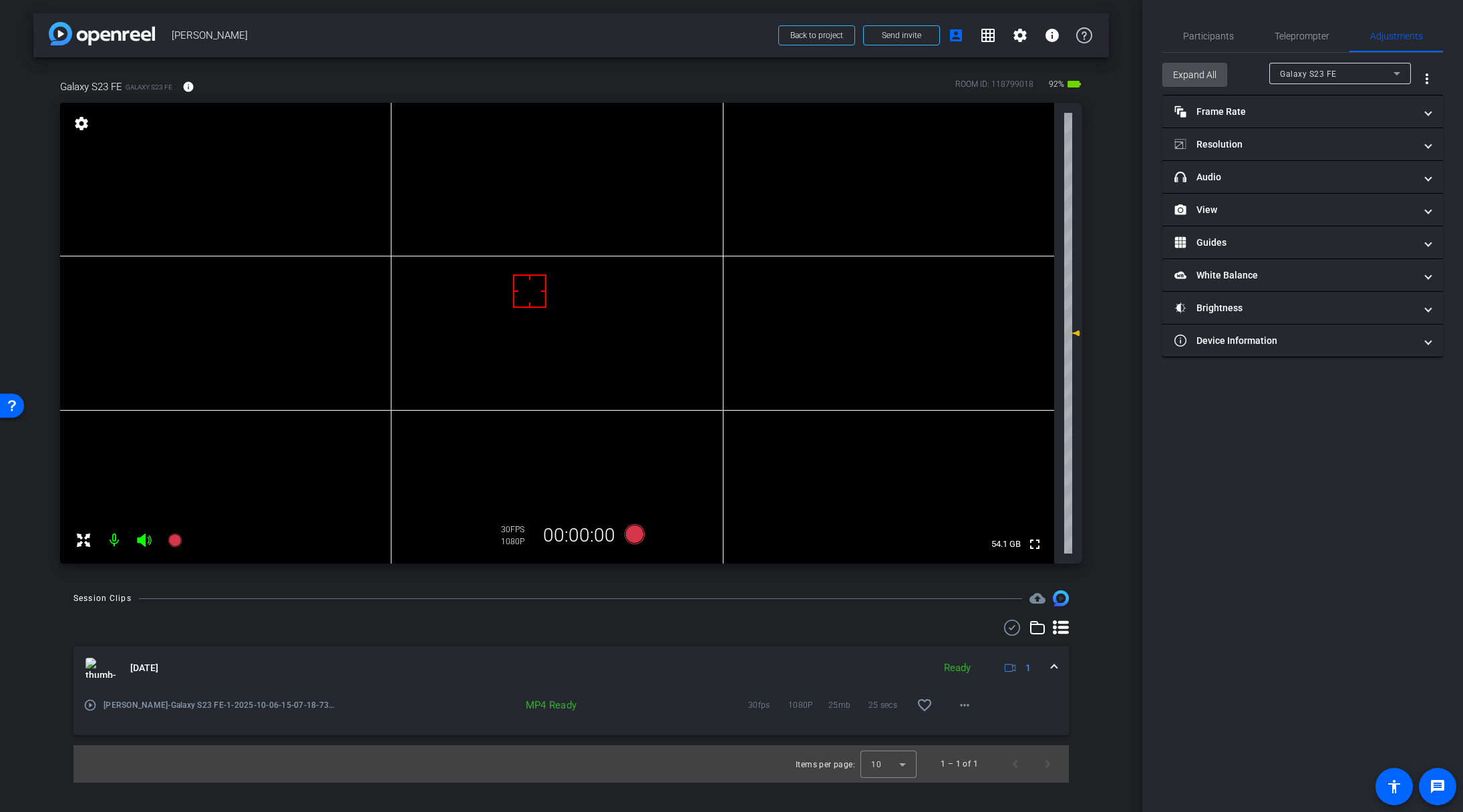
click at [1198, 81] on span "Expand All" at bounding box center [1195, 75] width 43 height 25
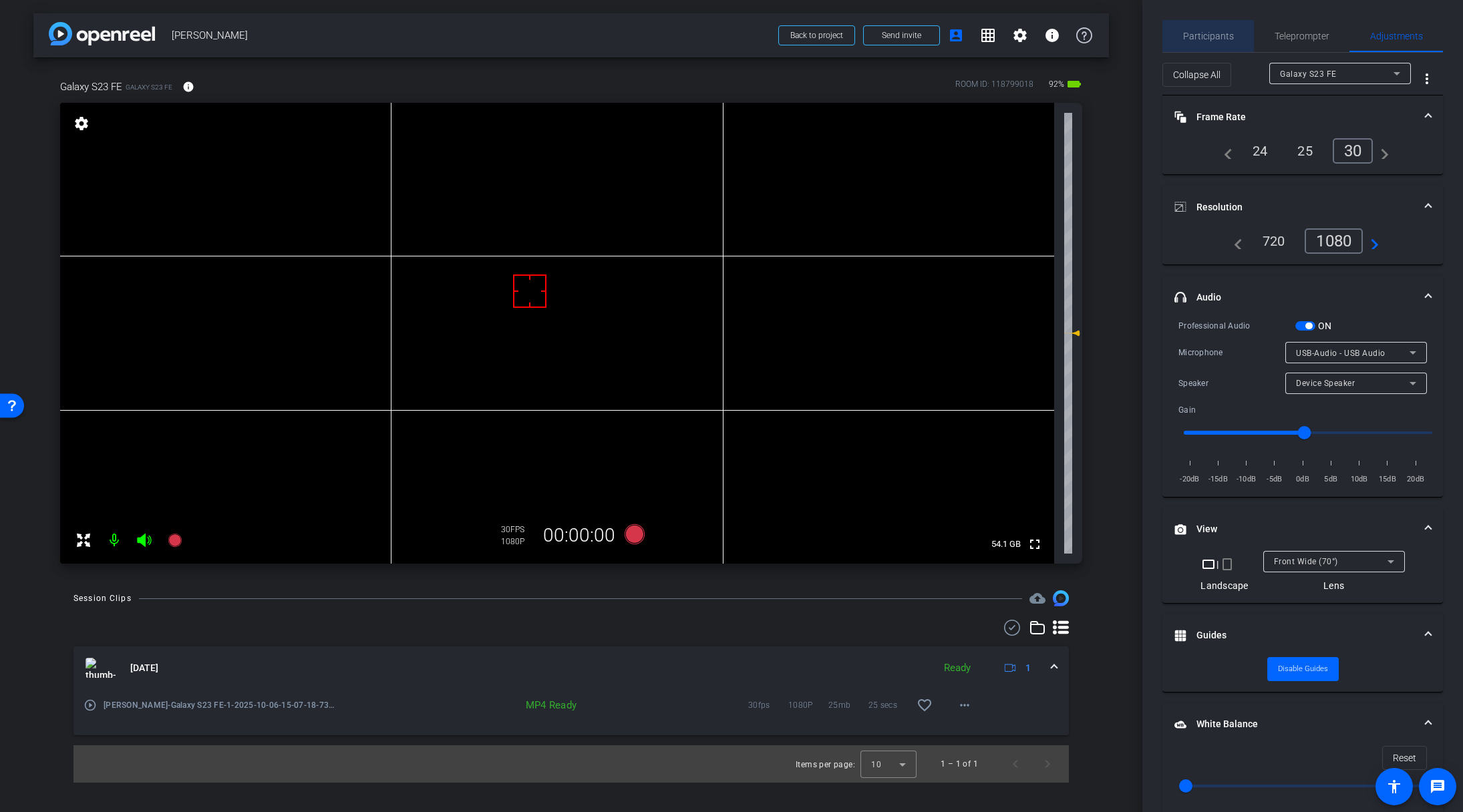
click at [1212, 37] on span "Participants" at bounding box center [1209, 36] width 51 height 9
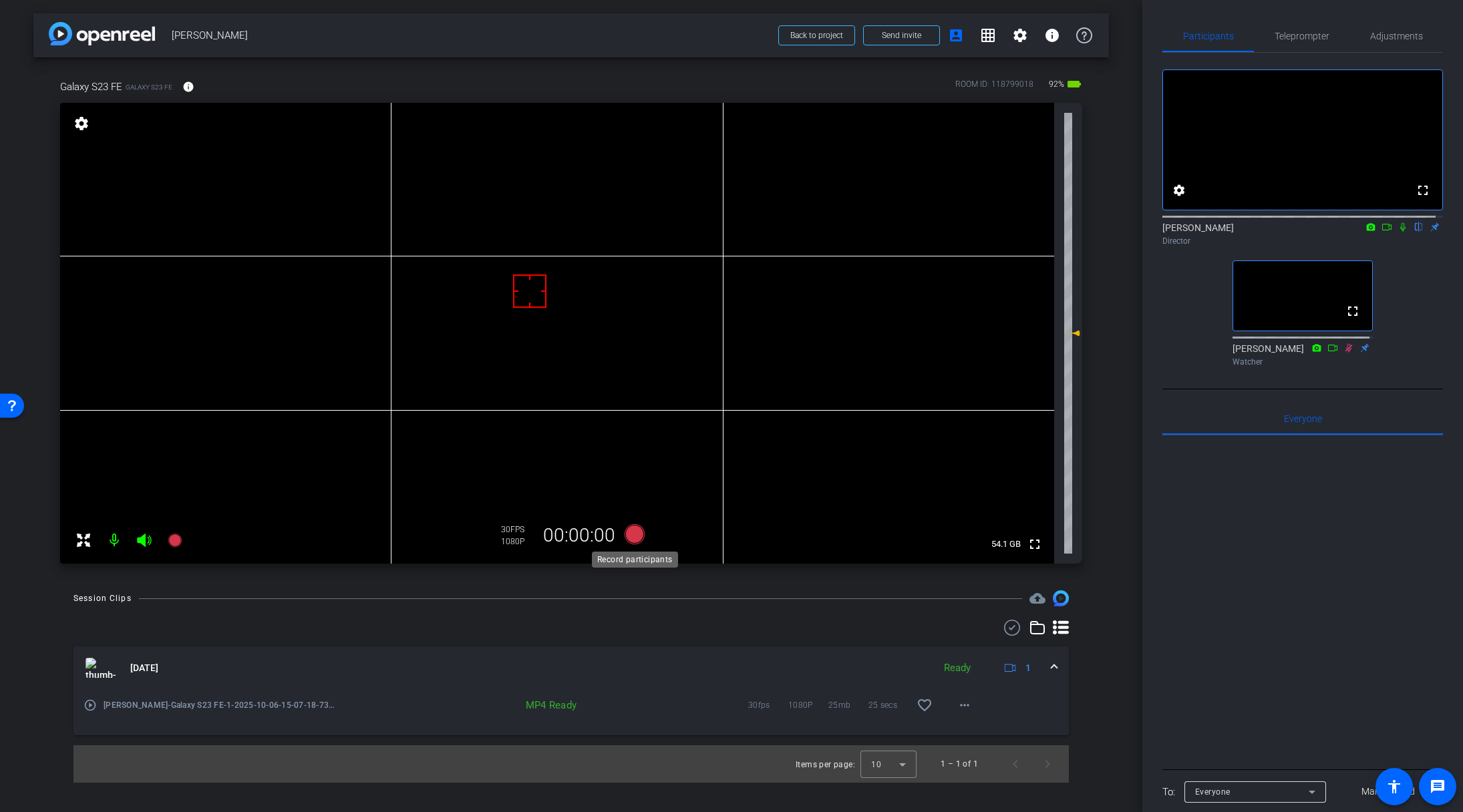
click at [635, 536] on icon at bounding box center [635, 534] width 20 height 20
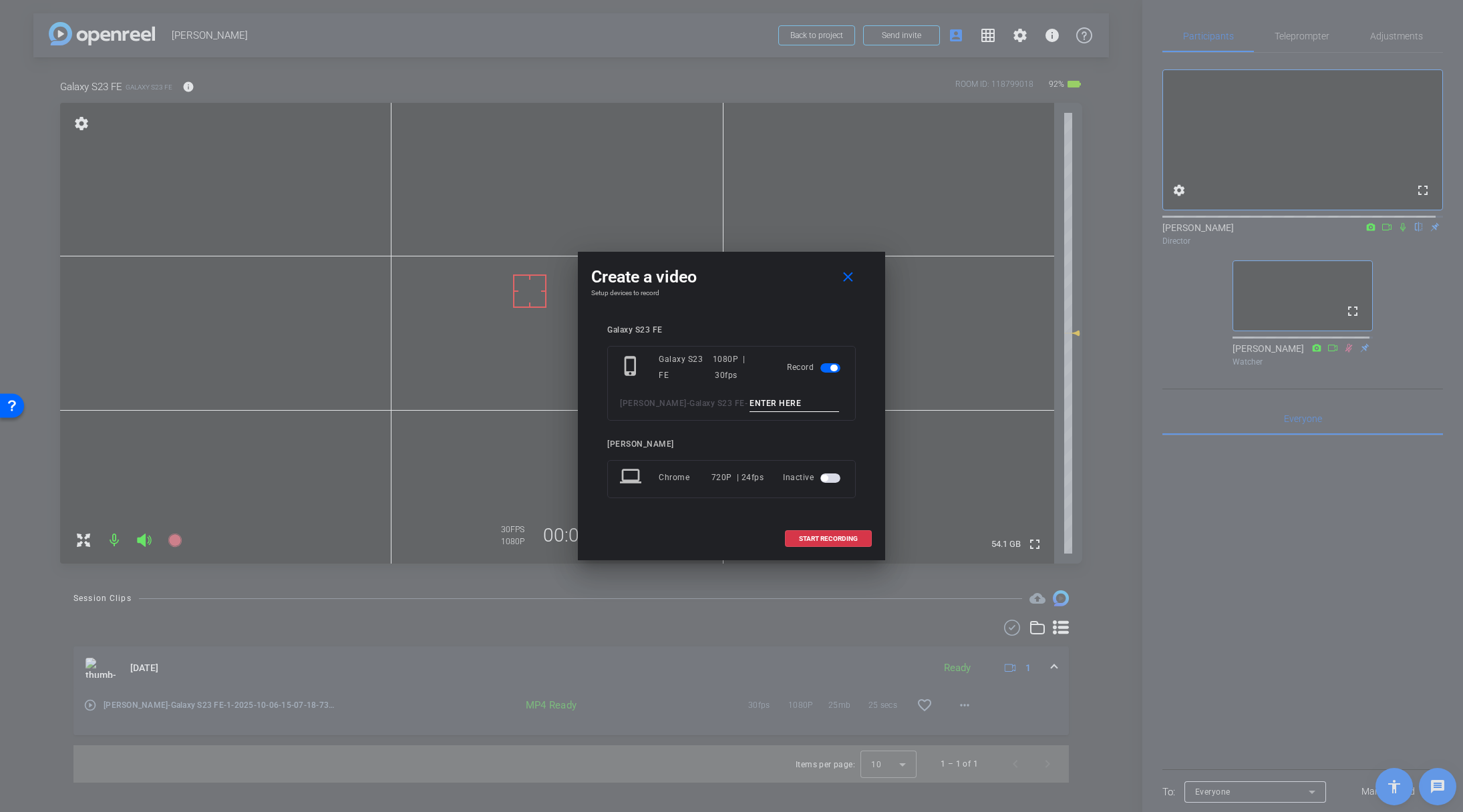
click at [784, 405] on input at bounding box center [794, 403] width 90 height 16
type input "take 1 factor analysis"
click at [845, 538] on span "START RECORDING" at bounding box center [828, 538] width 59 height 6
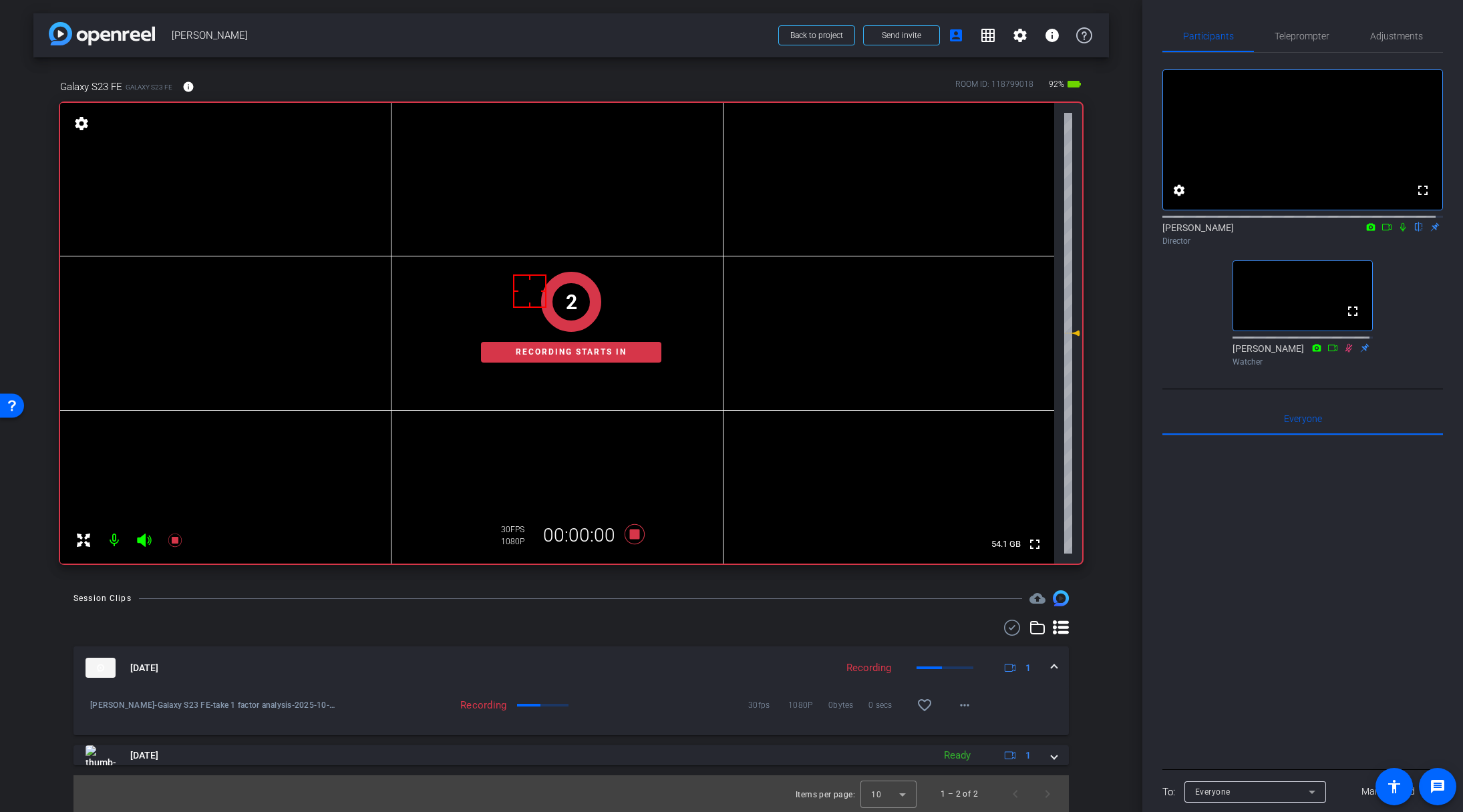
click at [1401, 231] on icon at bounding box center [1403, 228] width 5 height 9
click at [1382, 231] on icon at bounding box center [1387, 227] width 11 height 9
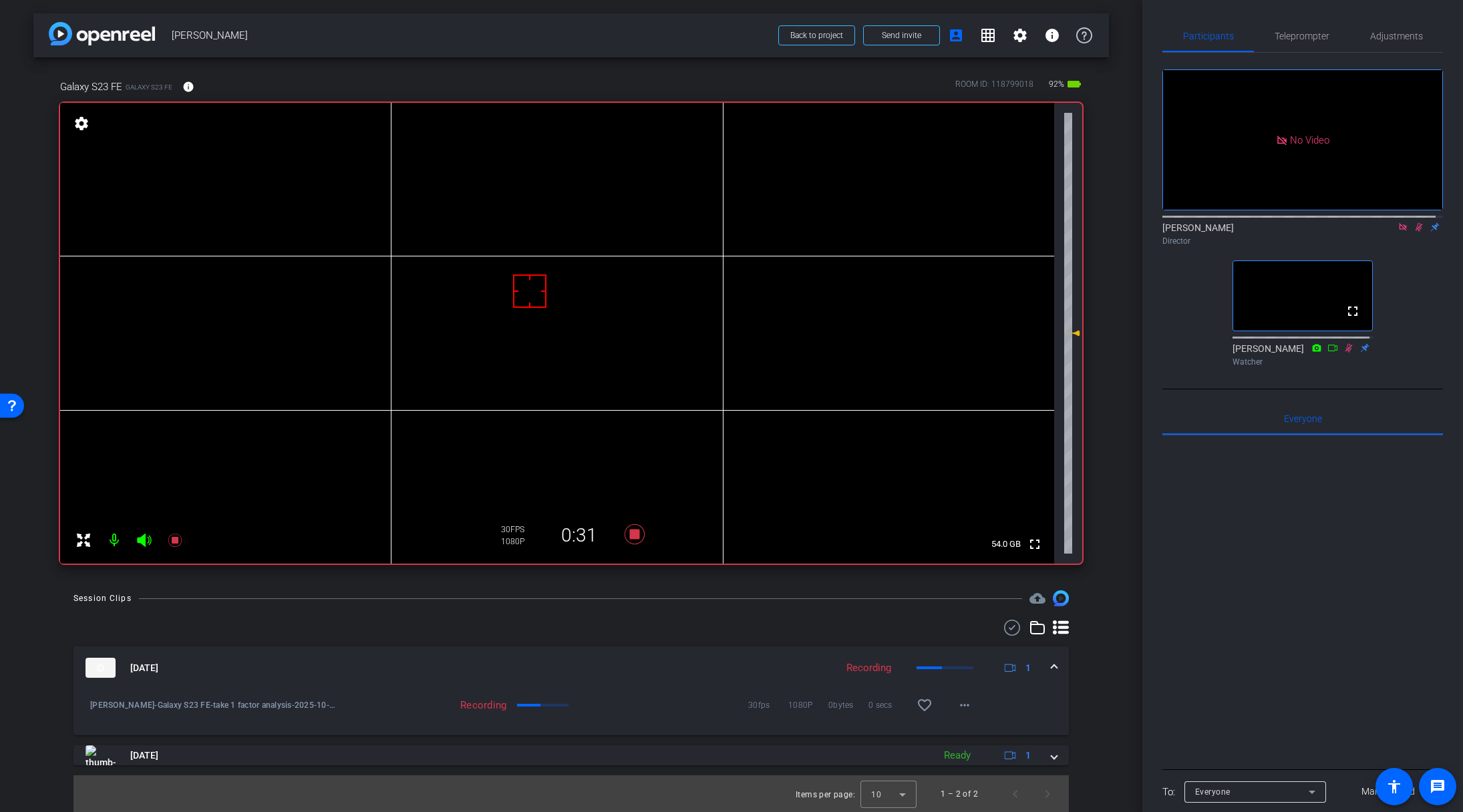
click at [1414, 231] on icon at bounding box center [1420, 227] width 11 height 9
click at [1400, 231] on icon at bounding box center [1403, 227] width 7 height 7
click at [633, 534] on icon at bounding box center [635, 534] width 20 height 20
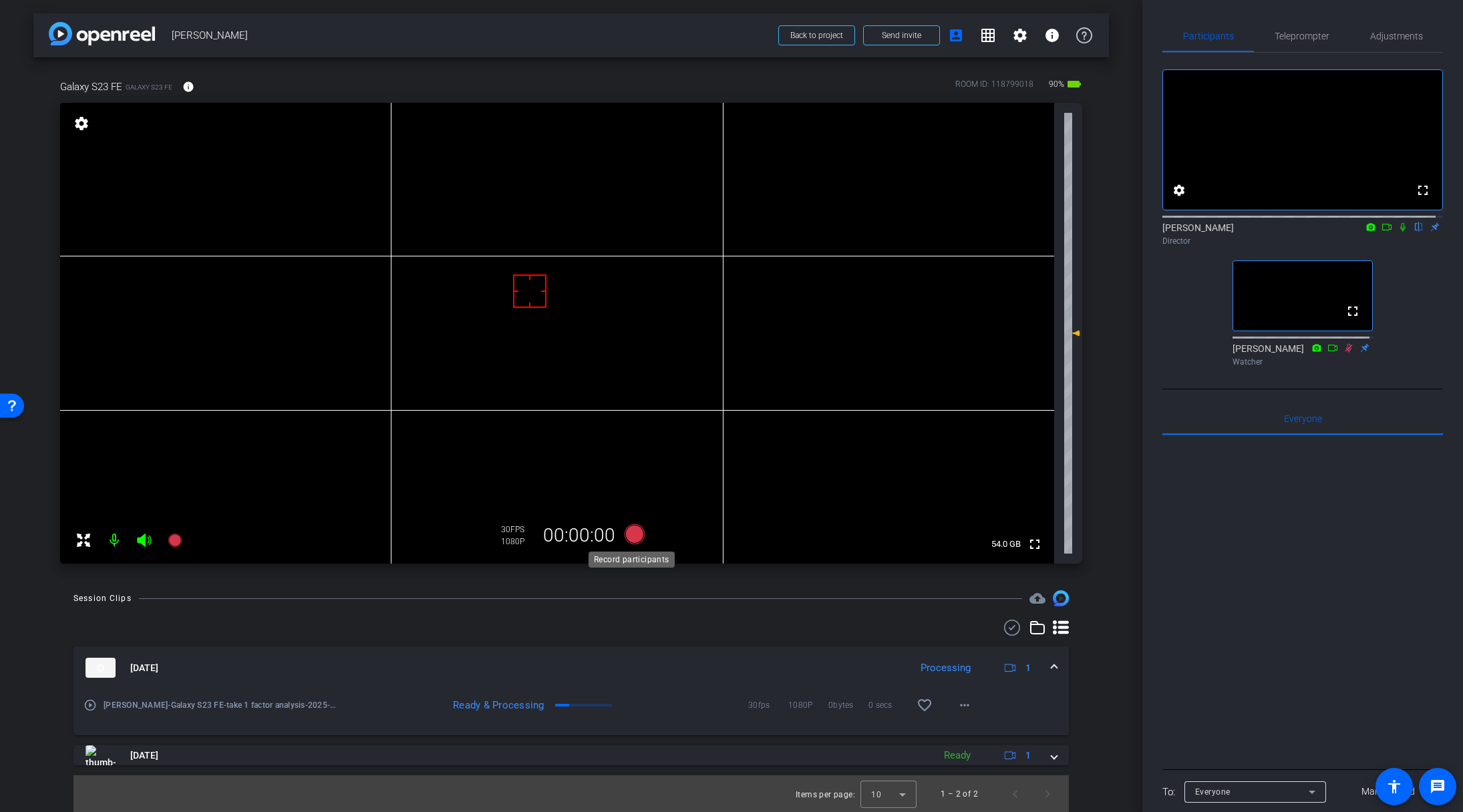
click at [631, 533] on icon at bounding box center [635, 534] width 20 height 20
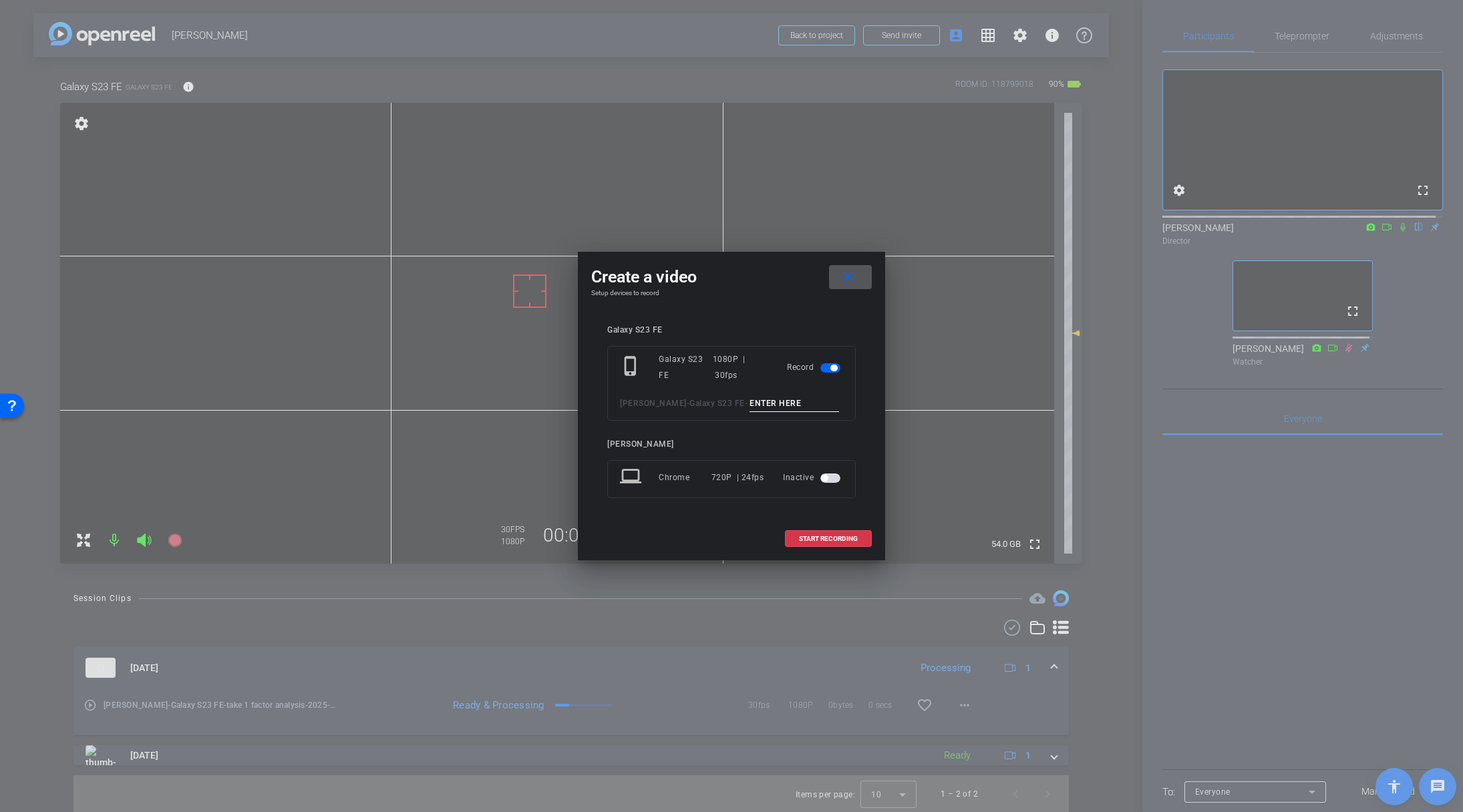
click at [759, 402] on input at bounding box center [794, 403] width 90 height 16
click at [750, 403] on input "ake 2 fa" at bounding box center [794, 403] width 90 height 16
type input "take 2 fa"
click at [827, 542] on span "START RECORDING" at bounding box center [828, 538] width 59 height 6
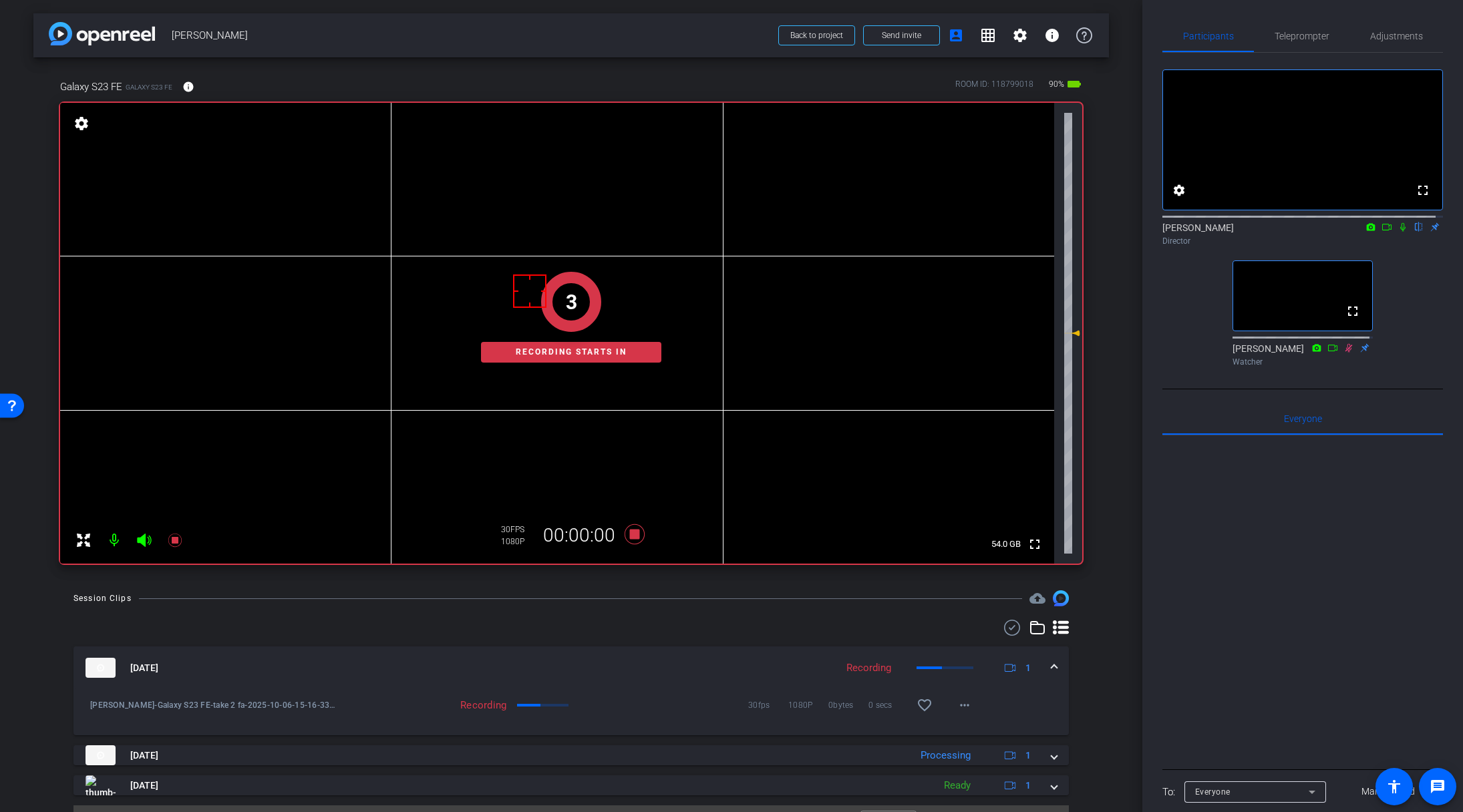
click at [1398, 231] on icon at bounding box center [1403, 227] width 11 height 9
click at [1382, 231] on icon at bounding box center [1387, 227] width 11 height 9
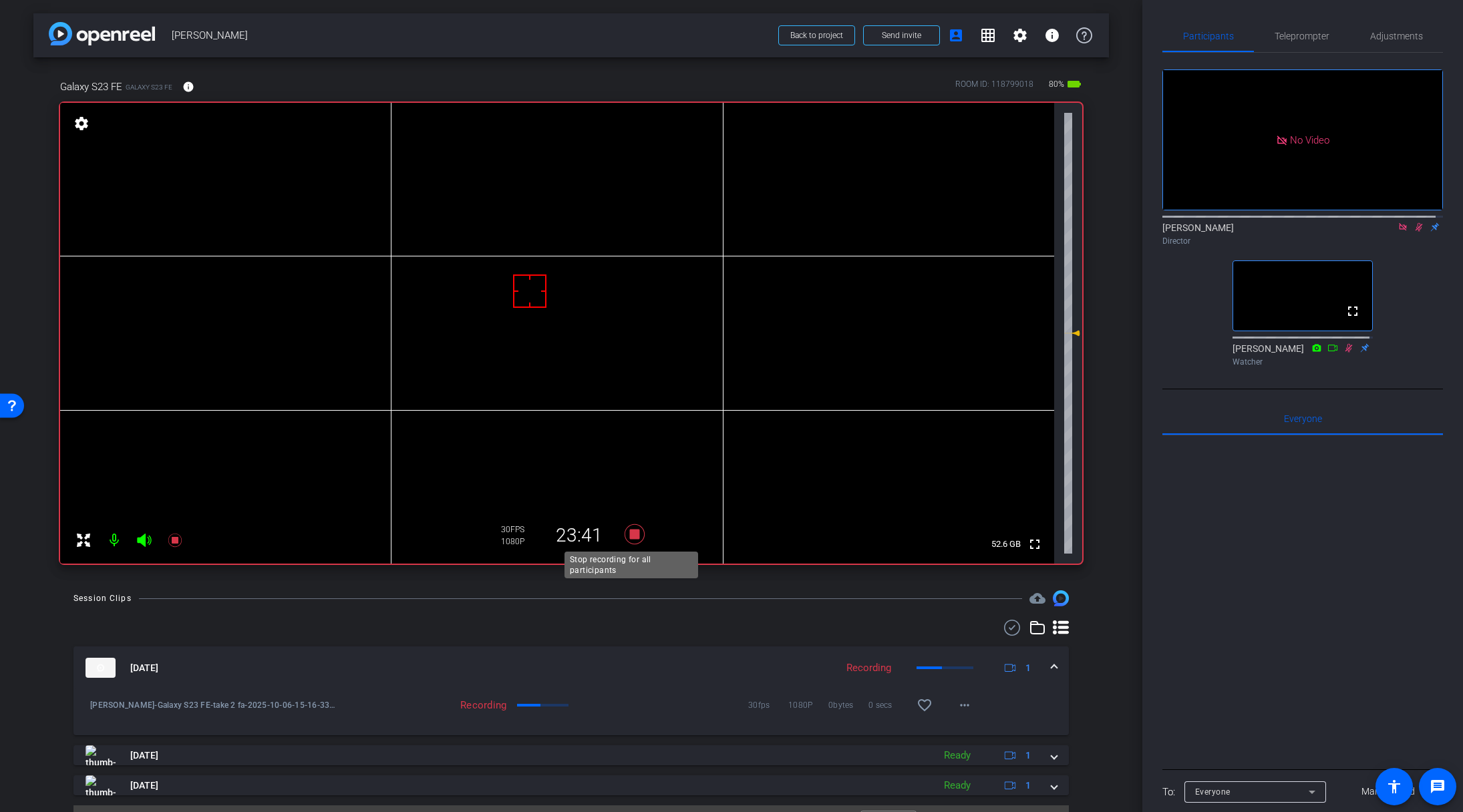
click at [631, 537] on icon at bounding box center [635, 534] width 20 height 20
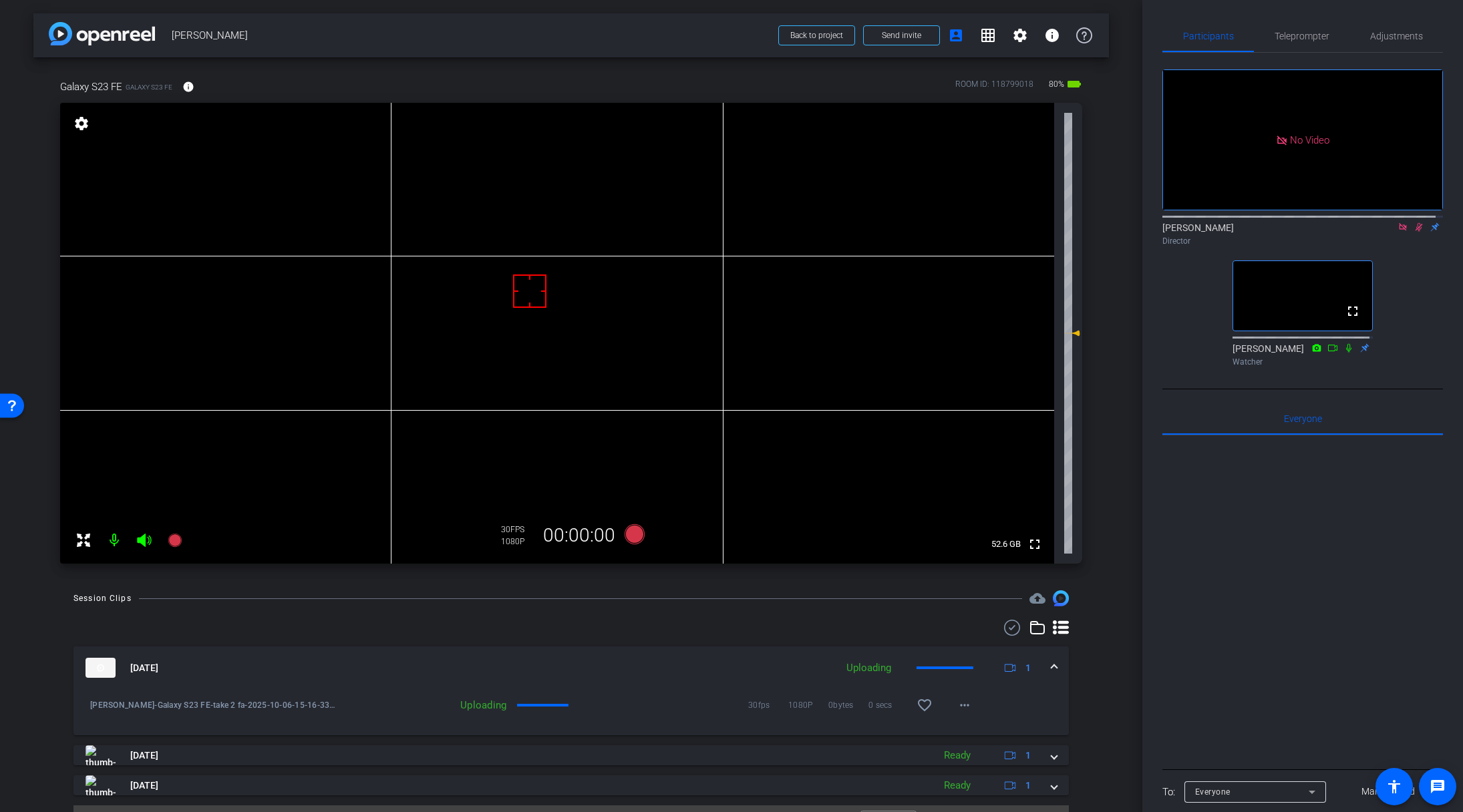
click at [1416, 231] on icon at bounding box center [1420, 228] width 7 height 9
click at [1400, 231] on icon at bounding box center [1403, 227] width 7 height 7
click at [960, 709] on mat-icon "more_horiz" at bounding box center [965, 705] width 16 height 16
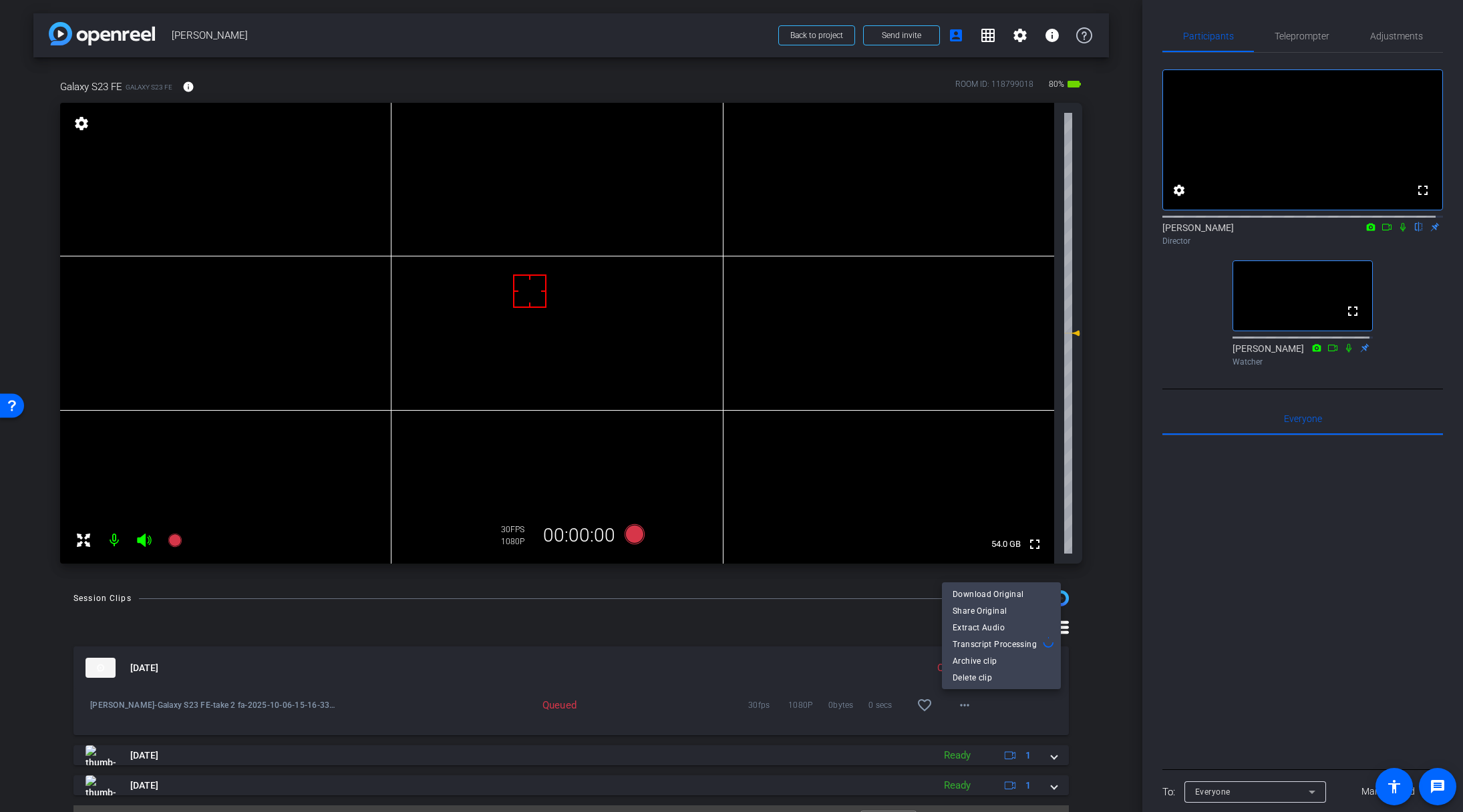
click at [1100, 640] on div at bounding box center [731, 406] width 1463 height 812
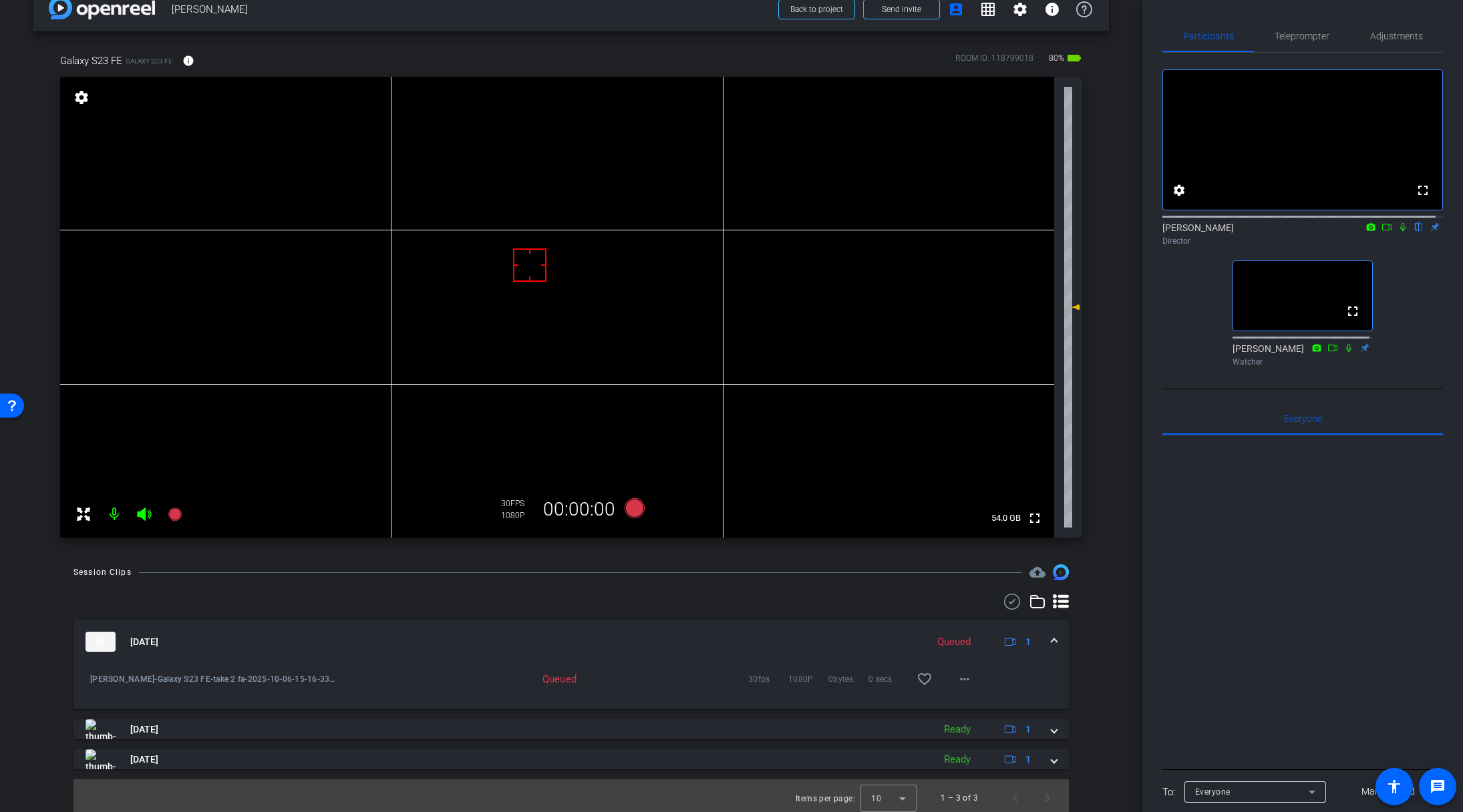
scroll to position [31, 0]
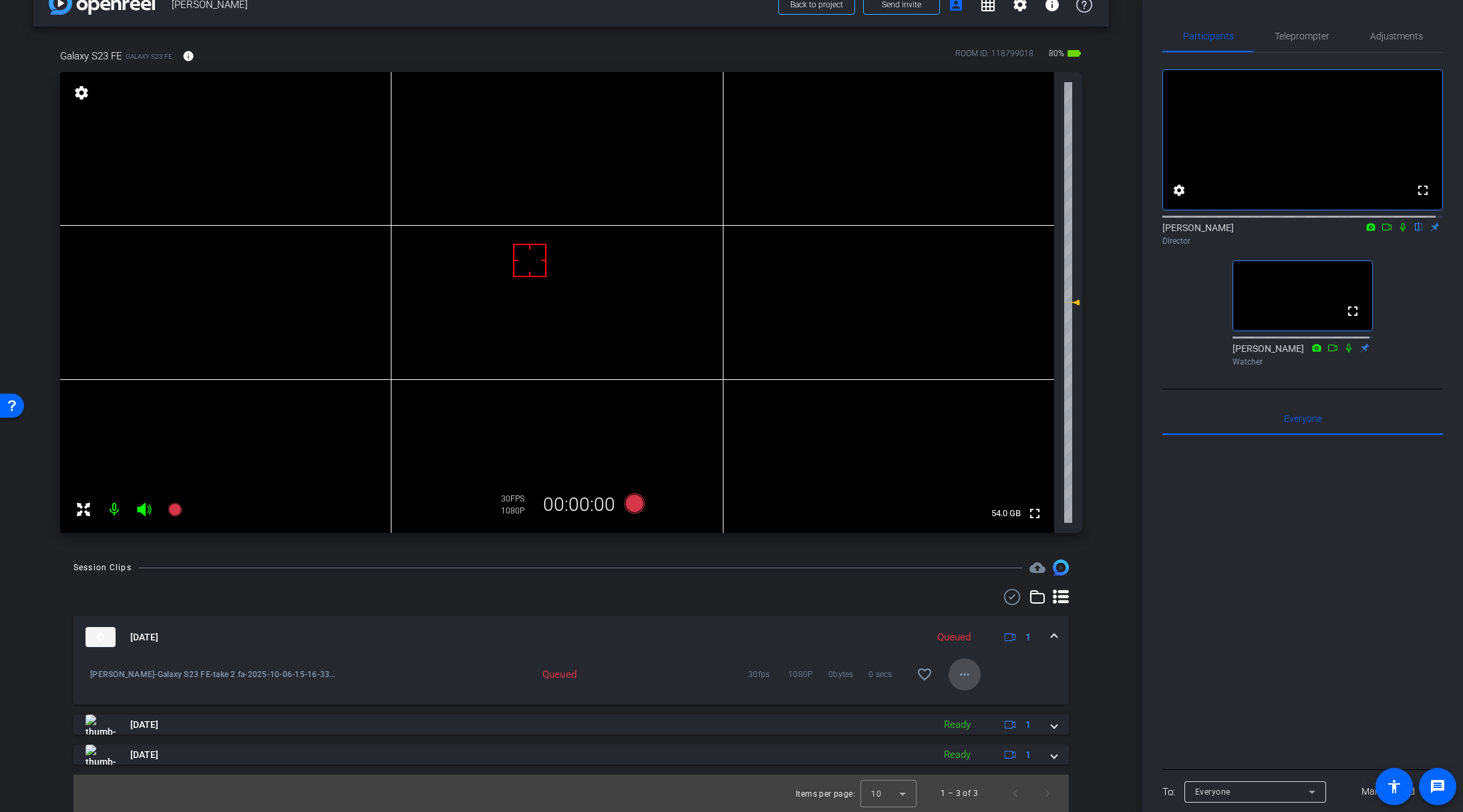
click at [963, 674] on mat-icon "more_horiz" at bounding box center [965, 675] width 16 height 16
click at [1103, 609] on div at bounding box center [731, 406] width 1463 height 812
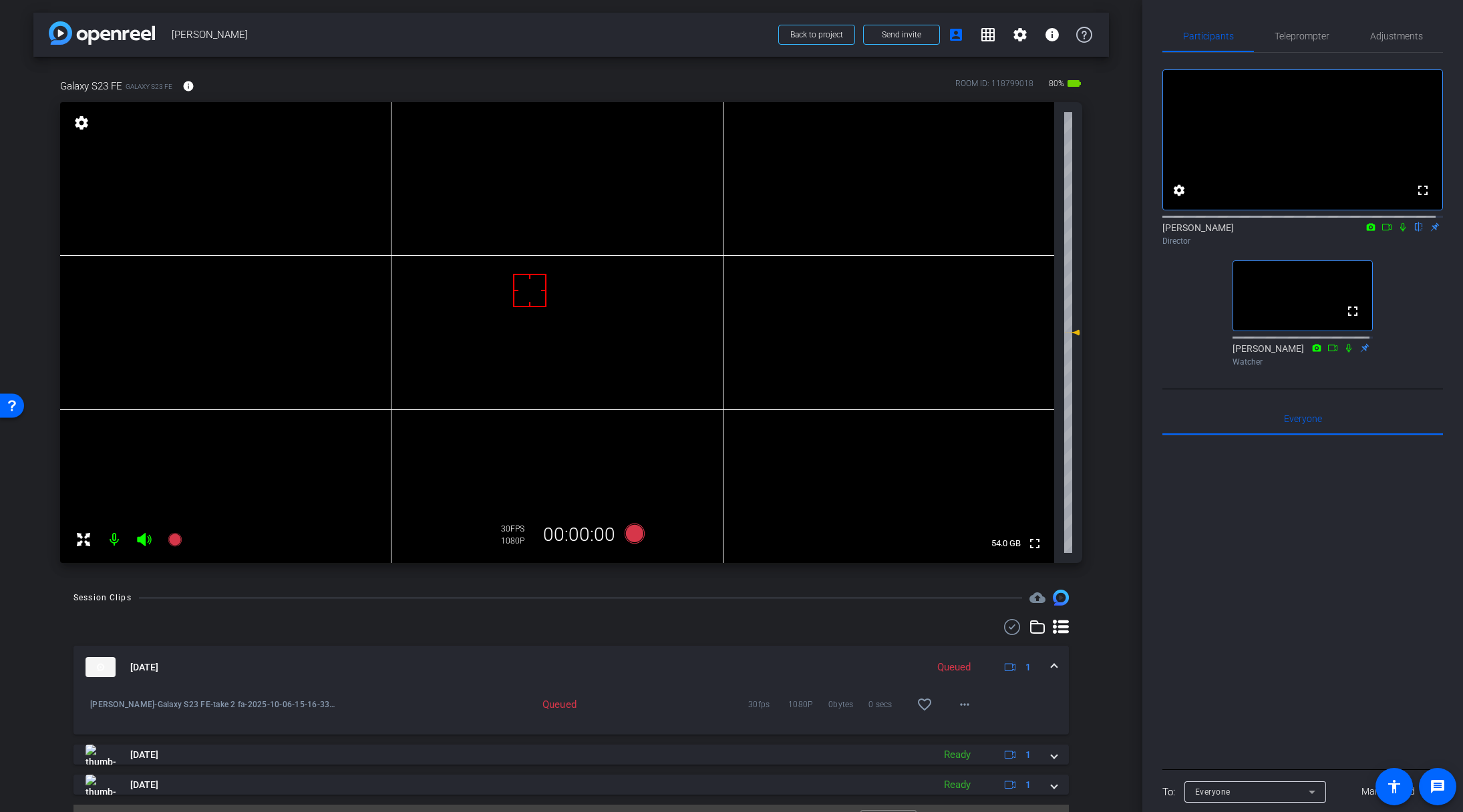
scroll to position [0, 0]
drag, startPoint x: 1389, startPoint y: 35, endPoint x: 1387, endPoint y: 47, distance: 12.2
click at [1389, 35] on span "Adjustments" at bounding box center [1397, 36] width 52 height 9
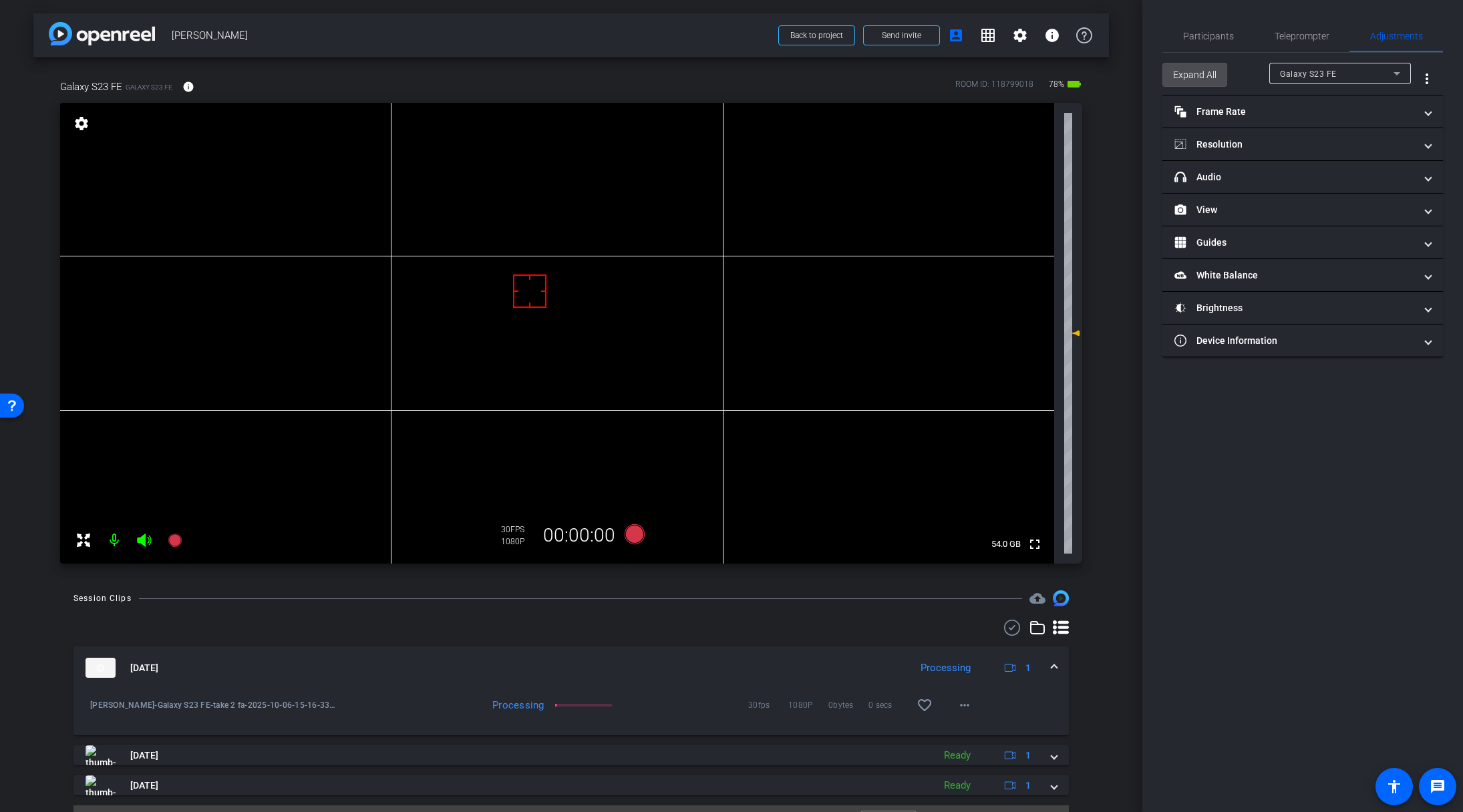
click at [1217, 76] on span at bounding box center [1195, 74] width 63 height 32
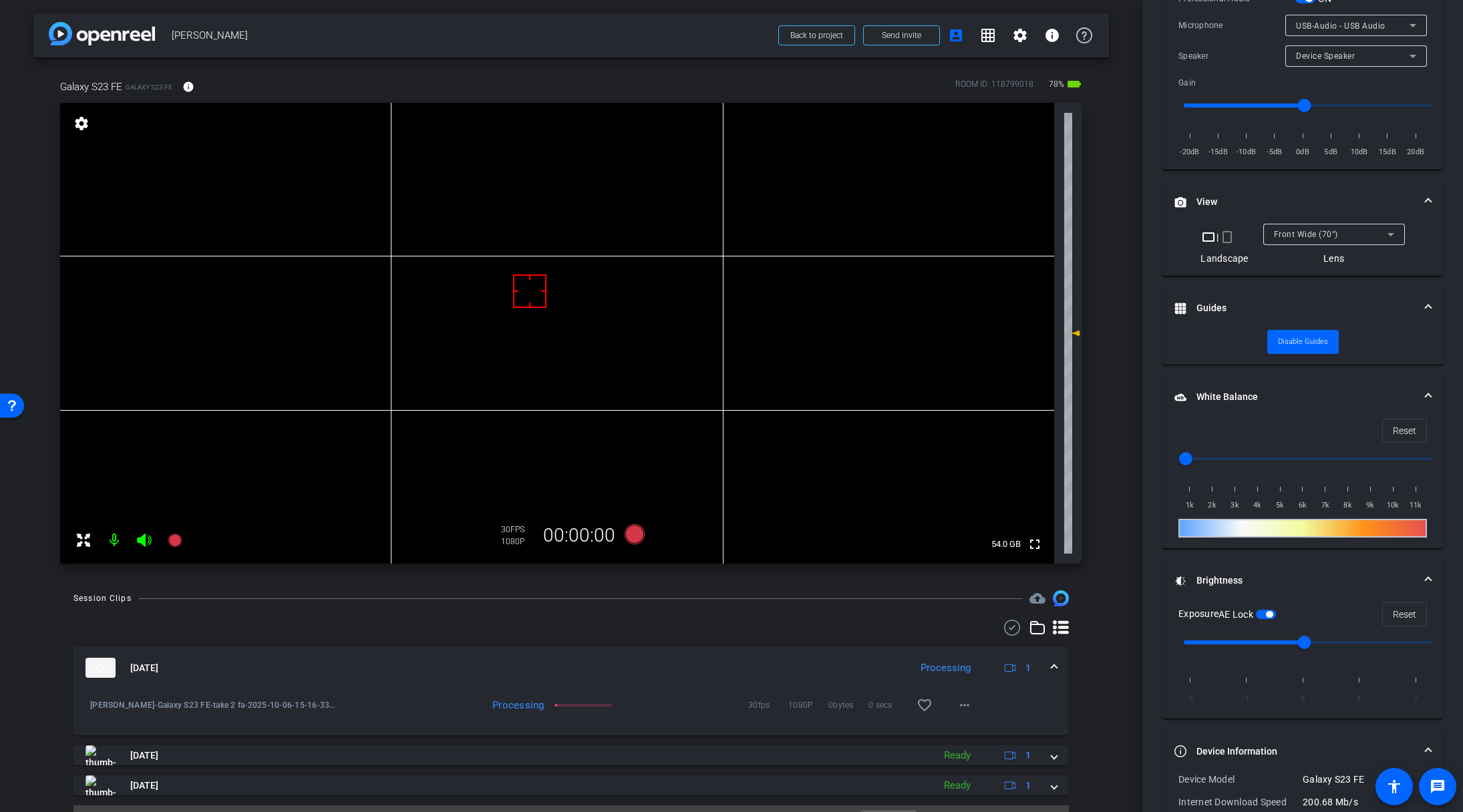
scroll to position [446, 0]
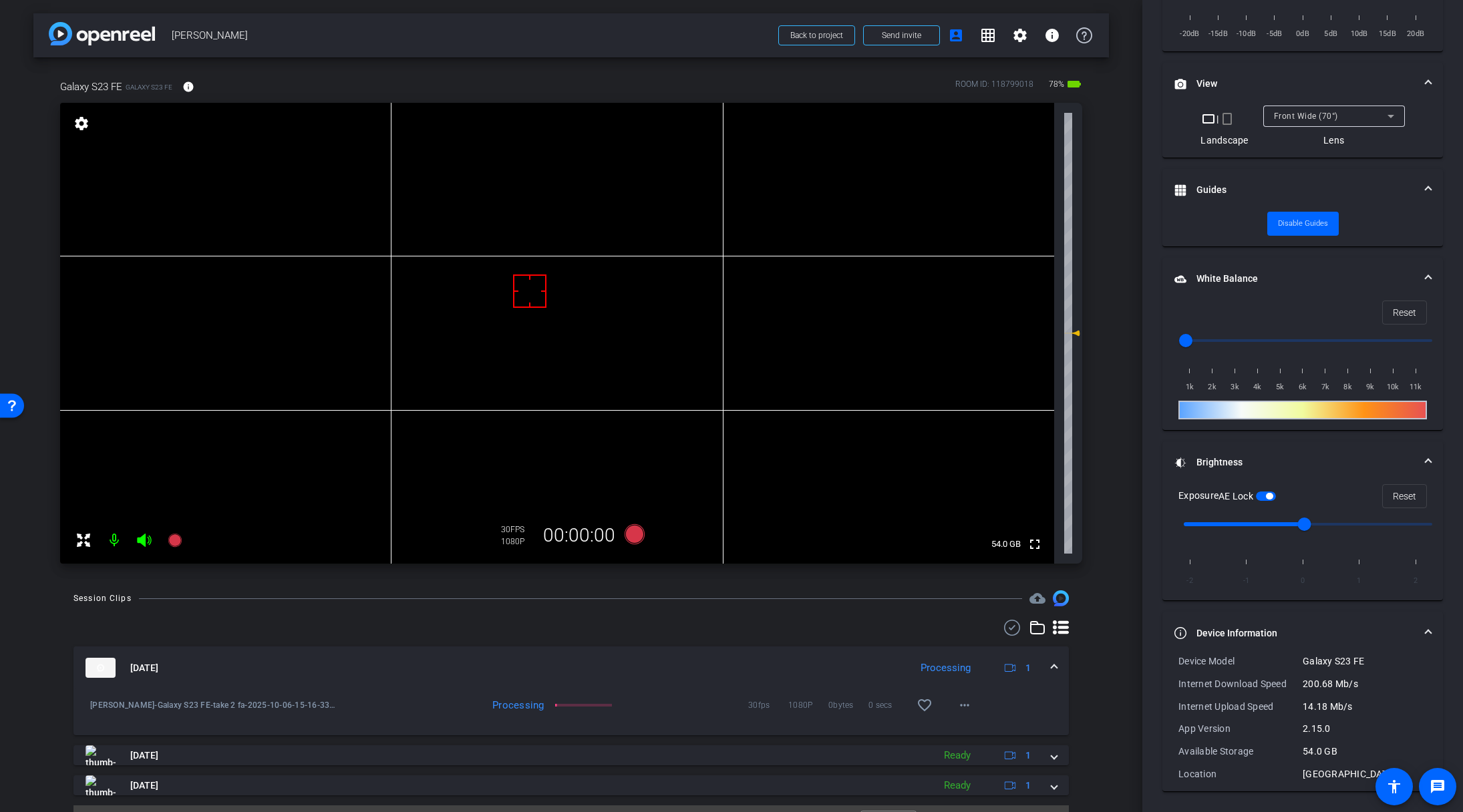
click at [1270, 497] on span "button" at bounding box center [1269, 496] width 6 height 6
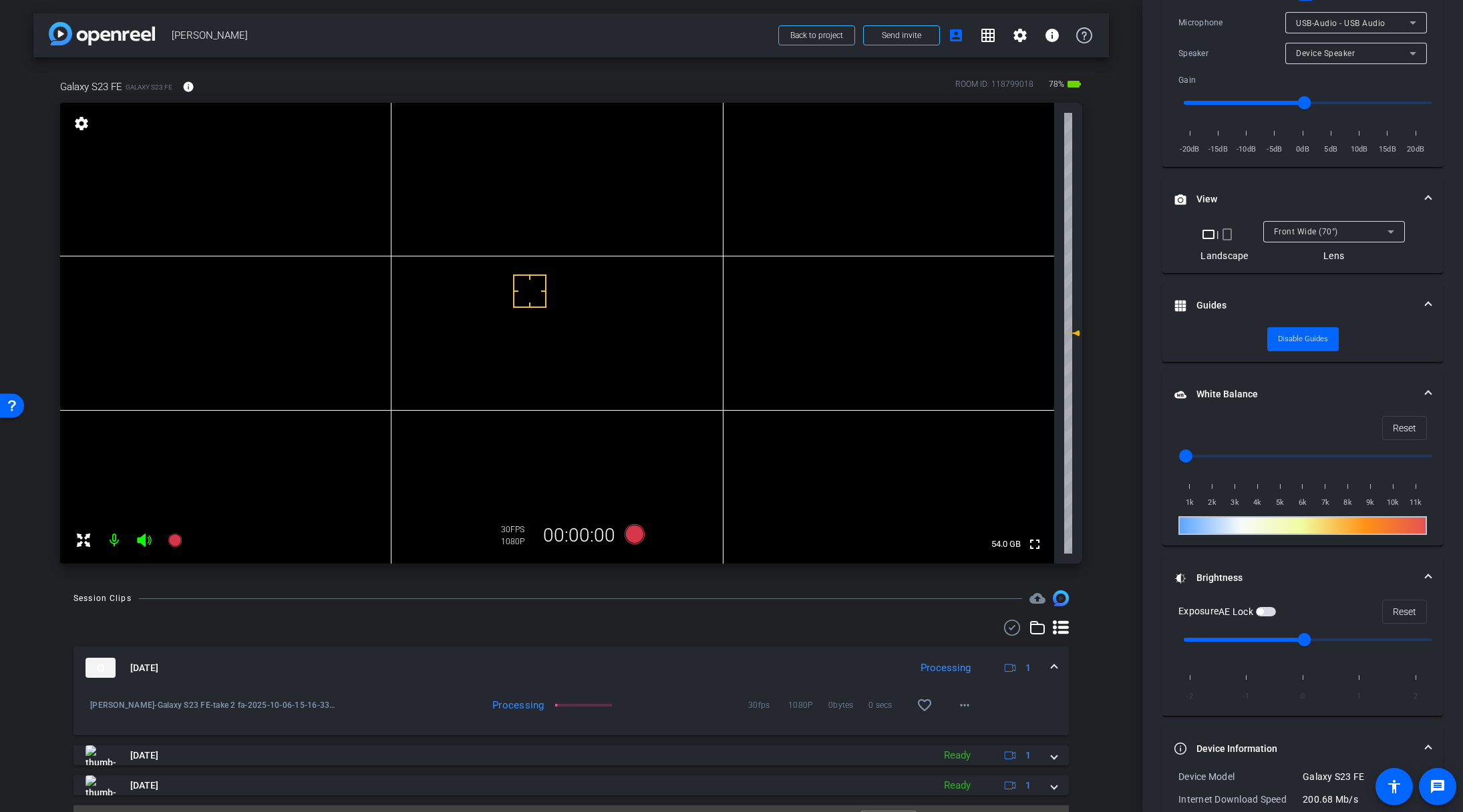
scroll to position [0, 0]
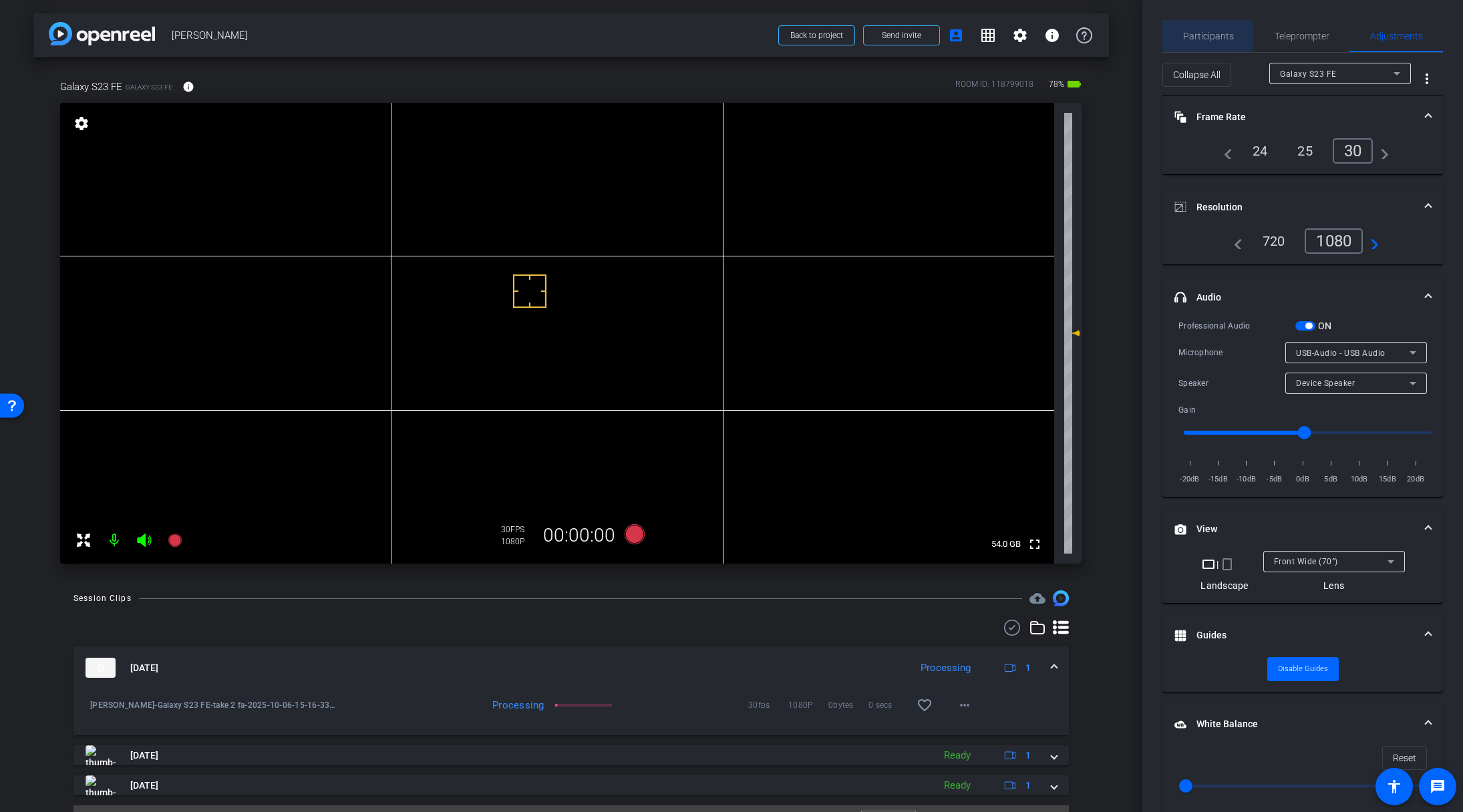
click at [1201, 37] on span "Participants" at bounding box center [1209, 36] width 51 height 9
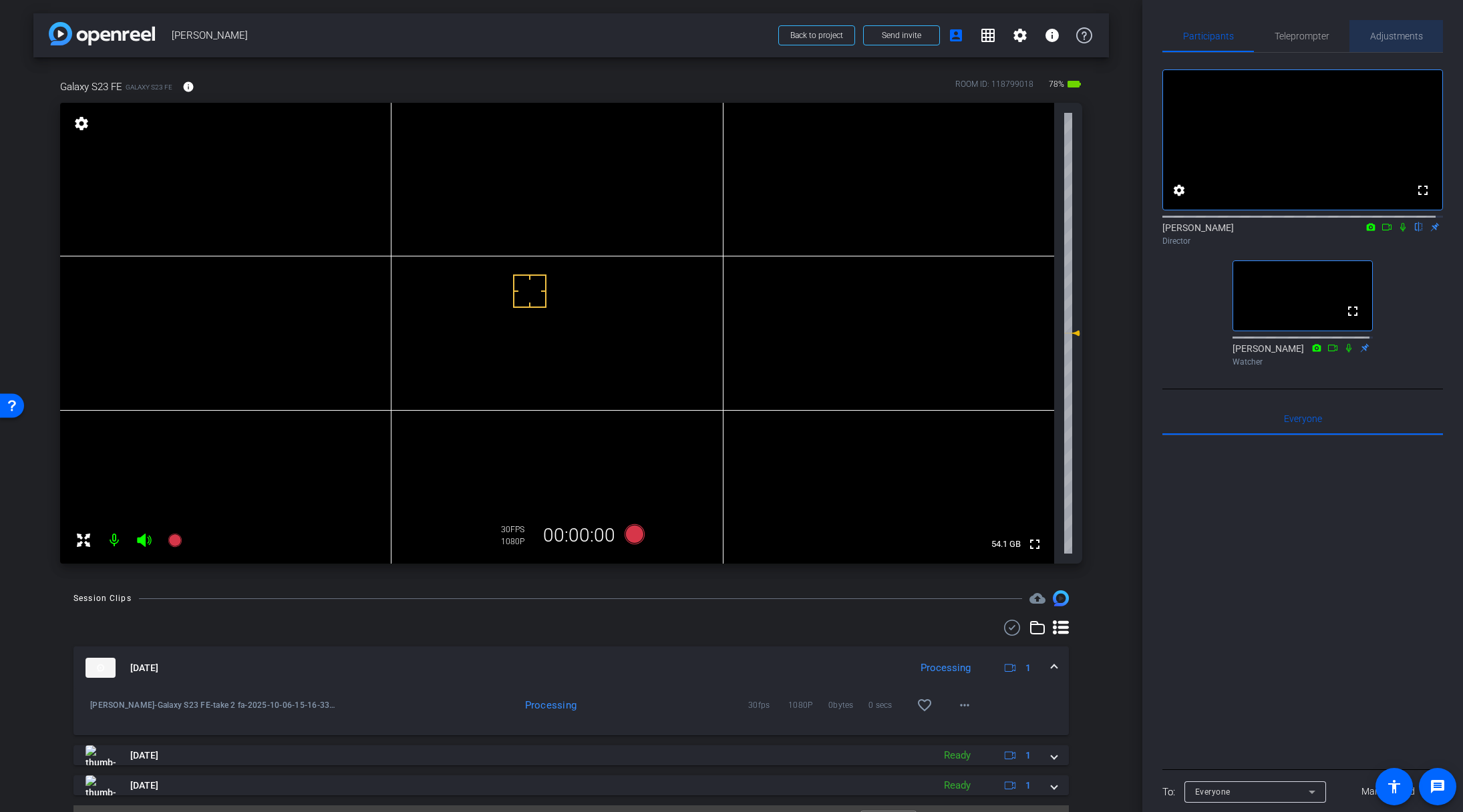
click at [1394, 37] on span "Adjustments" at bounding box center [1397, 36] width 52 height 9
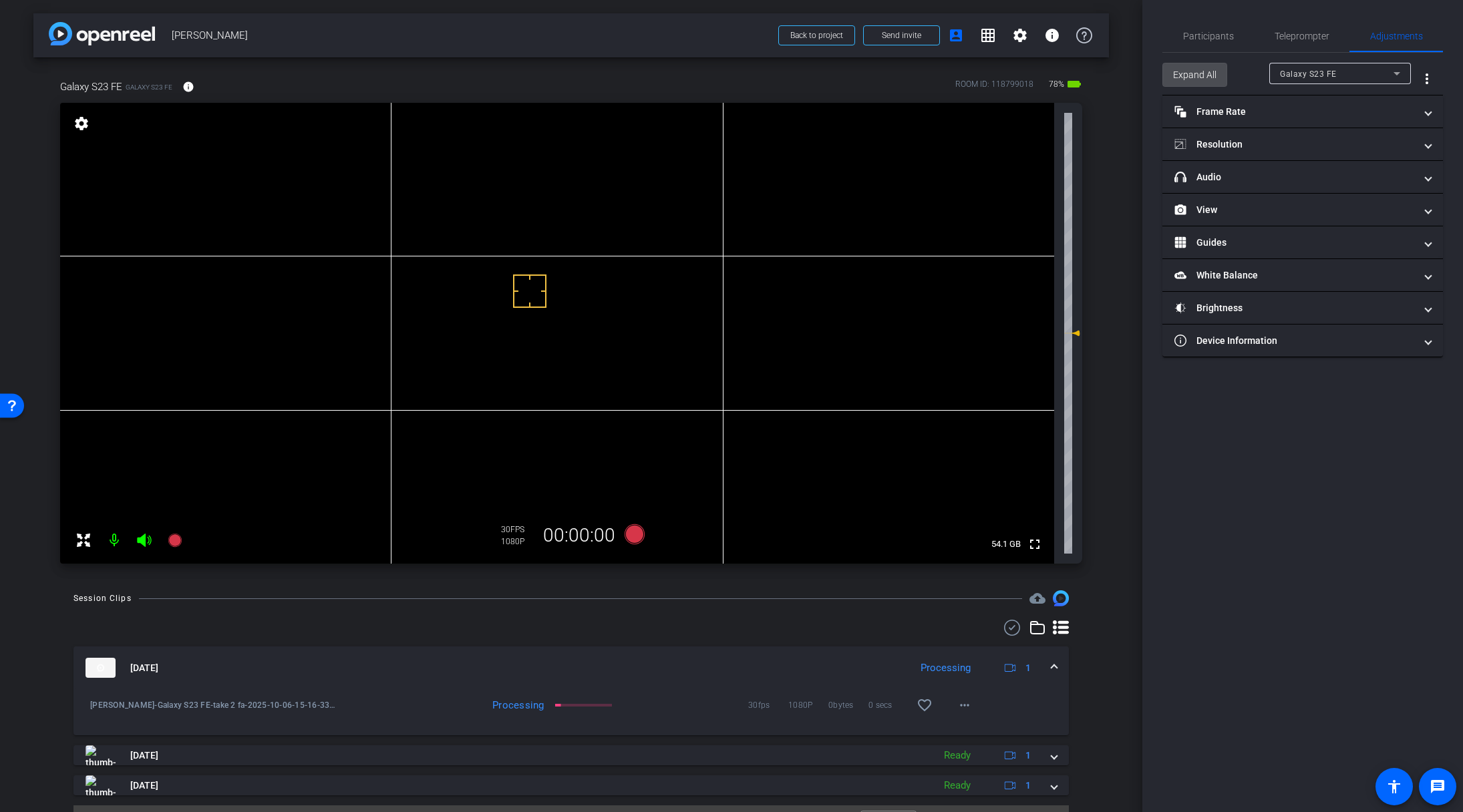
click at [1183, 81] on span "Expand All" at bounding box center [1195, 75] width 43 height 25
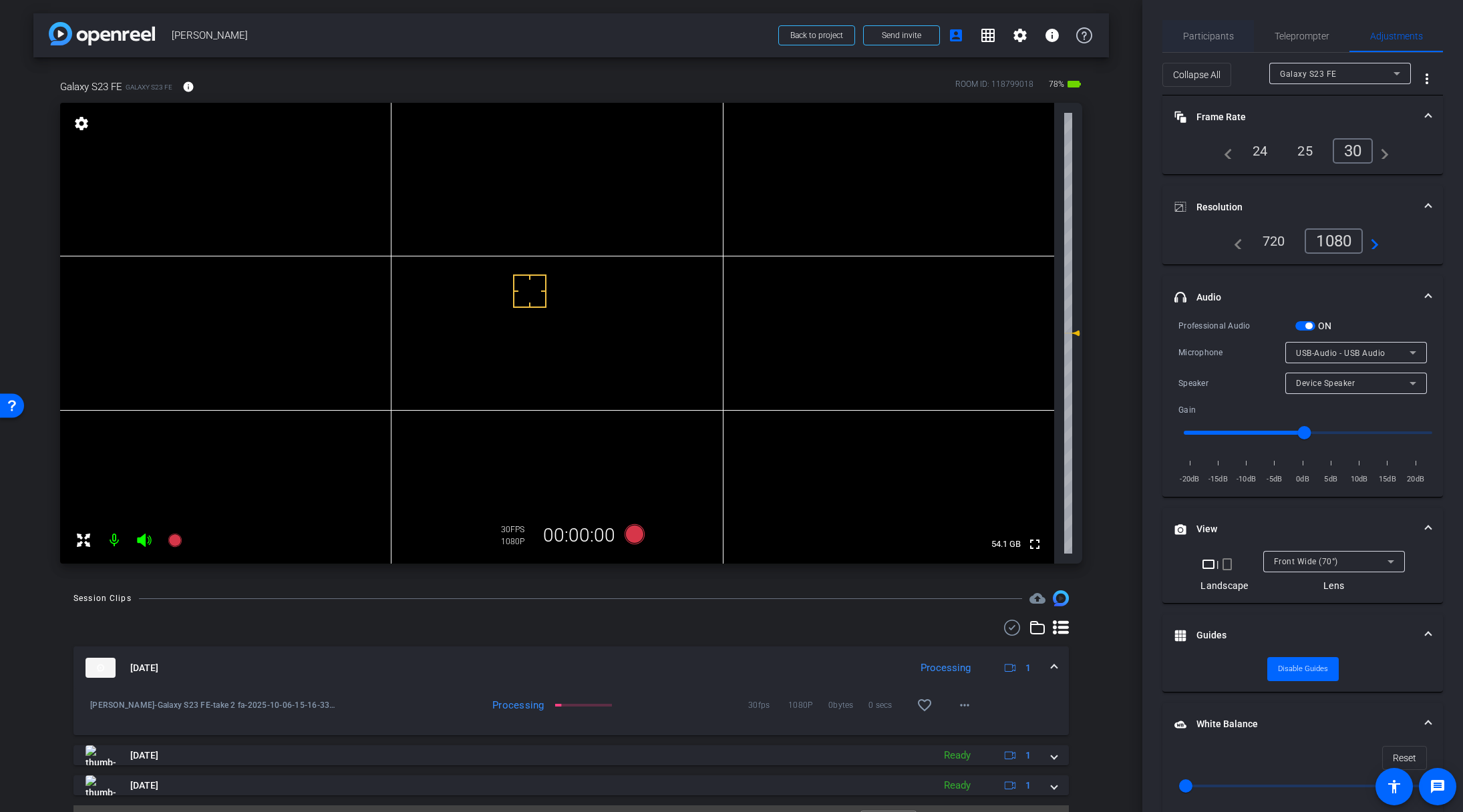
click at [1203, 33] on span "Participants" at bounding box center [1209, 36] width 51 height 9
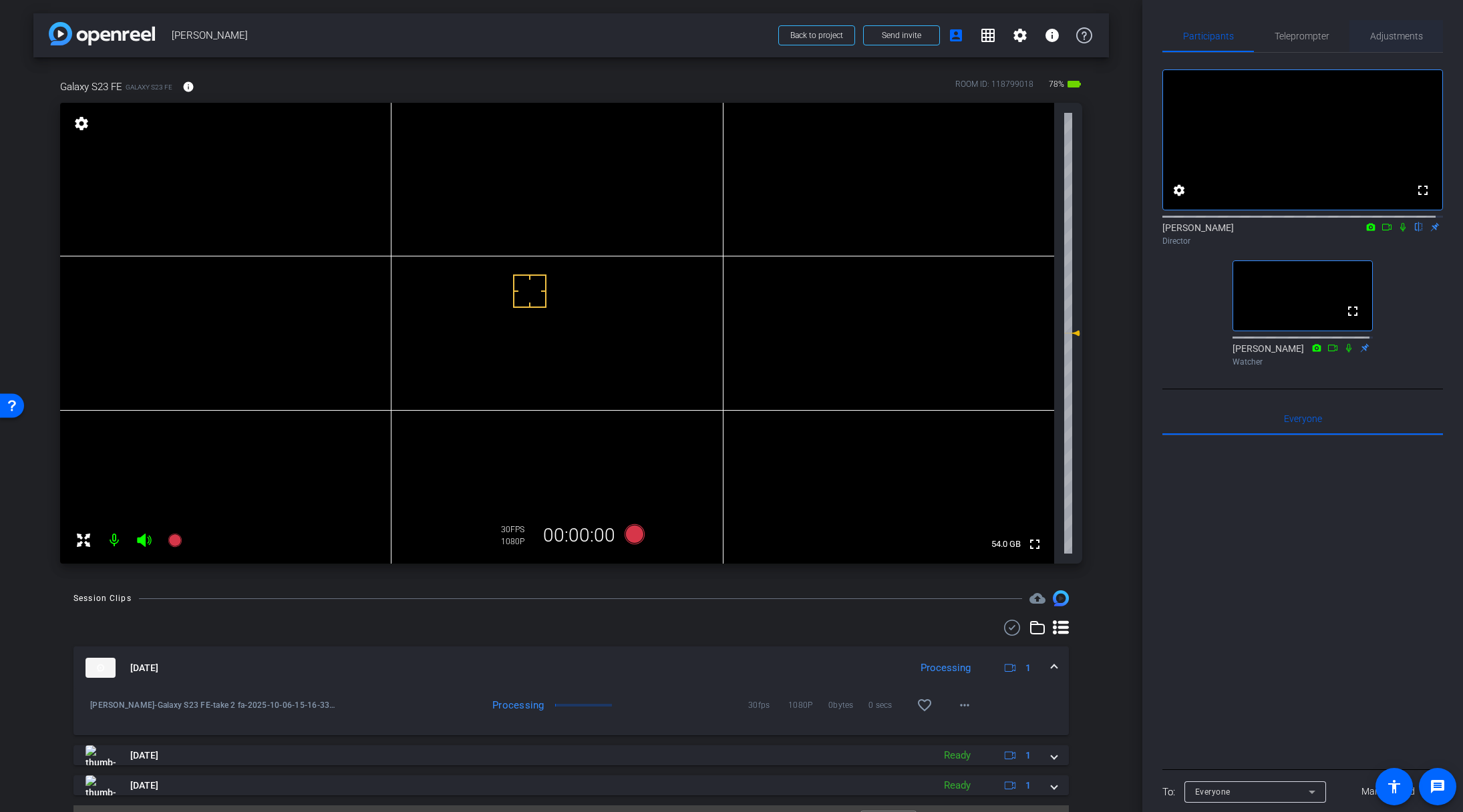
click at [1392, 40] on span "Adjustments" at bounding box center [1397, 36] width 52 height 9
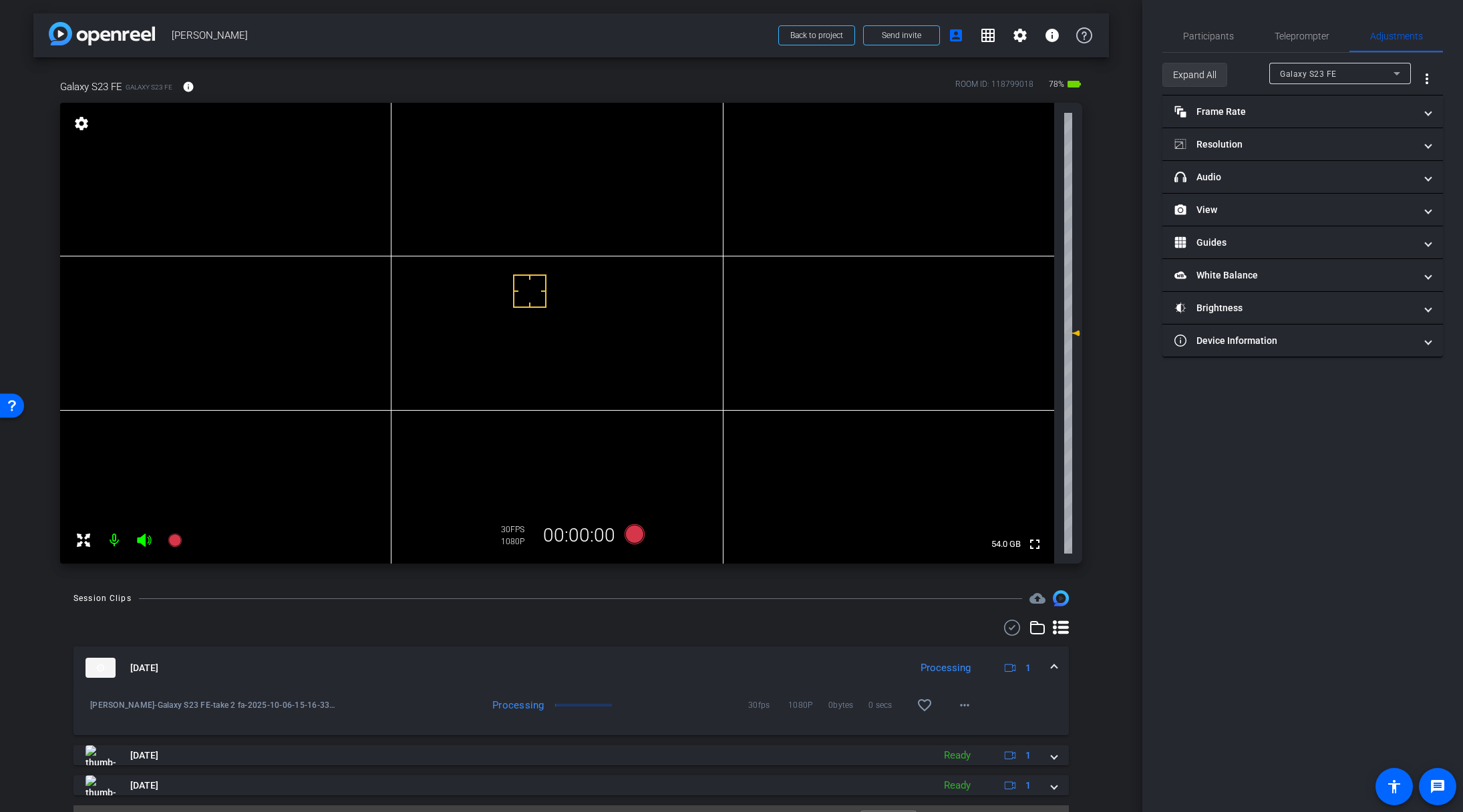
click at [1208, 74] on span "Expand All" at bounding box center [1195, 75] width 43 height 25
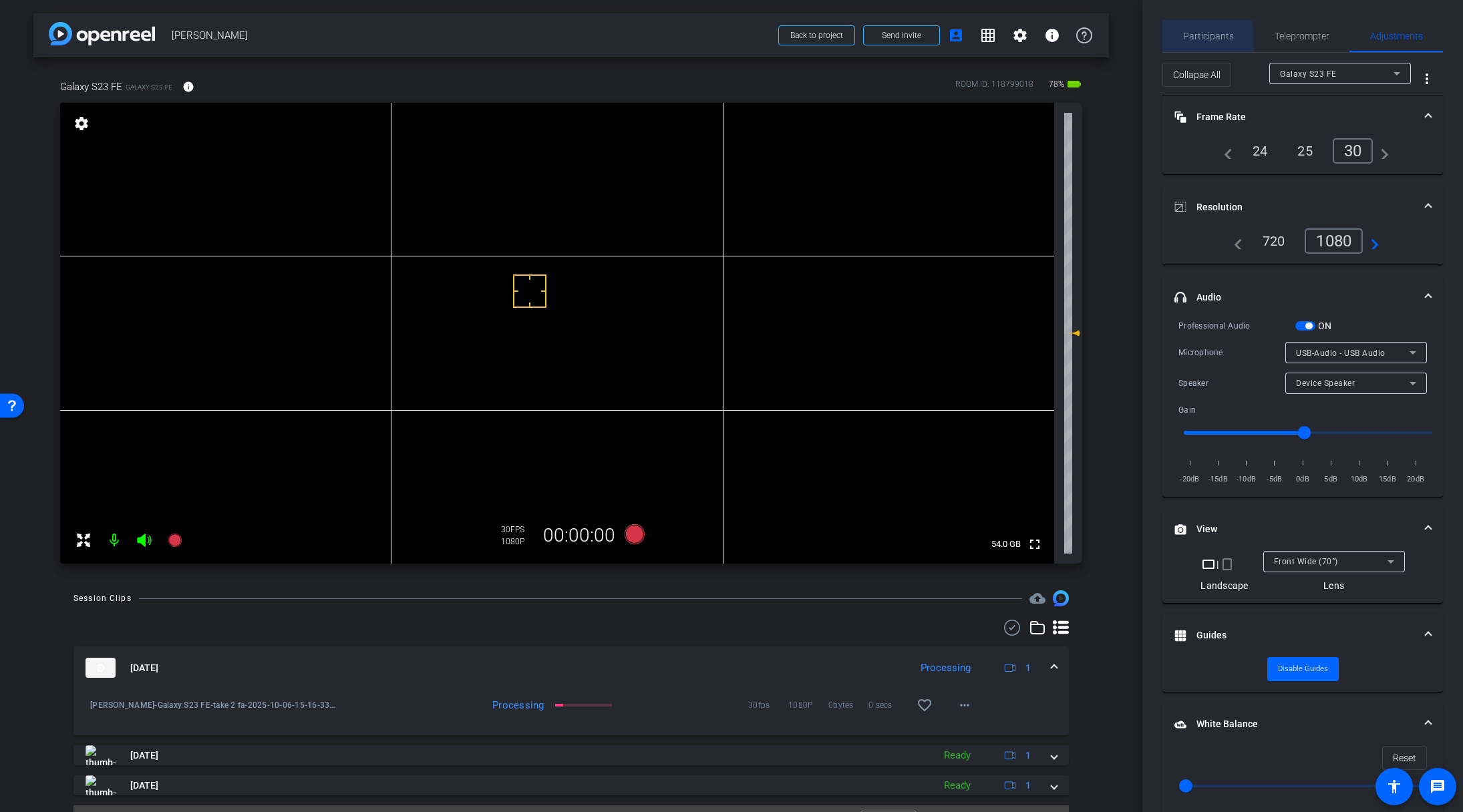
click at [1198, 40] on span "Participants" at bounding box center [1209, 36] width 51 height 9
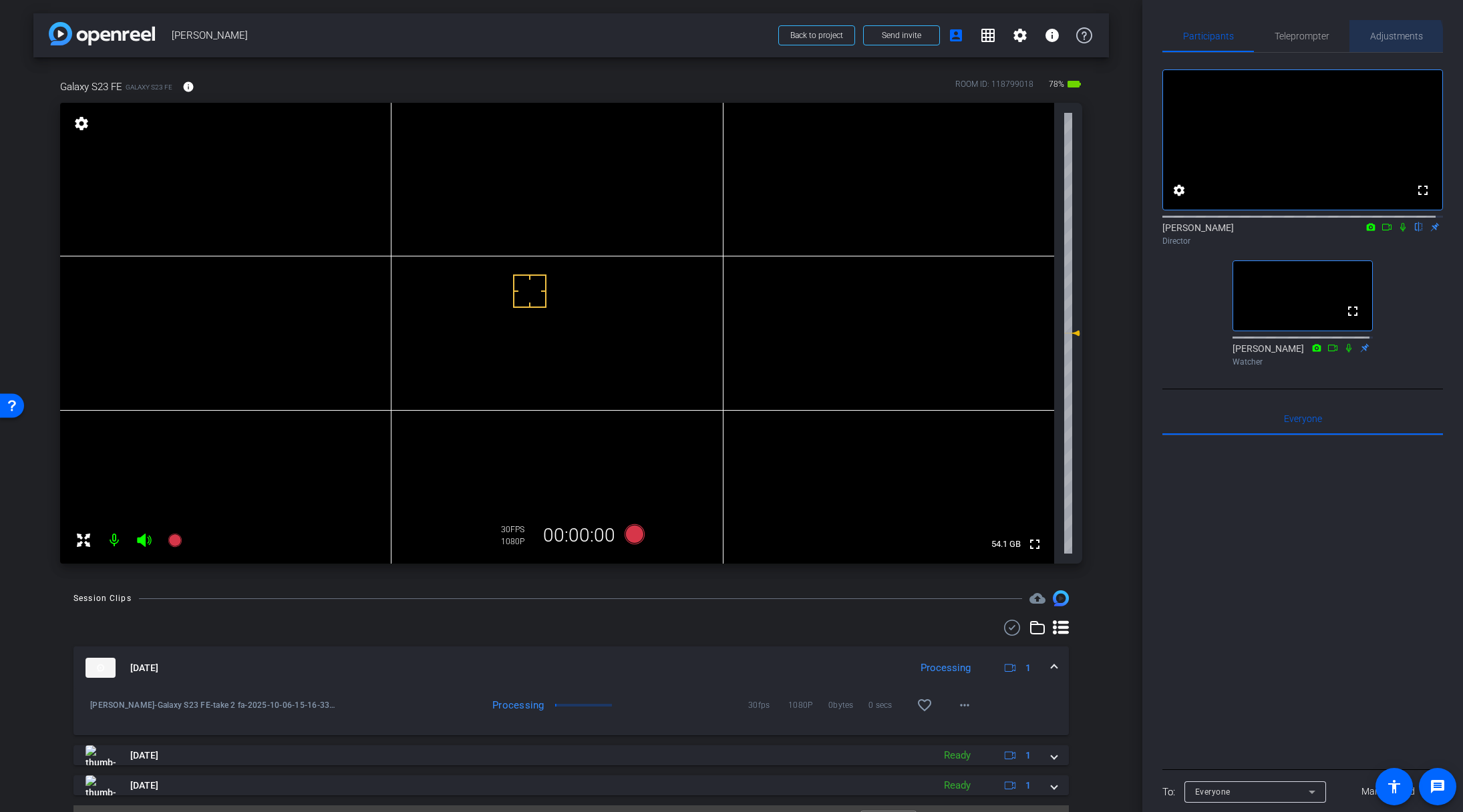
click at [1382, 40] on span "Adjustments" at bounding box center [1397, 36] width 52 height 9
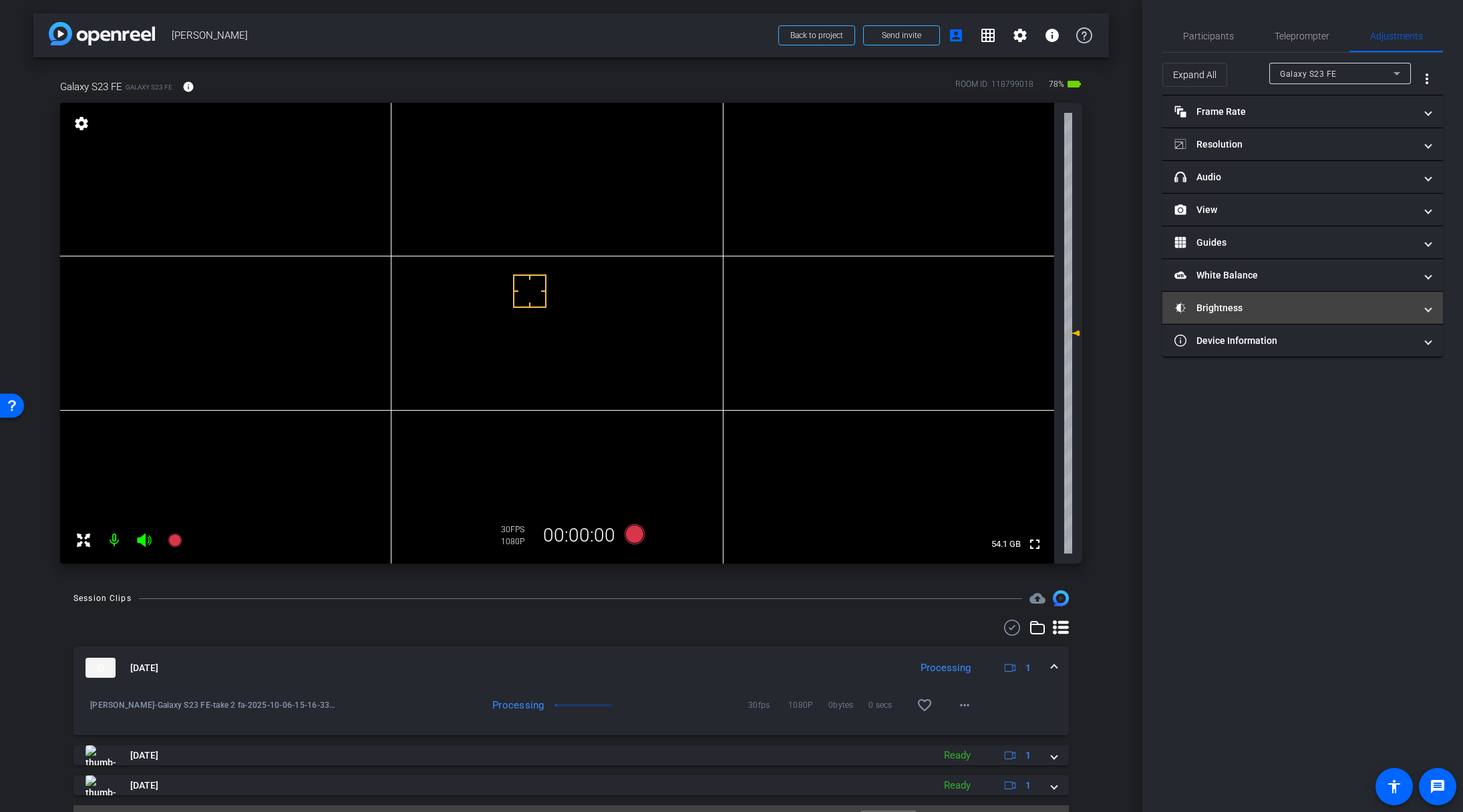
click at [1278, 309] on mat-panel-title "Brightness" at bounding box center [1295, 308] width 241 height 14
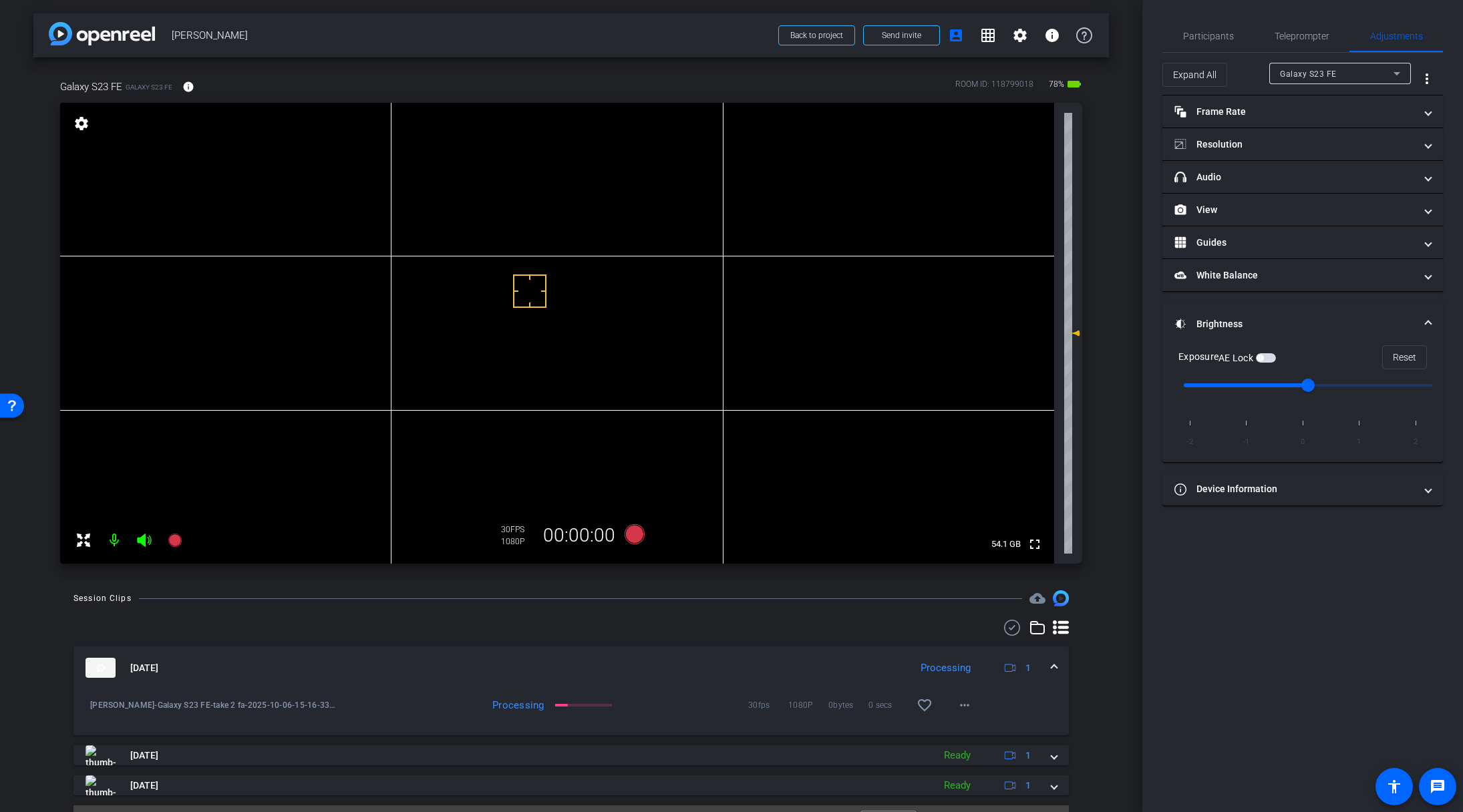
click at [539, 337] on video at bounding box center [556, 334] width 994 height 461
click at [586, 302] on video at bounding box center [556, 334] width 994 height 461
click at [1277, 358] on span "button" at bounding box center [1267, 358] width 20 height 9
click at [1202, 37] on span "Participants" at bounding box center [1209, 36] width 51 height 9
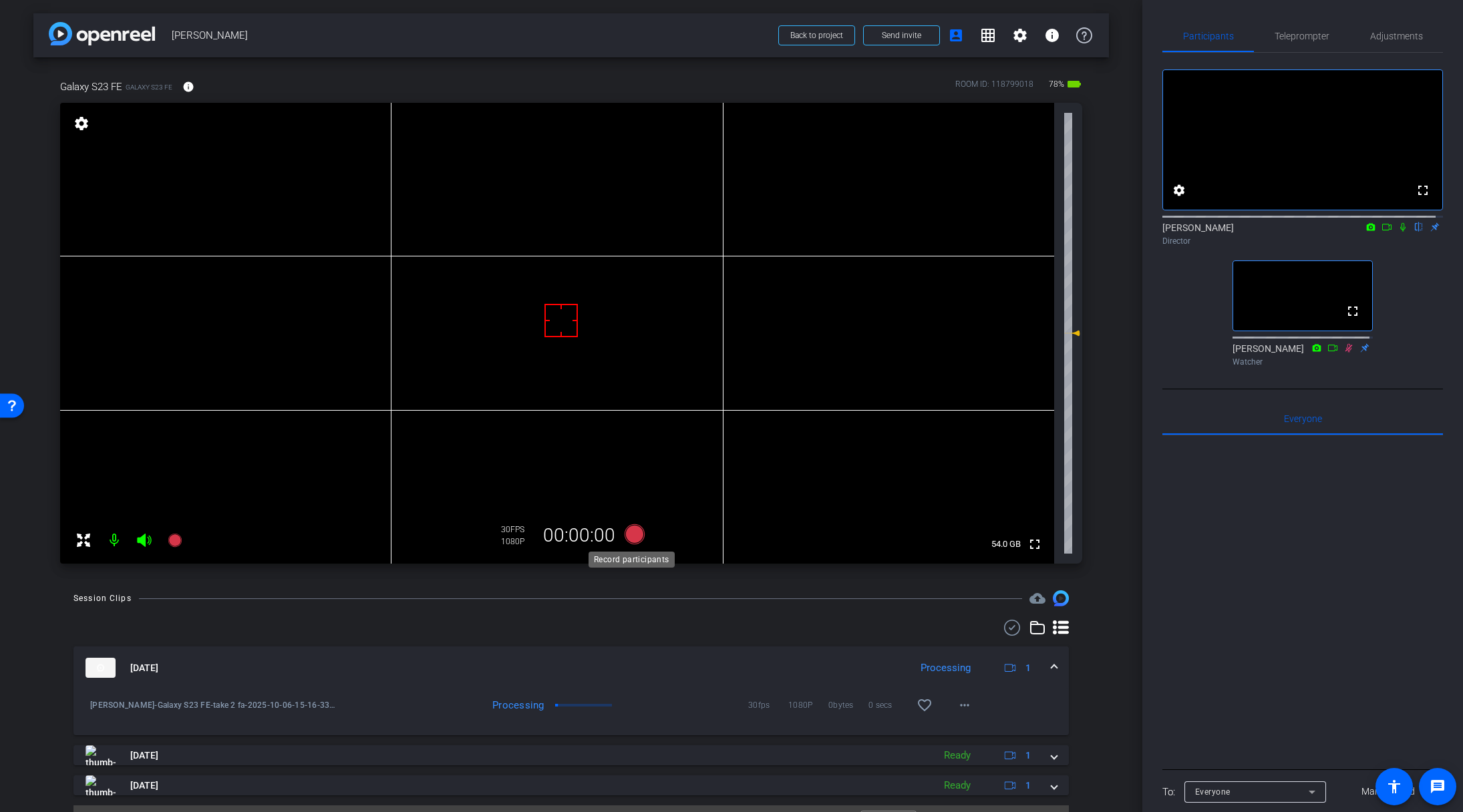
click at [632, 539] on icon at bounding box center [635, 534] width 20 height 20
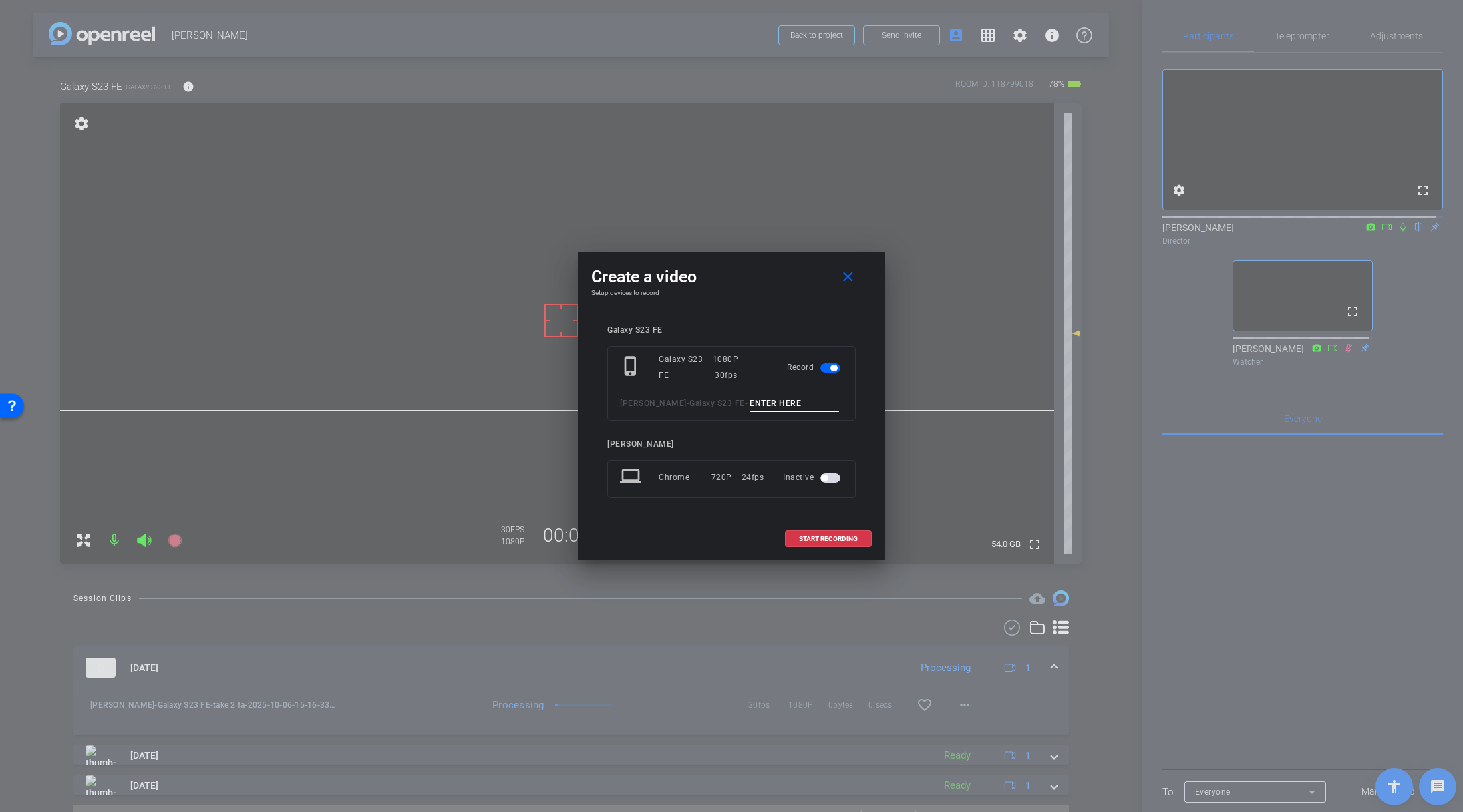
click at [779, 404] on input at bounding box center [794, 403] width 90 height 16
type input "parceling - take 1"
click at [833, 542] on span "START RECORDING" at bounding box center [828, 538] width 59 height 6
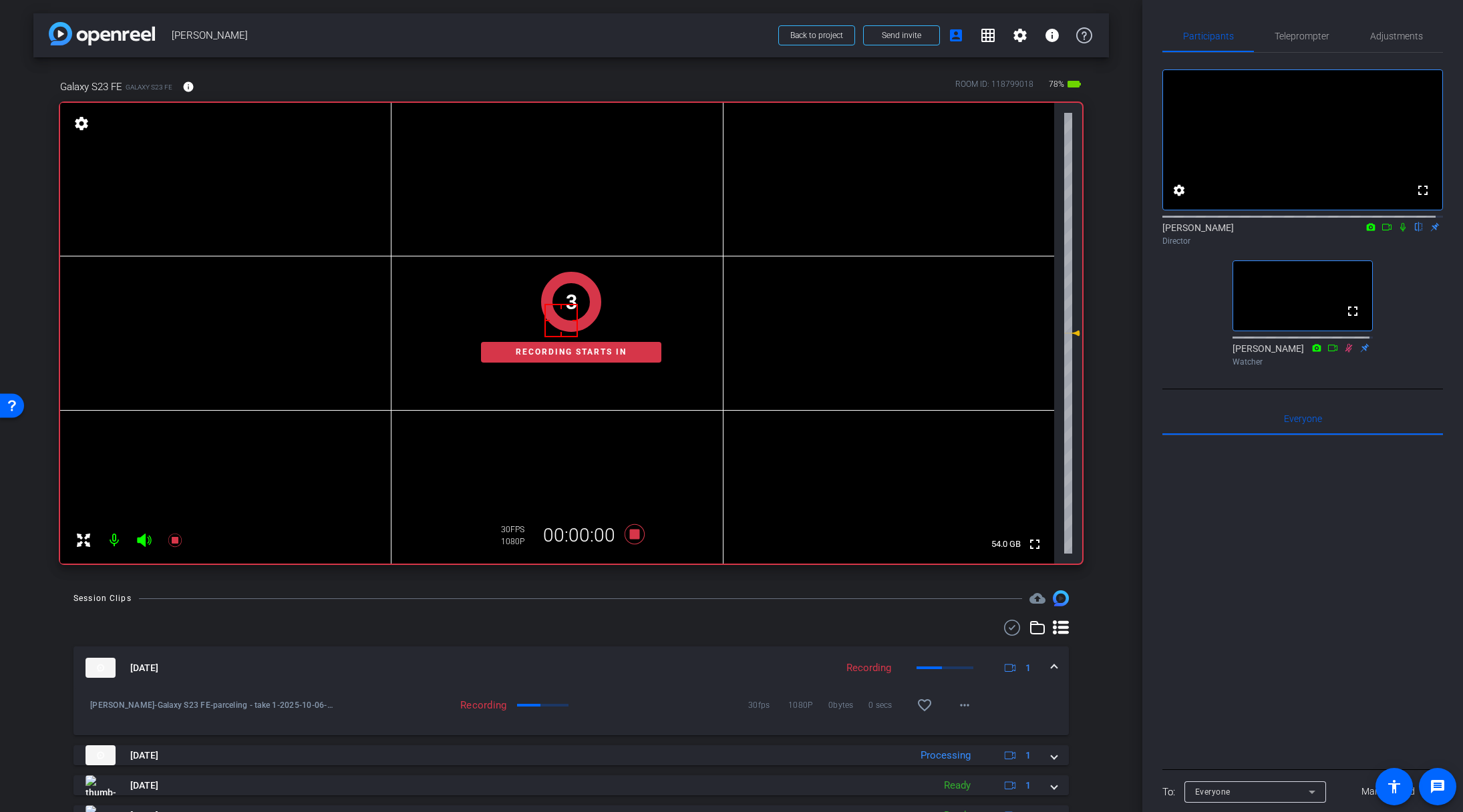
click at [1401, 231] on icon at bounding box center [1403, 228] width 5 height 9
click at [1382, 231] on icon at bounding box center [1387, 227] width 11 height 9
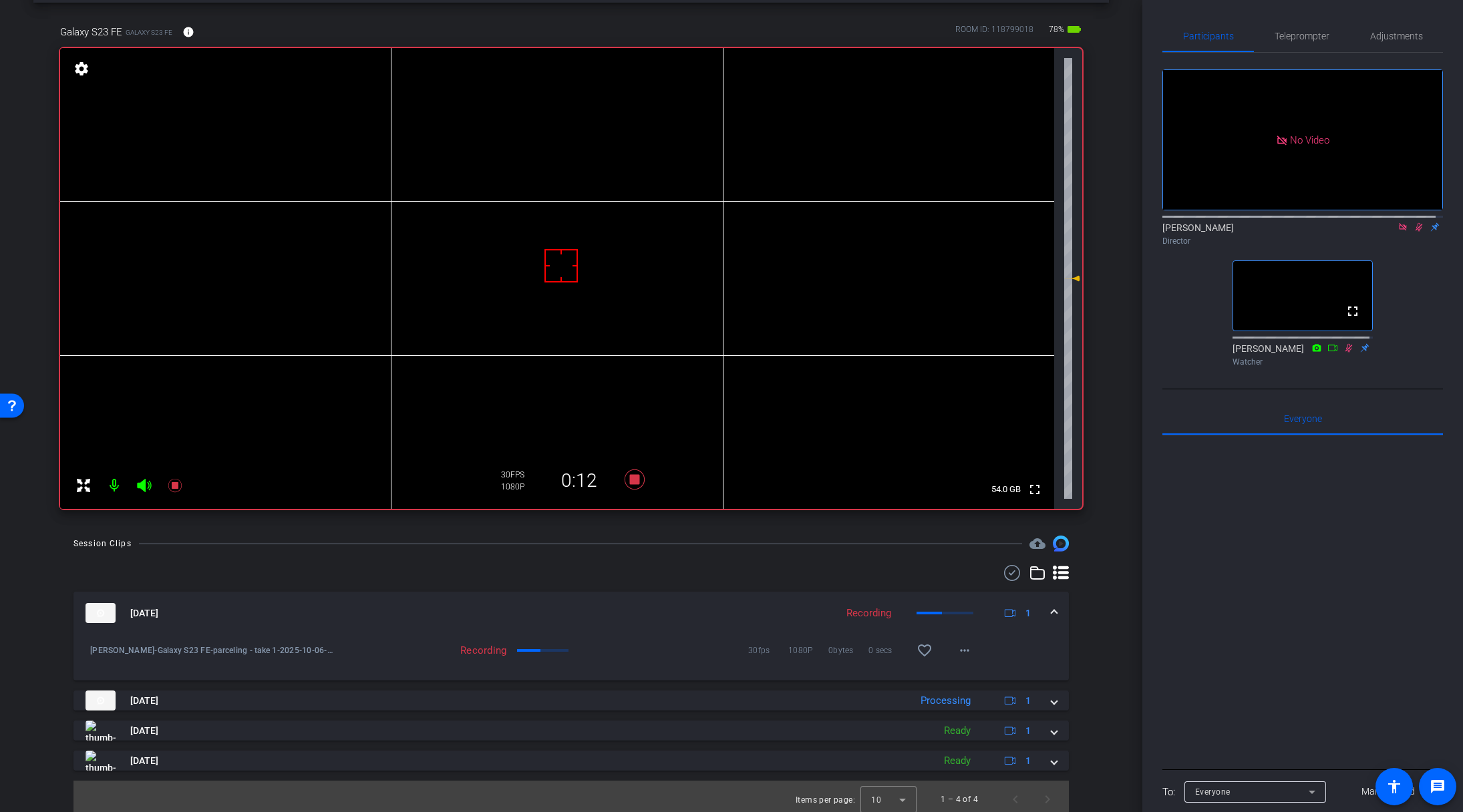
scroll to position [61, 0]
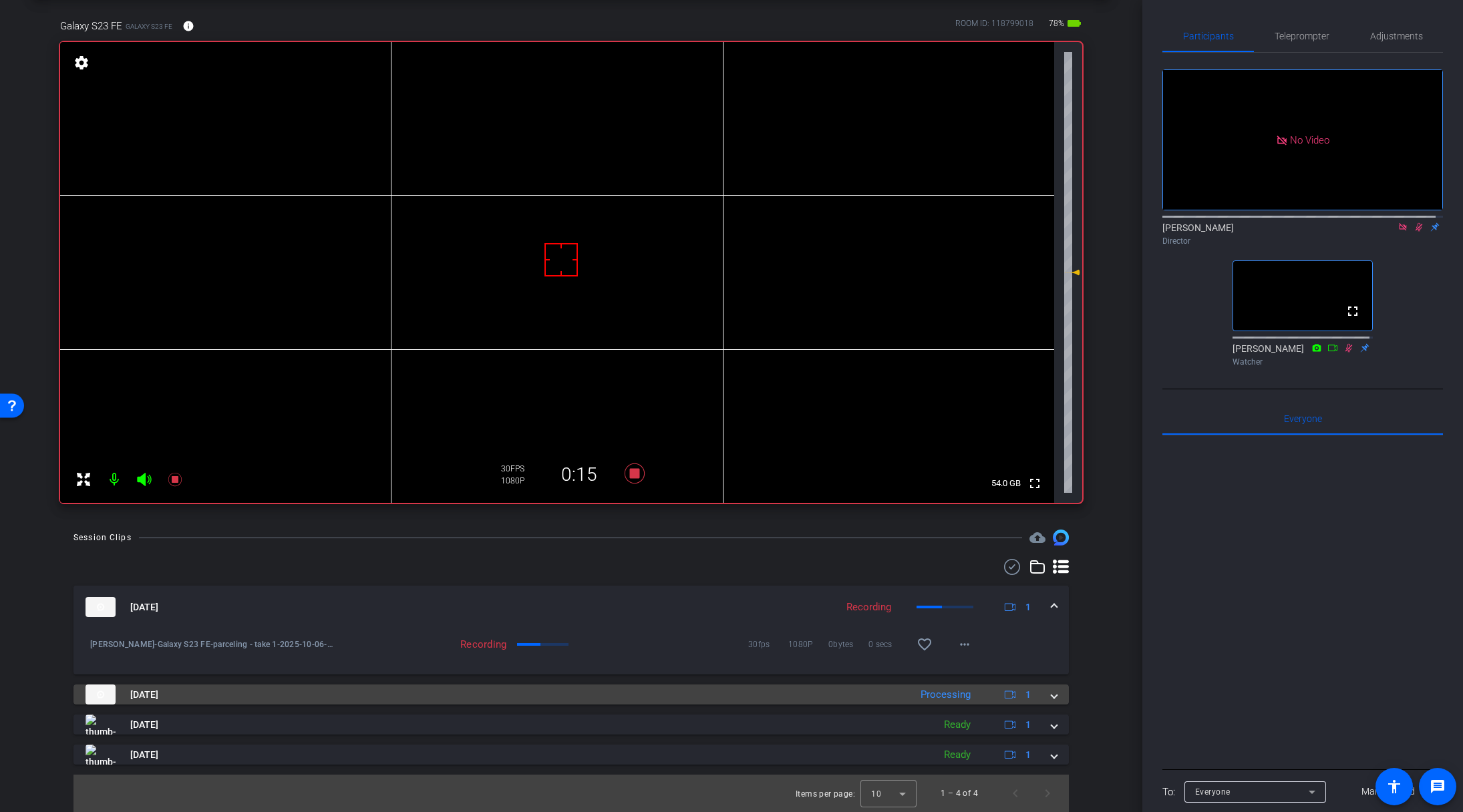
click at [1052, 698] on span at bounding box center [1055, 695] width 5 height 14
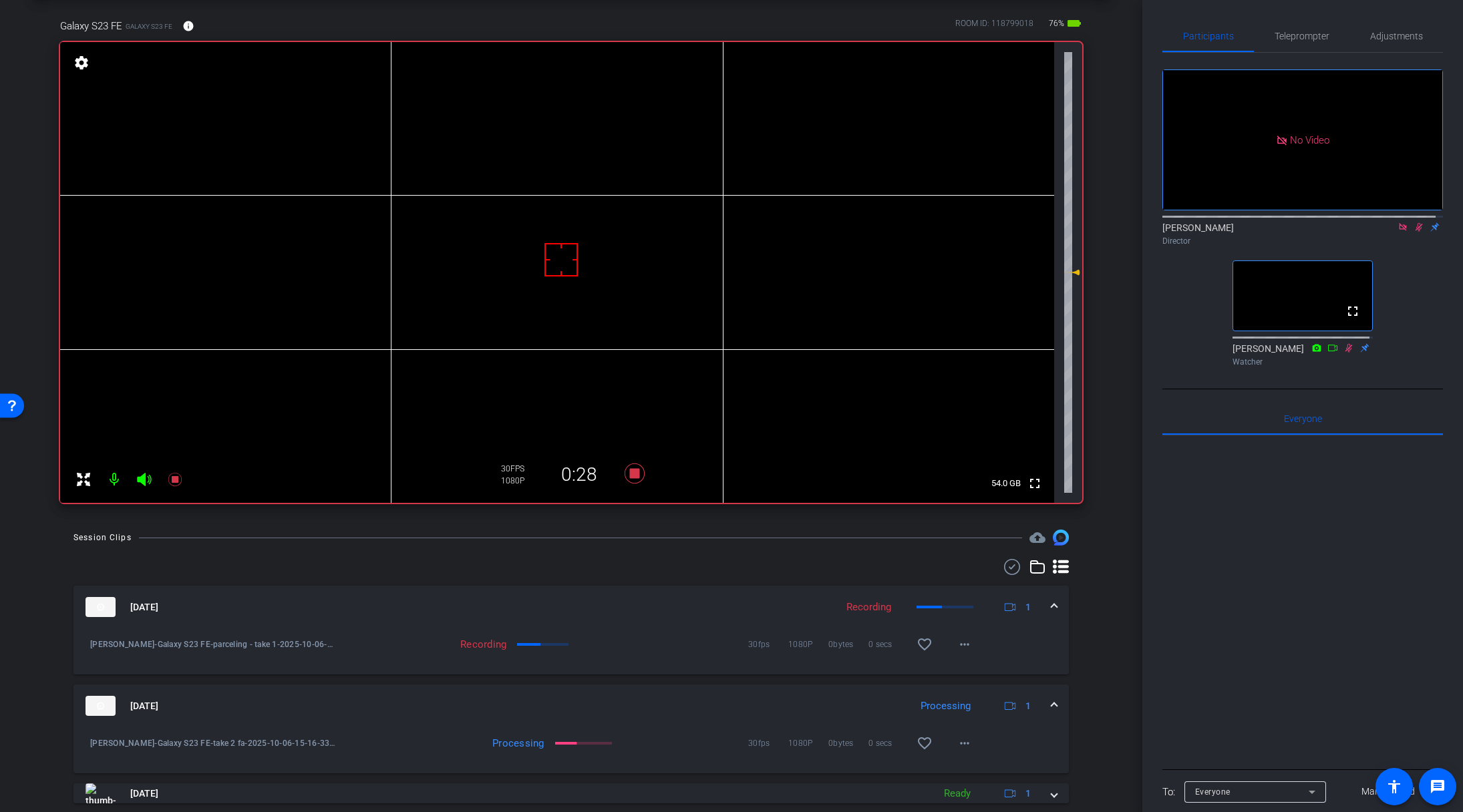
click at [1400, 231] on icon at bounding box center [1403, 227] width 7 height 7
click at [1382, 231] on icon at bounding box center [1387, 227] width 11 height 9
click at [1207, 500] on div at bounding box center [1303, 601] width 280 height 331
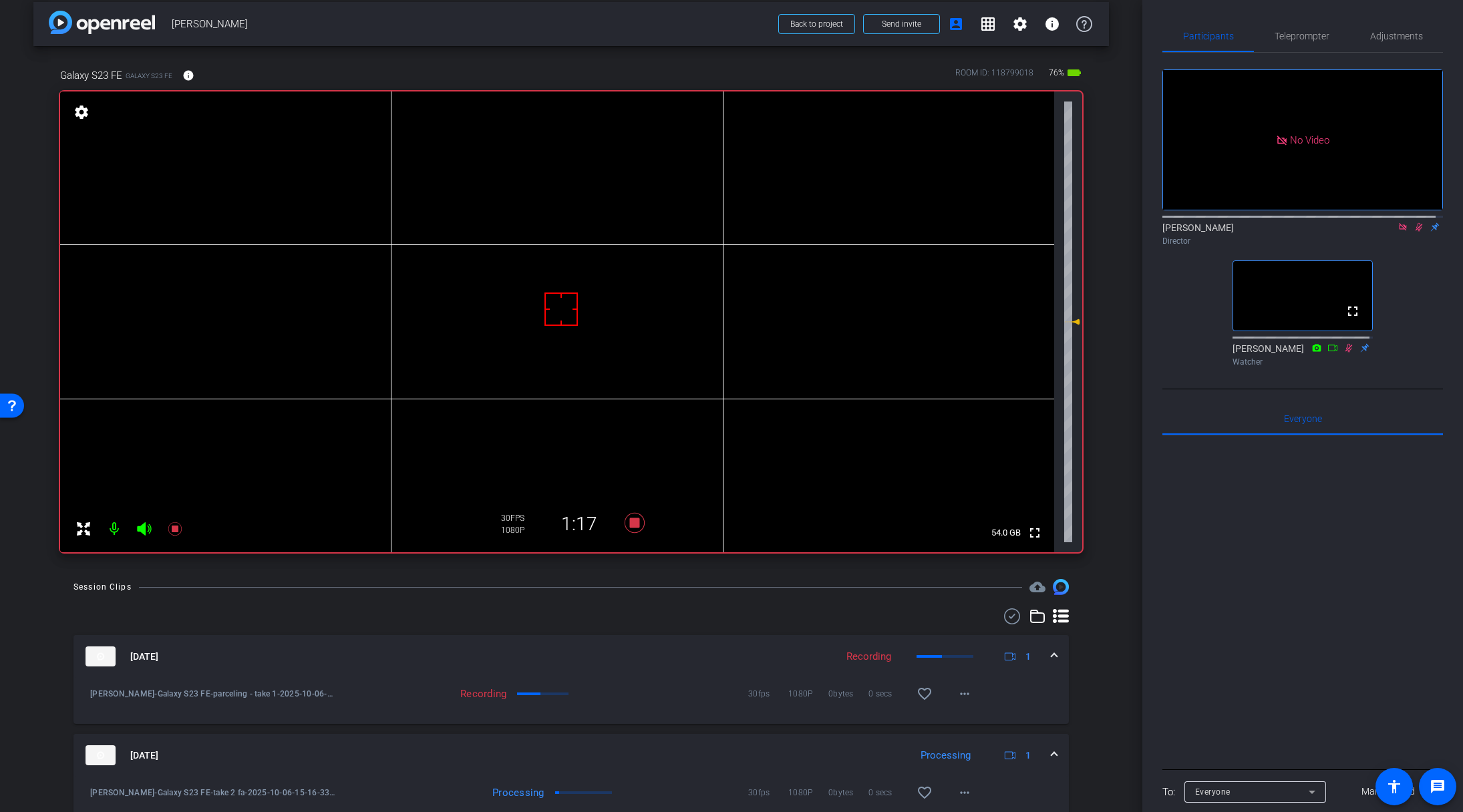
scroll to position [0, 0]
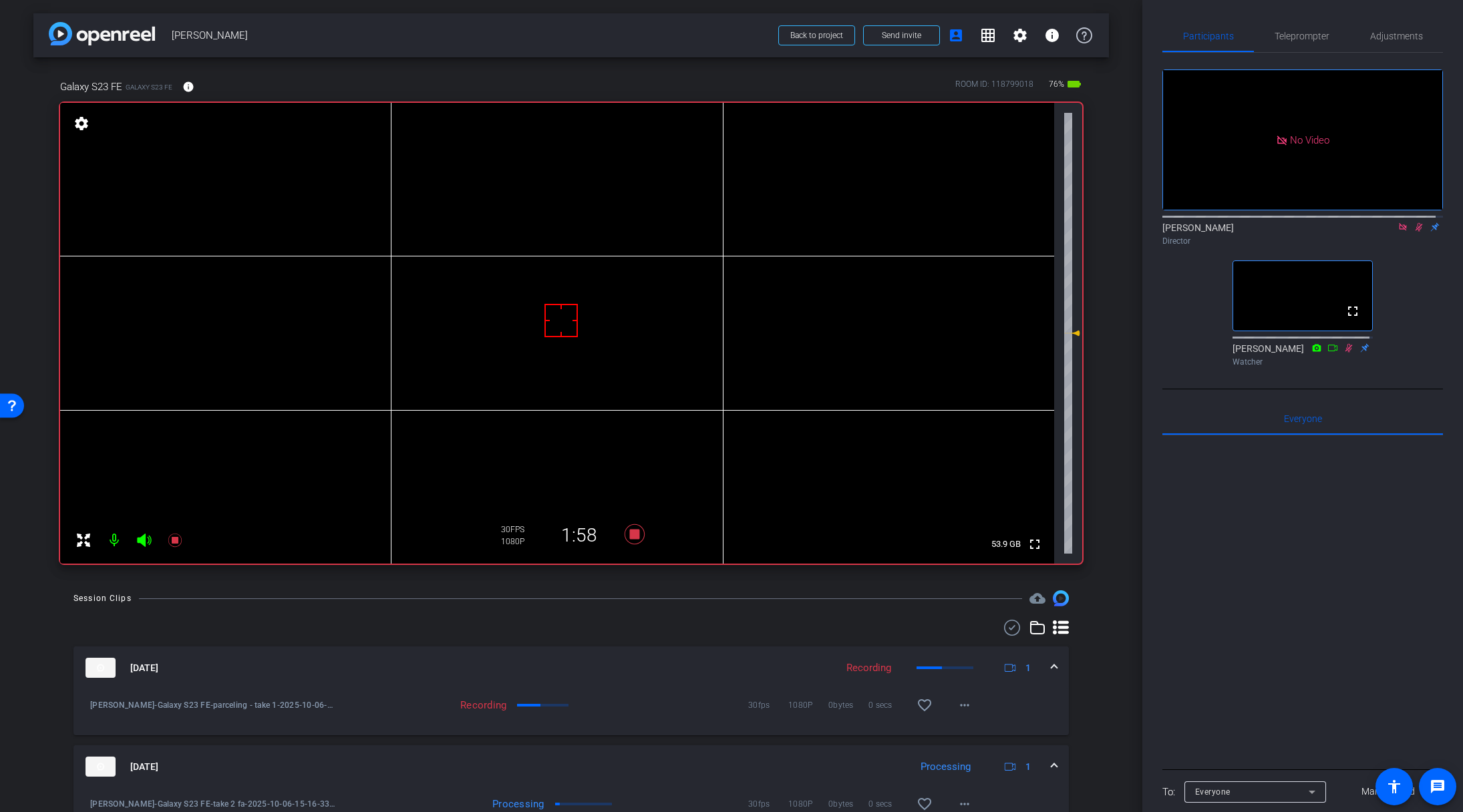
click at [1414, 231] on icon at bounding box center [1420, 227] width 11 height 9
click at [1400, 231] on icon at bounding box center [1403, 227] width 7 height 7
click at [630, 531] on icon at bounding box center [635, 534] width 20 height 20
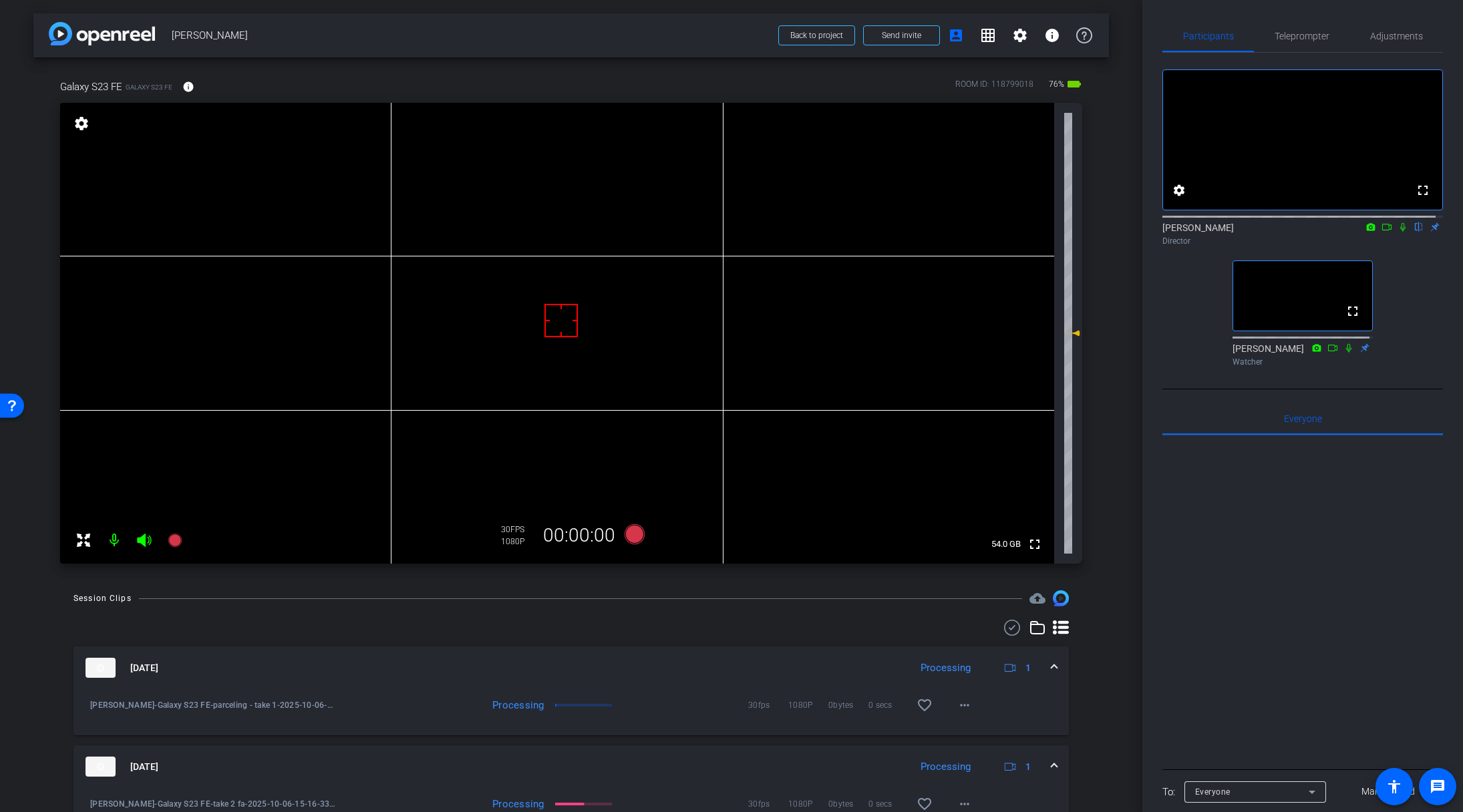
click at [1398, 231] on icon at bounding box center [1403, 227] width 11 height 9
click at [631, 536] on icon at bounding box center [635, 534] width 20 height 20
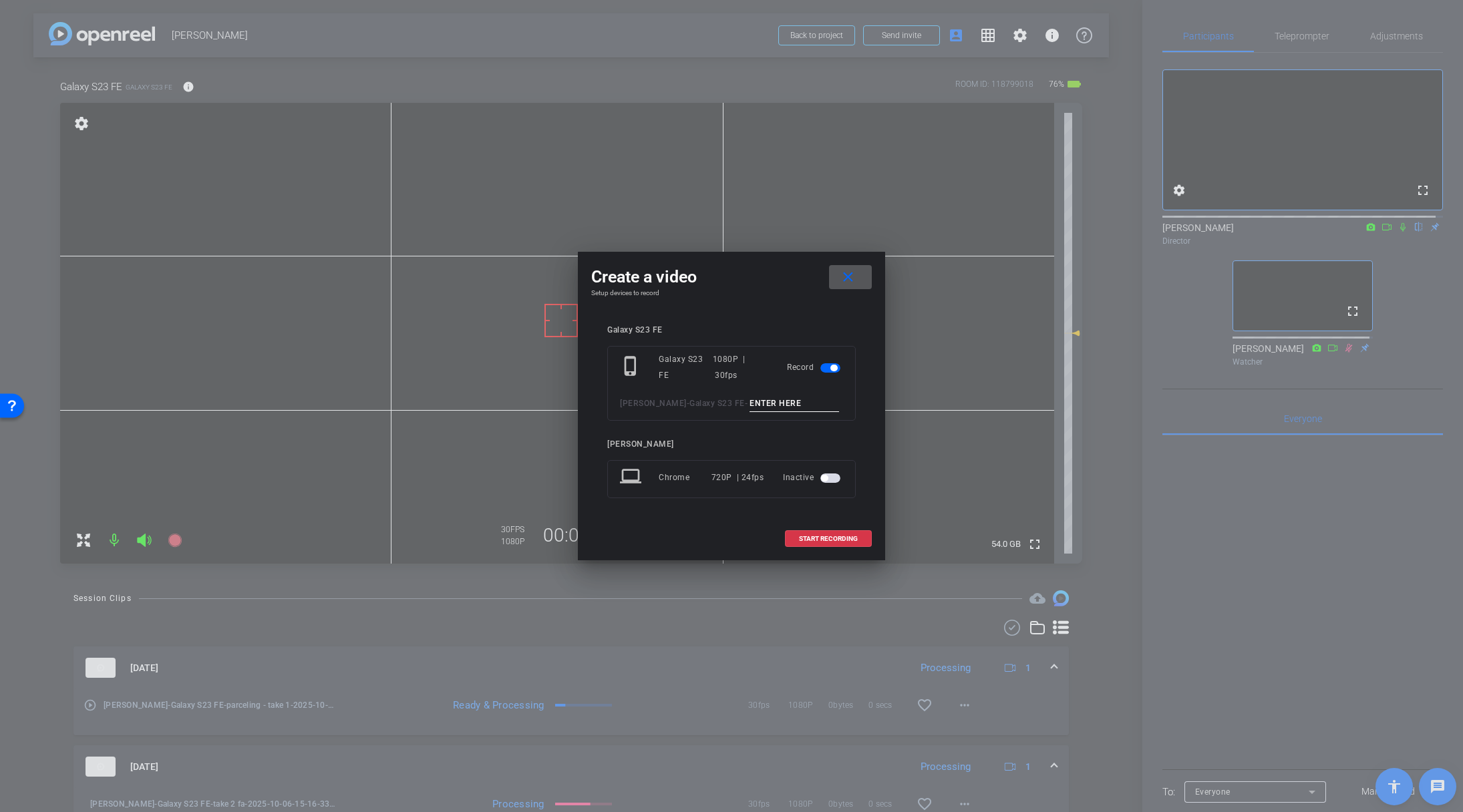
click at [763, 404] on input at bounding box center [794, 403] width 90 height 16
type input "parceling - take 2"
click at [818, 539] on span "START RECORDING" at bounding box center [828, 538] width 59 height 6
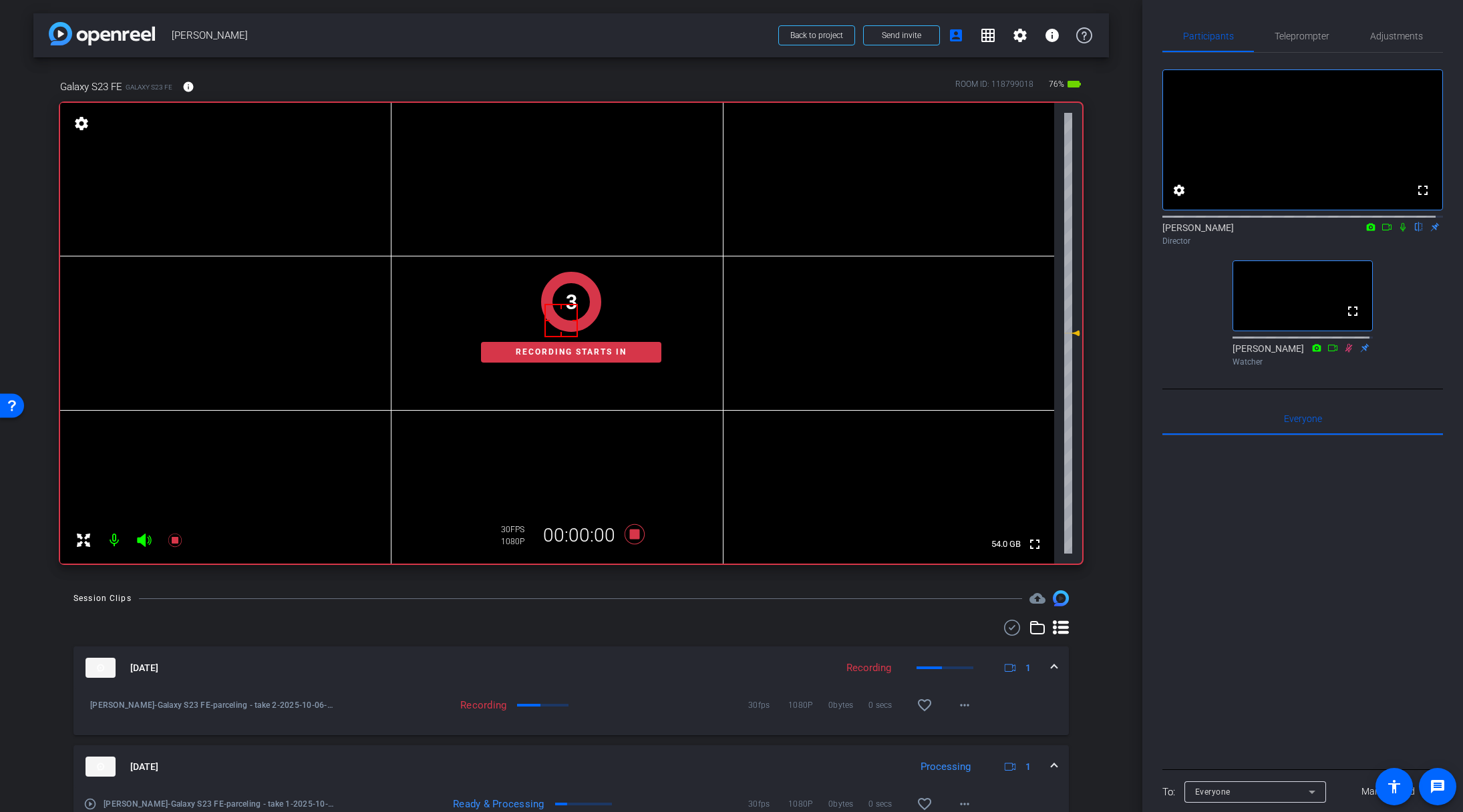
click at [1398, 231] on icon at bounding box center [1403, 227] width 11 height 9
click at [1383, 231] on icon at bounding box center [1387, 227] width 11 height 9
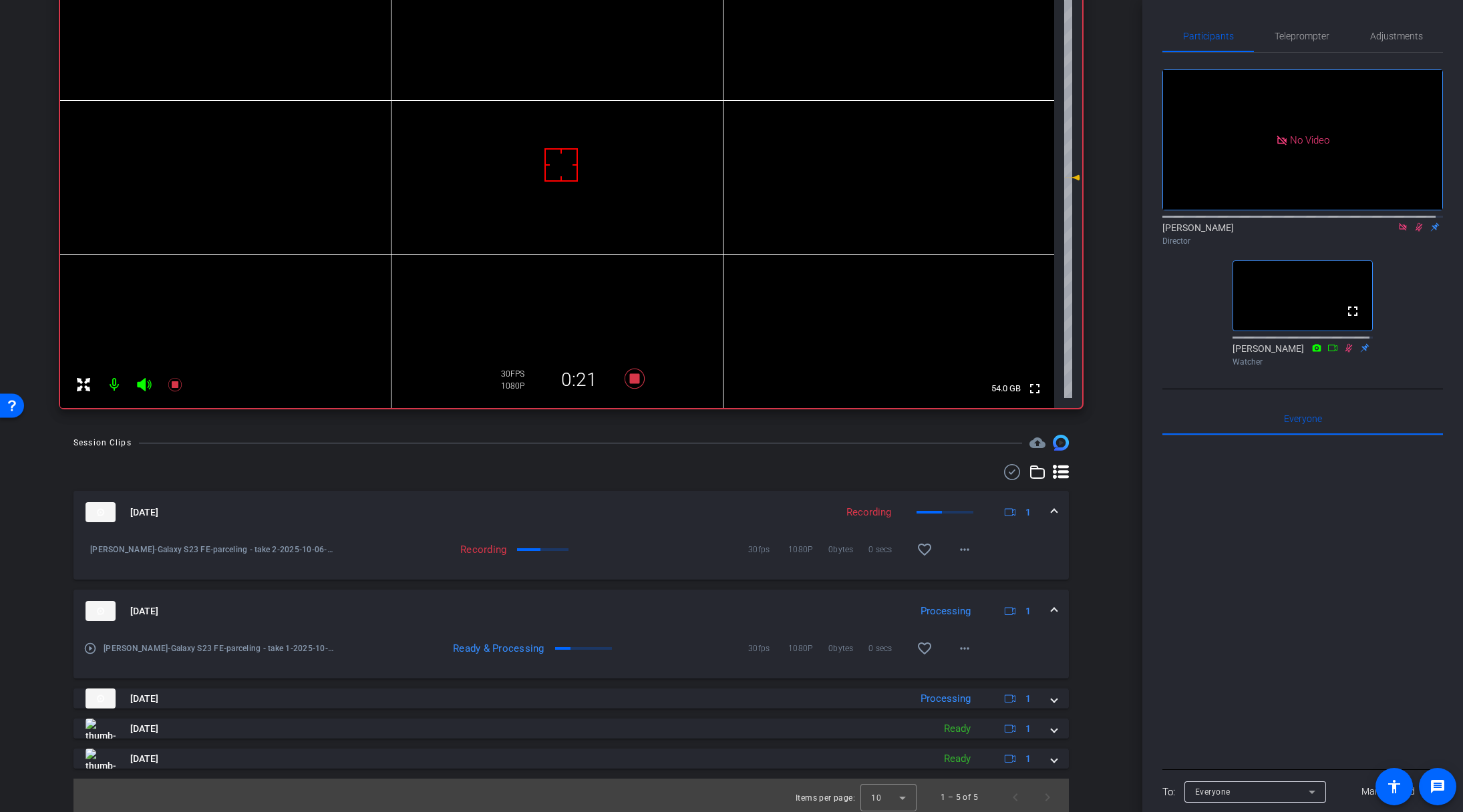
scroll to position [160, 0]
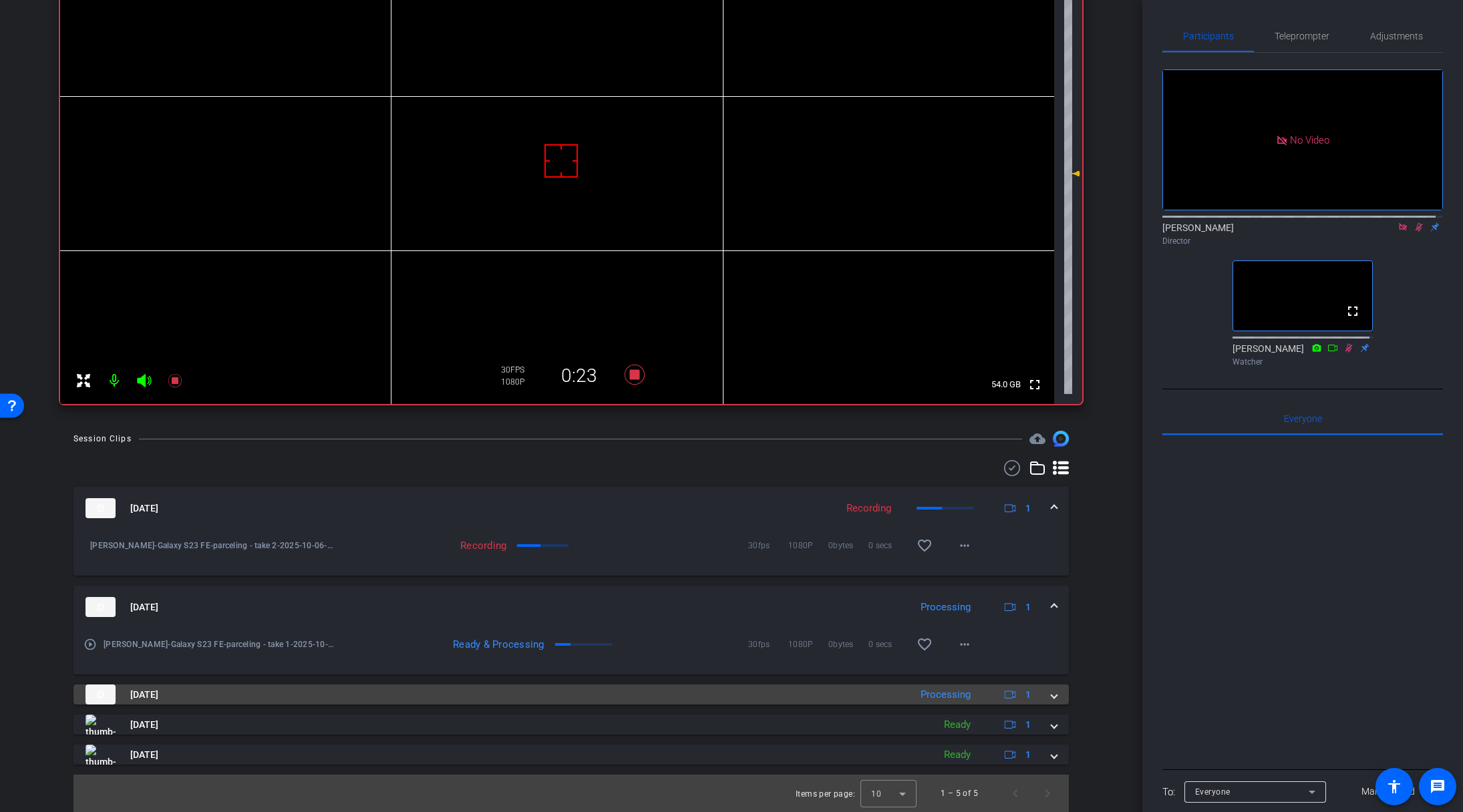
click at [1052, 694] on span at bounding box center [1055, 695] width 5 height 14
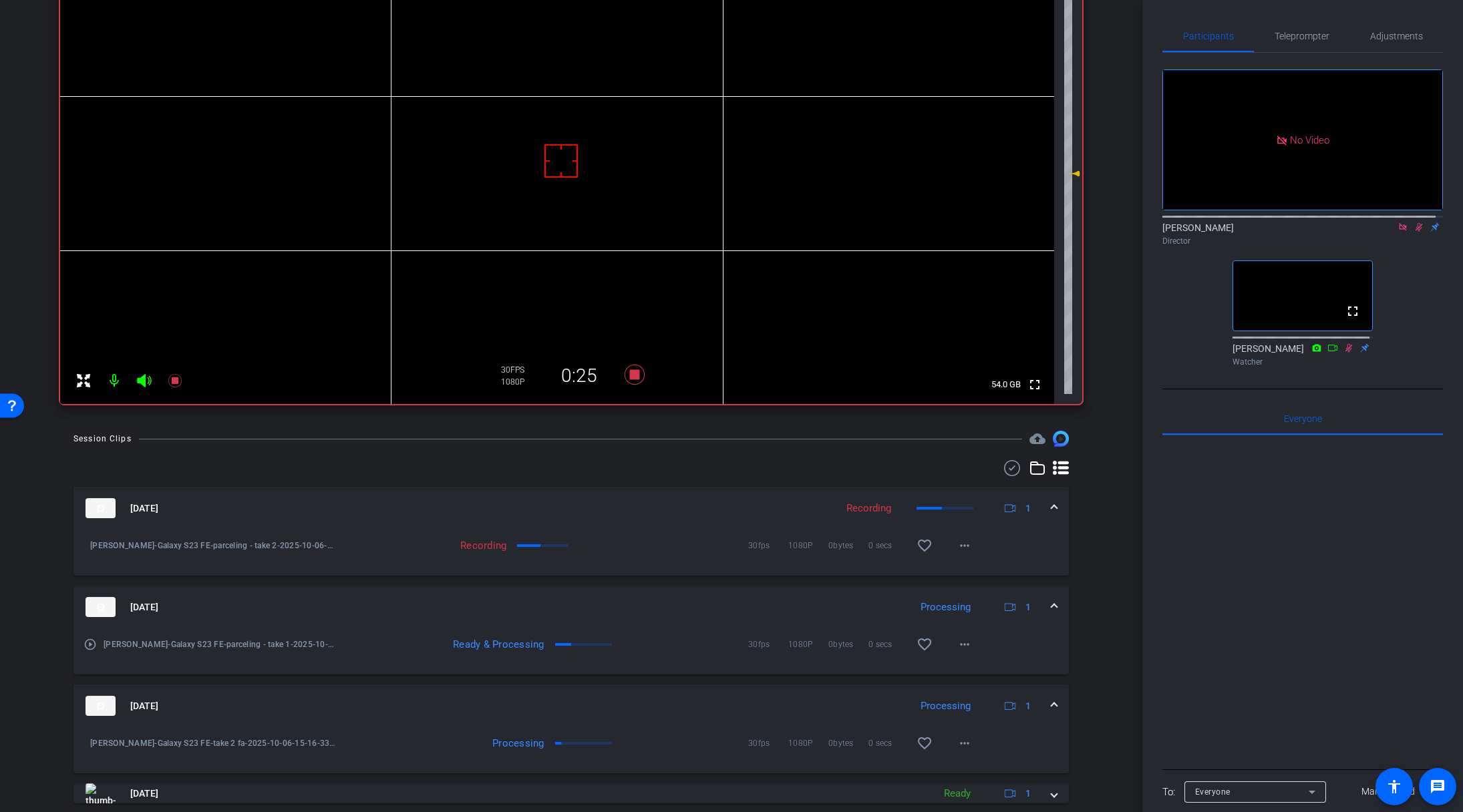
click at [1052, 603] on span at bounding box center [1055, 608] width 5 height 14
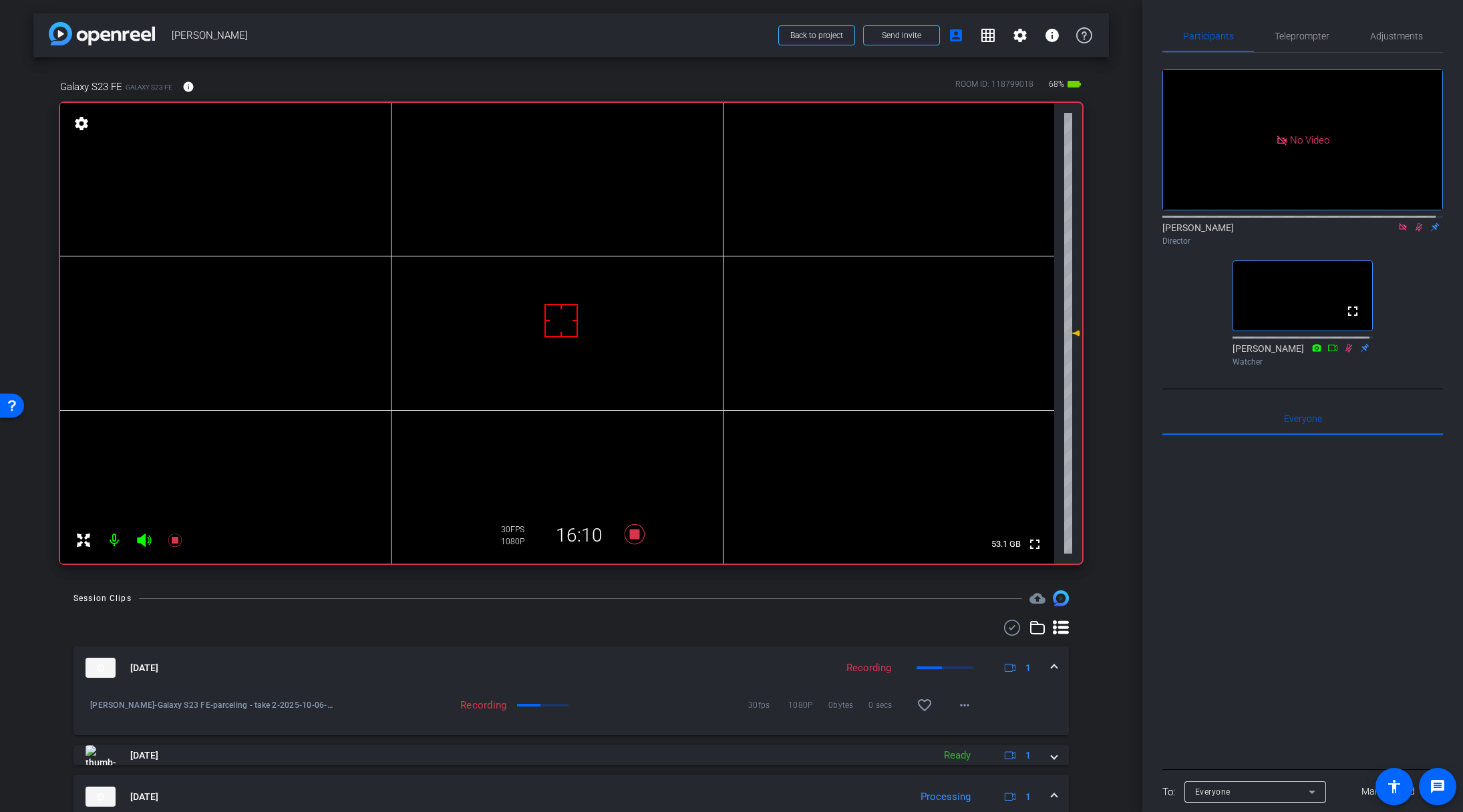
scroll to position [114, 0]
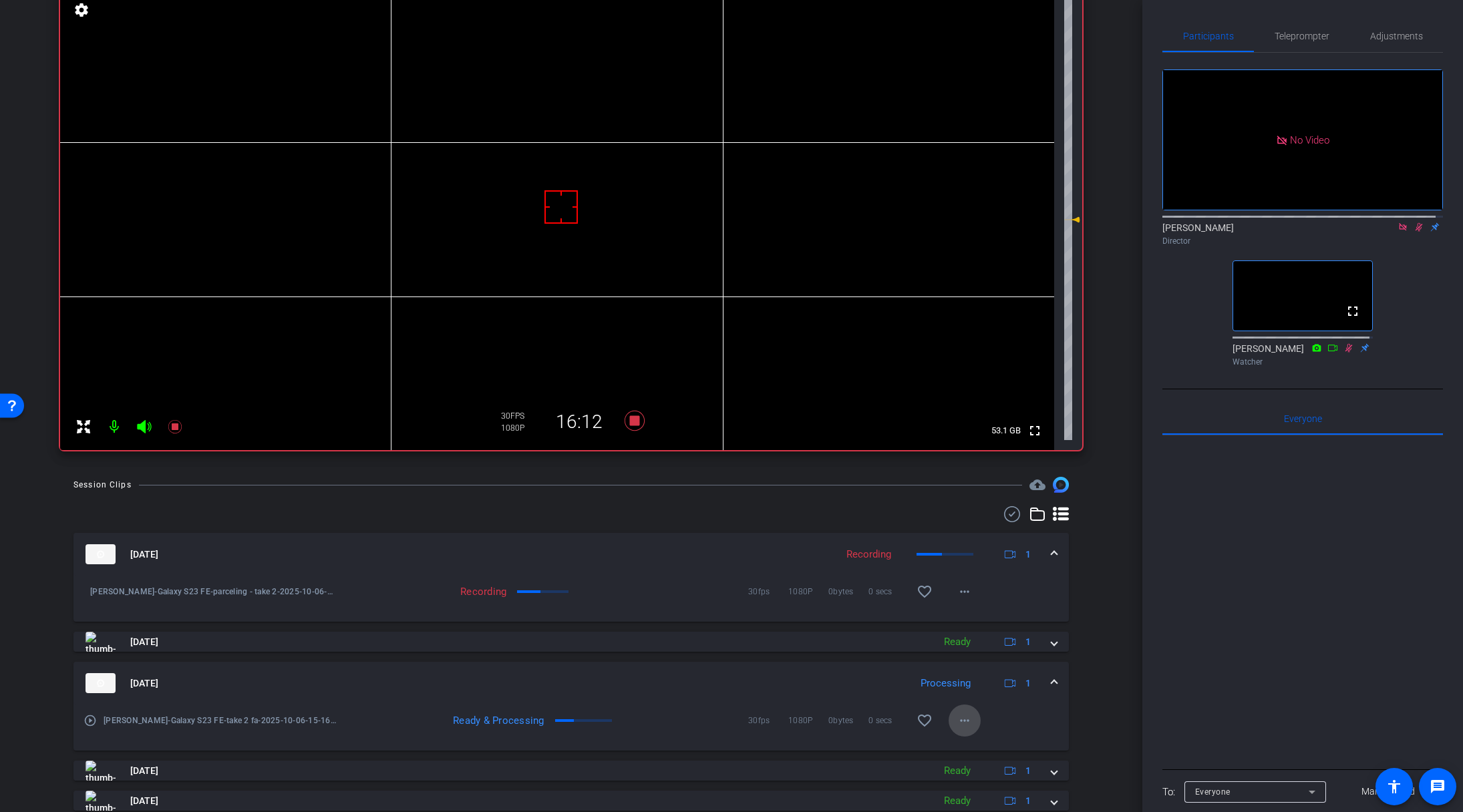
click at [959, 721] on mat-icon "more_horiz" at bounding box center [965, 721] width 16 height 16
click at [1097, 694] on div at bounding box center [731, 406] width 1463 height 812
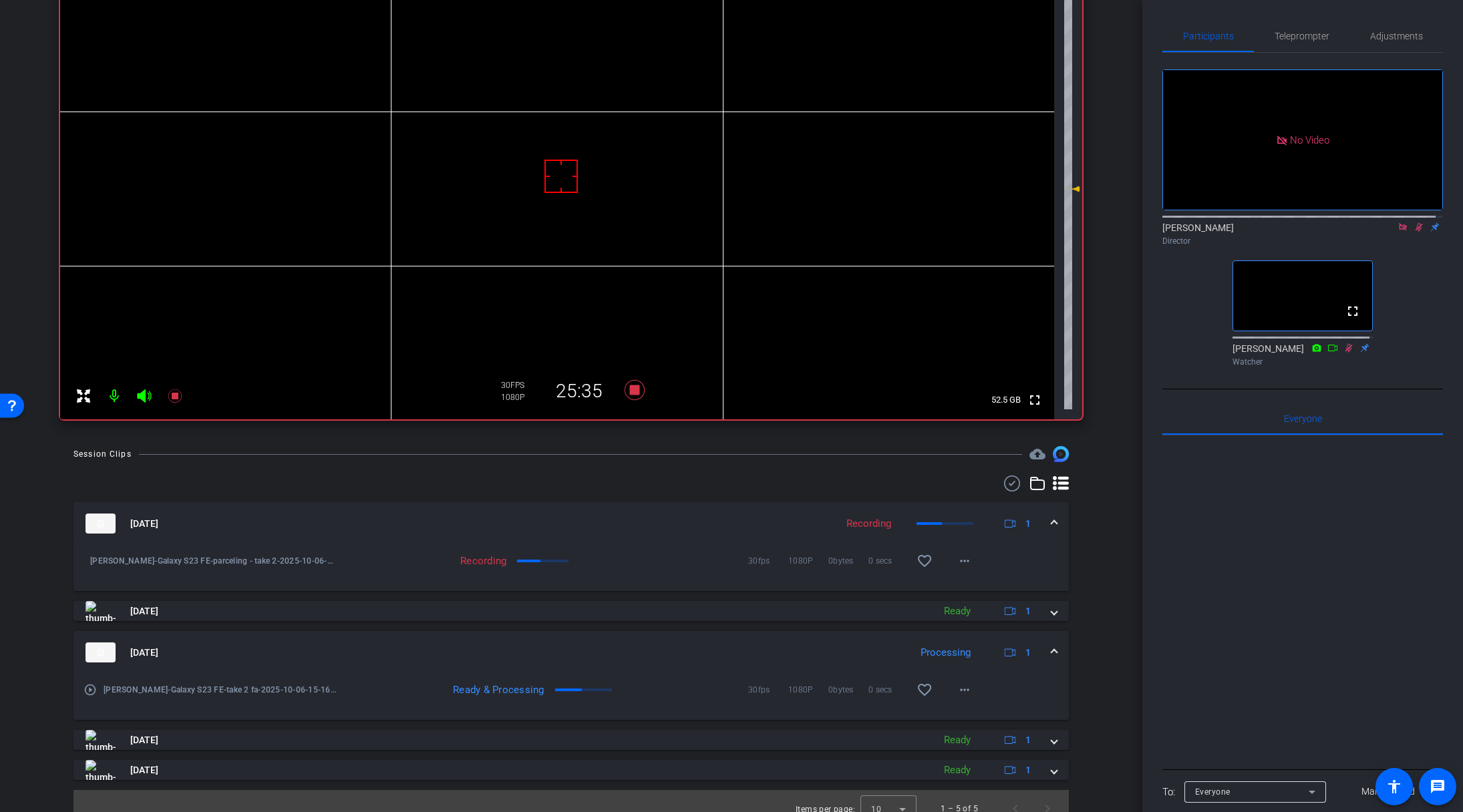
scroll to position [160, 0]
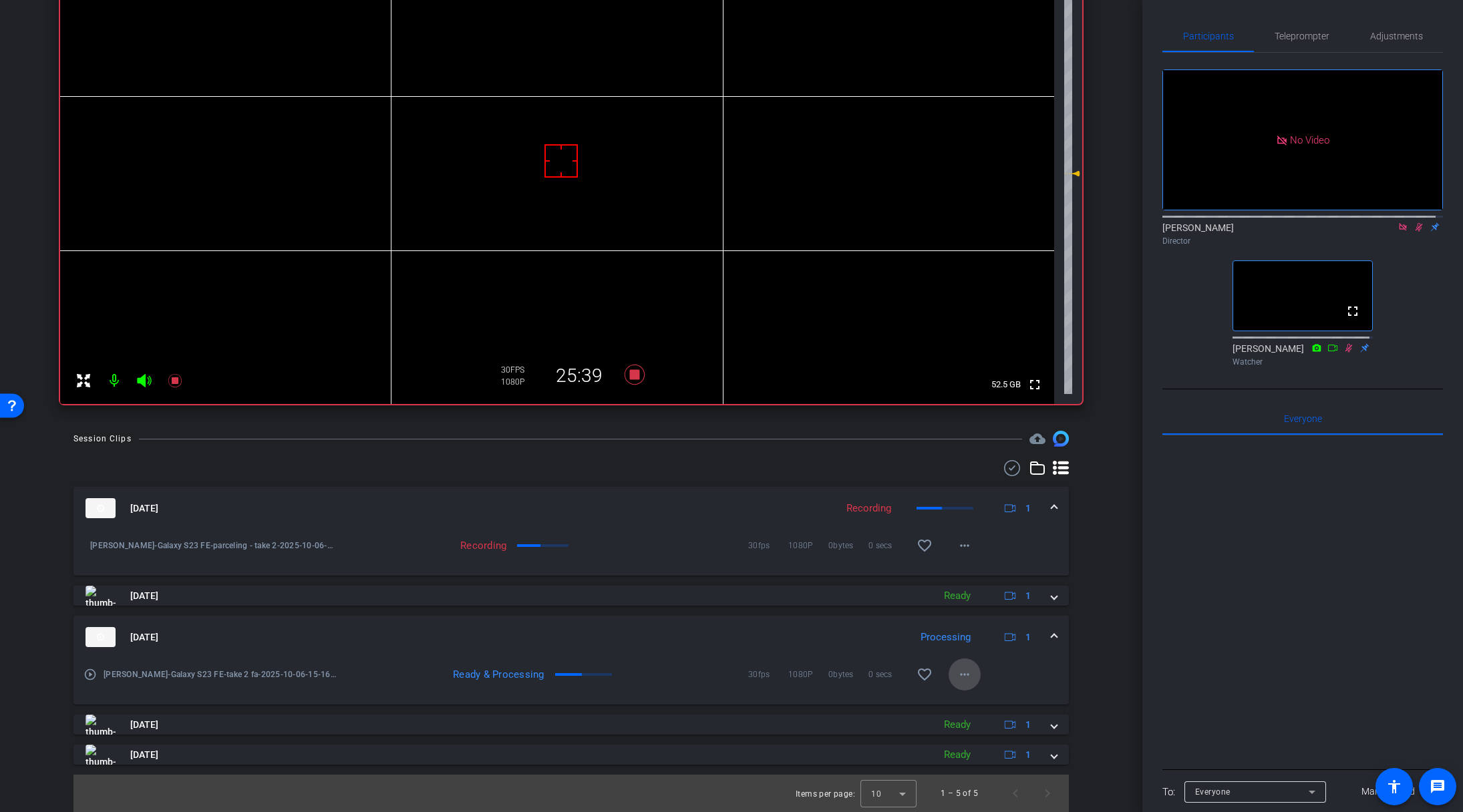
click at [958, 675] on mat-icon "more_horiz" at bounding box center [965, 675] width 16 height 16
click at [1092, 573] on div at bounding box center [731, 406] width 1463 height 812
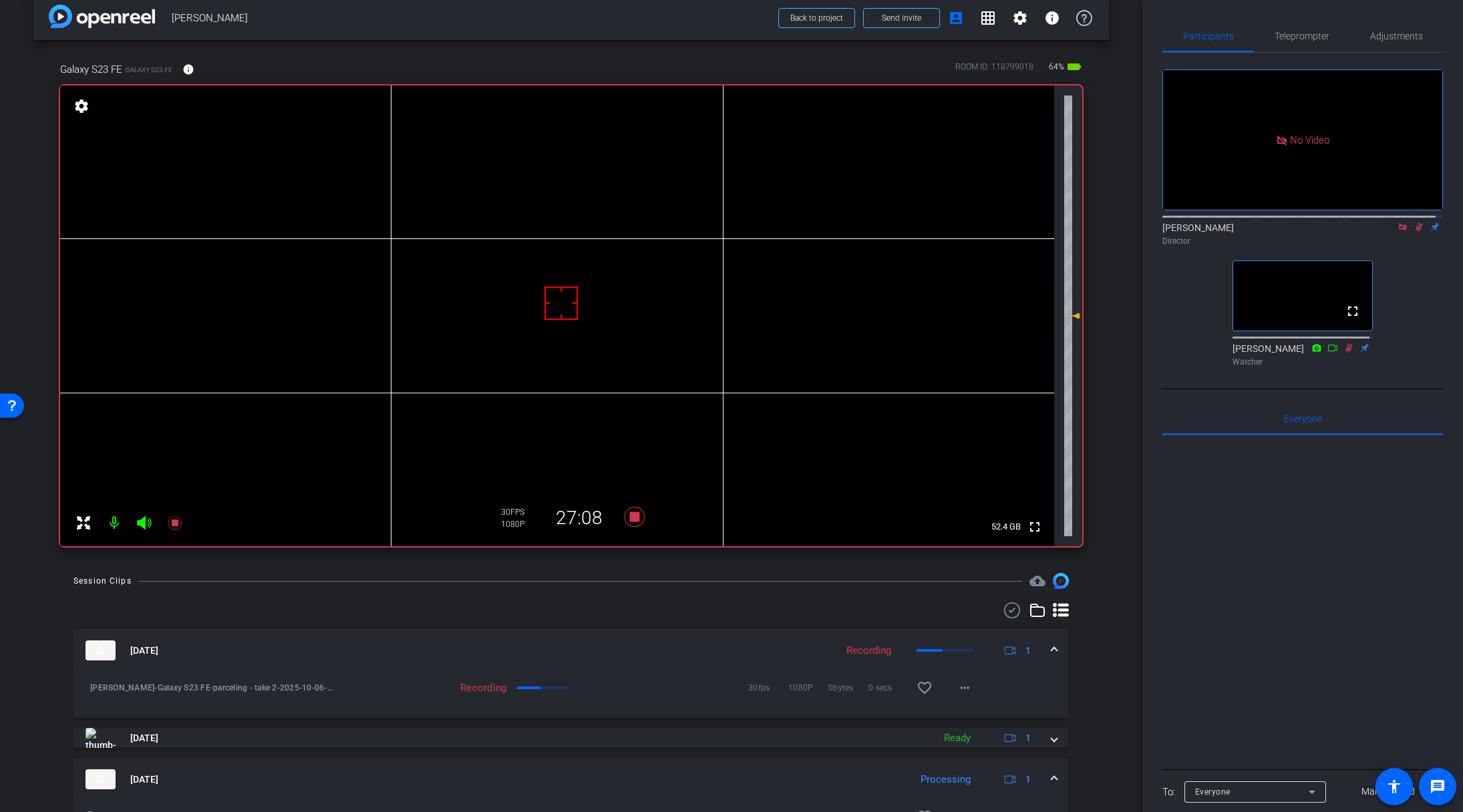
scroll to position [0, 0]
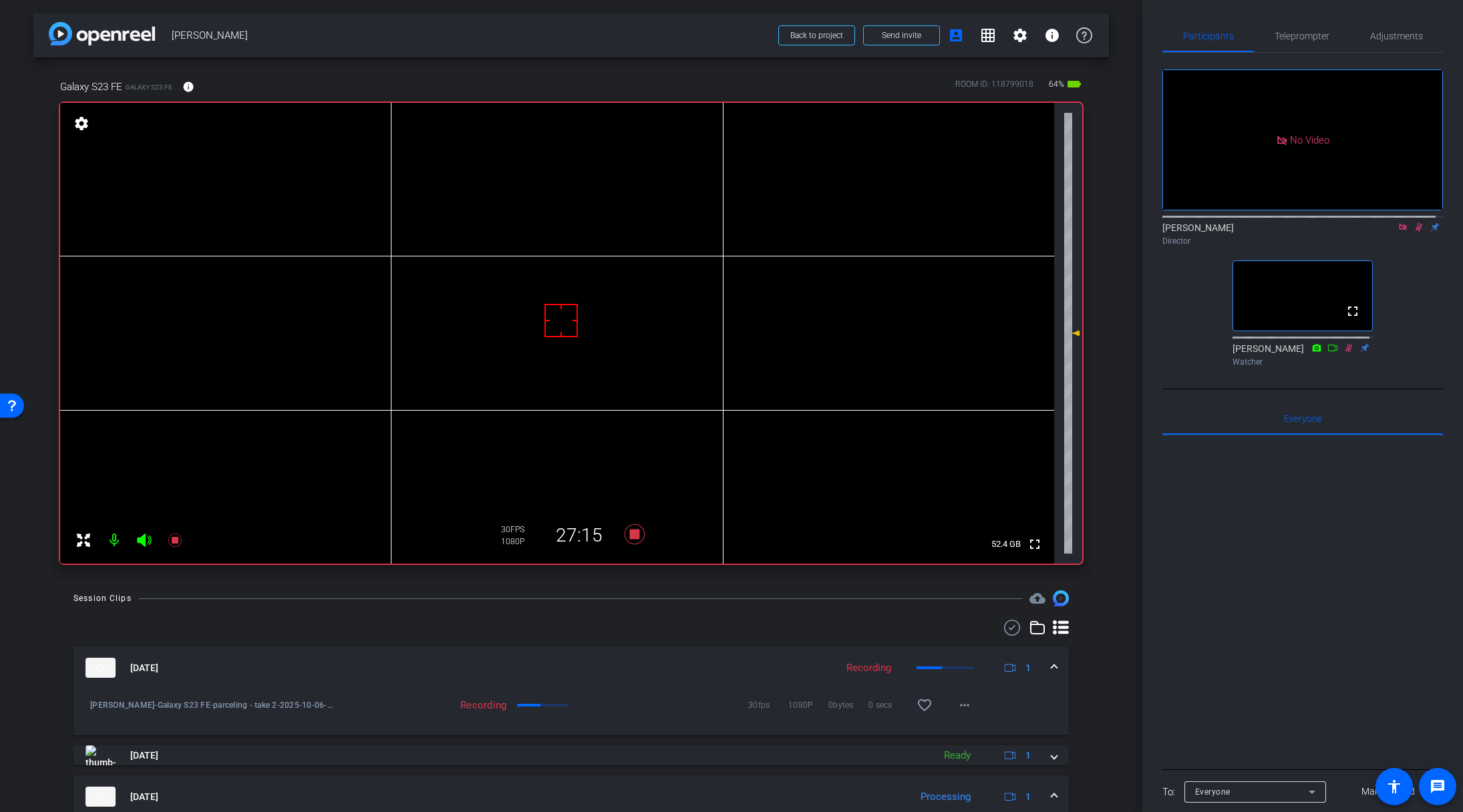
click at [1398, 231] on icon at bounding box center [1403, 227] width 11 height 9
click at [1116, 525] on div "arrow_back [PERSON_NAME] Back to project Send invite account_box grid_on settin…" at bounding box center [571, 406] width 1143 height 812
click at [630, 536] on icon at bounding box center [635, 534] width 20 height 20
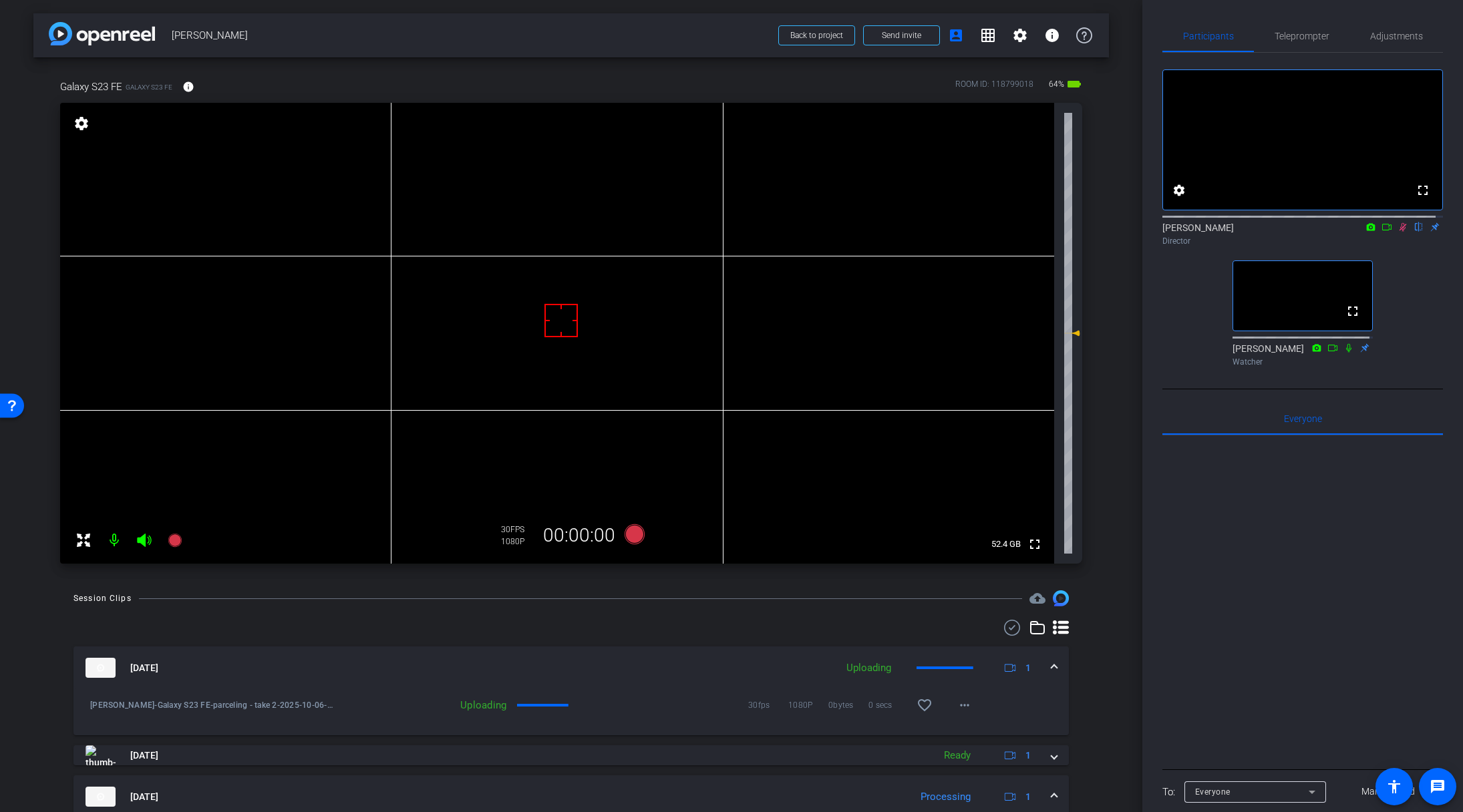
drag, startPoint x: 1397, startPoint y: 241, endPoint x: 1391, endPoint y: 251, distance: 11.7
click at [1400, 231] on icon at bounding box center [1403, 228] width 7 height 9
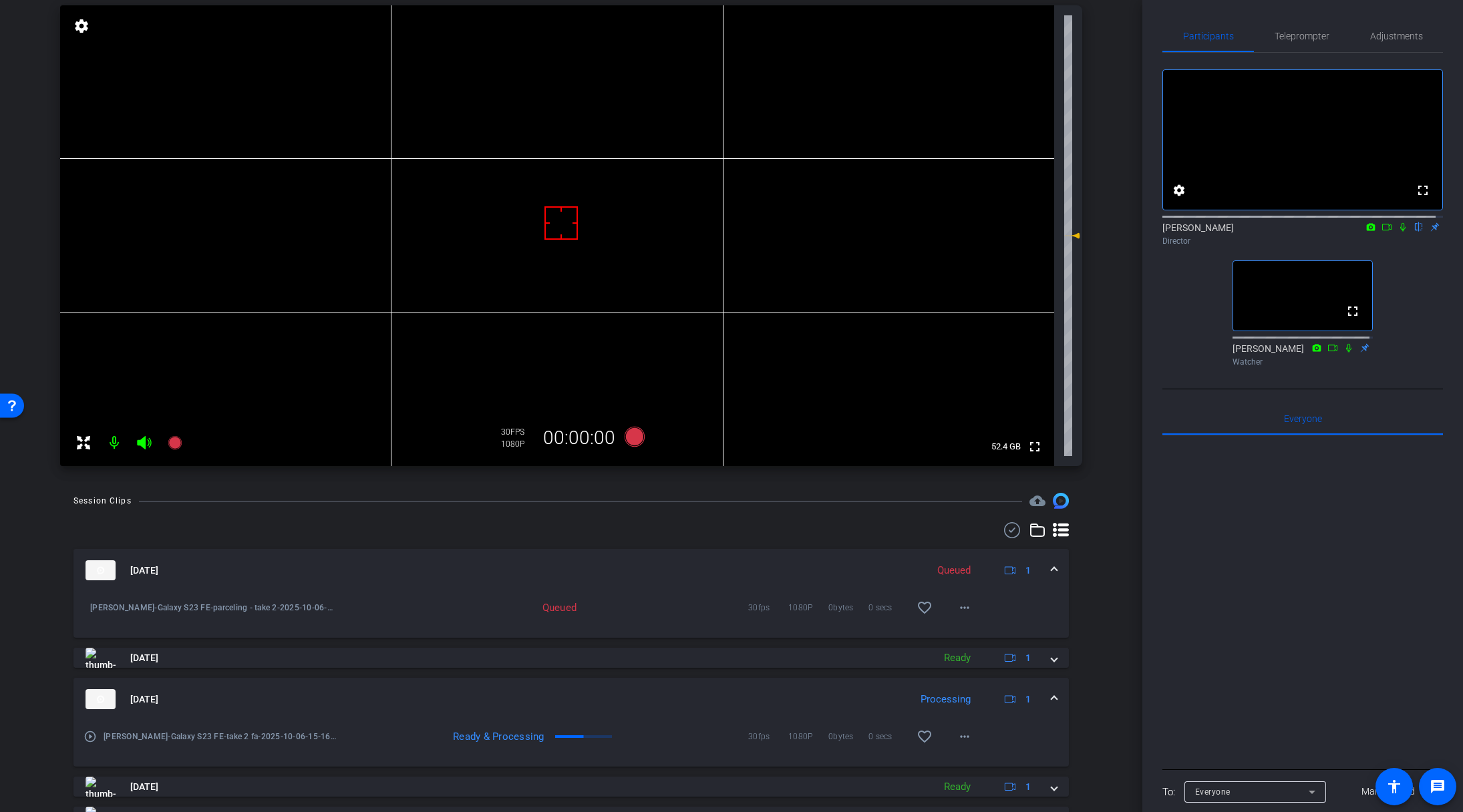
scroll to position [160, 0]
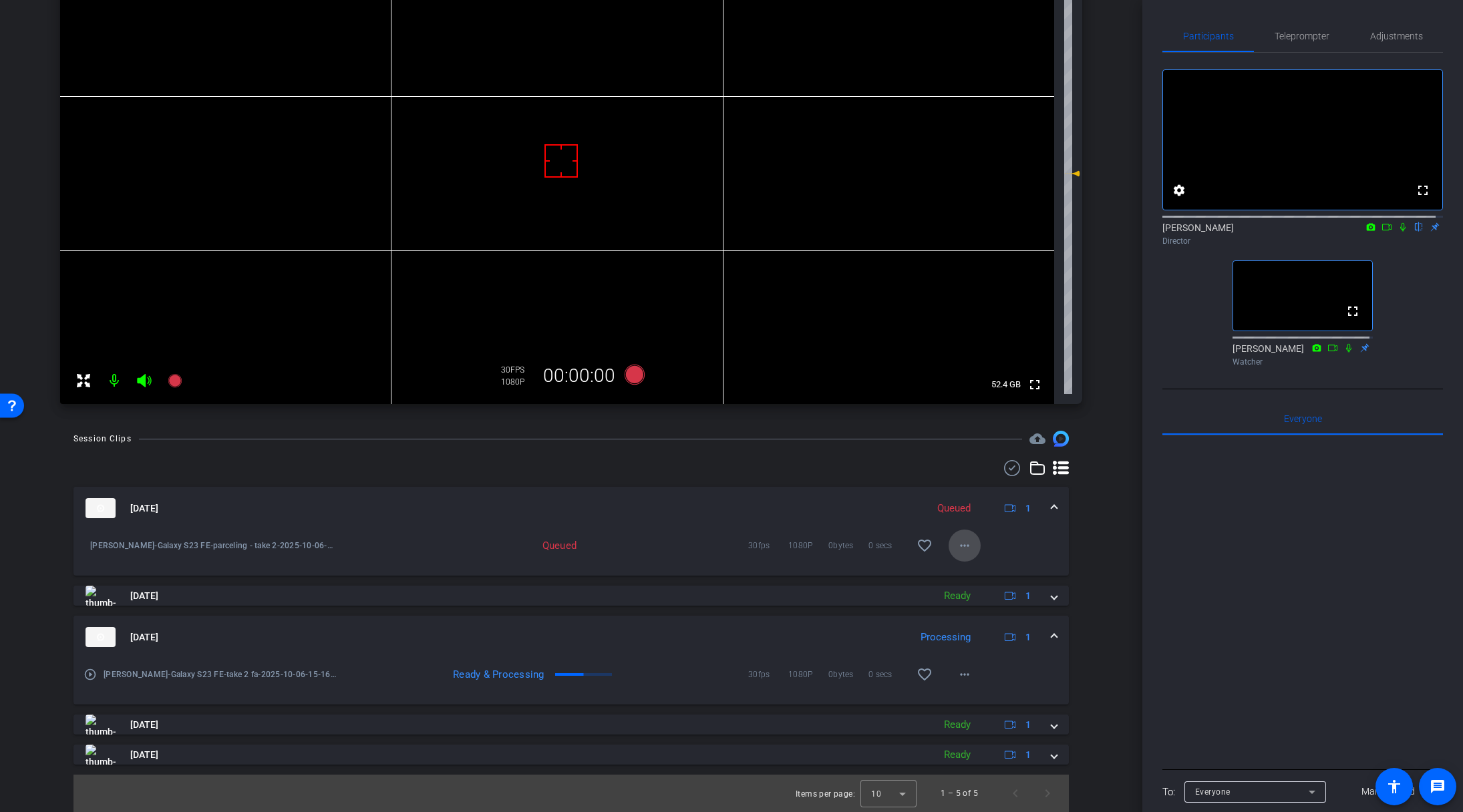
click at [957, 547] on mat-icon "more_horiz" at bounding box center [965, 546] width 16 height 16
click at [1106, 538] on div at bounding box center [731, 406] width 1463 height 812
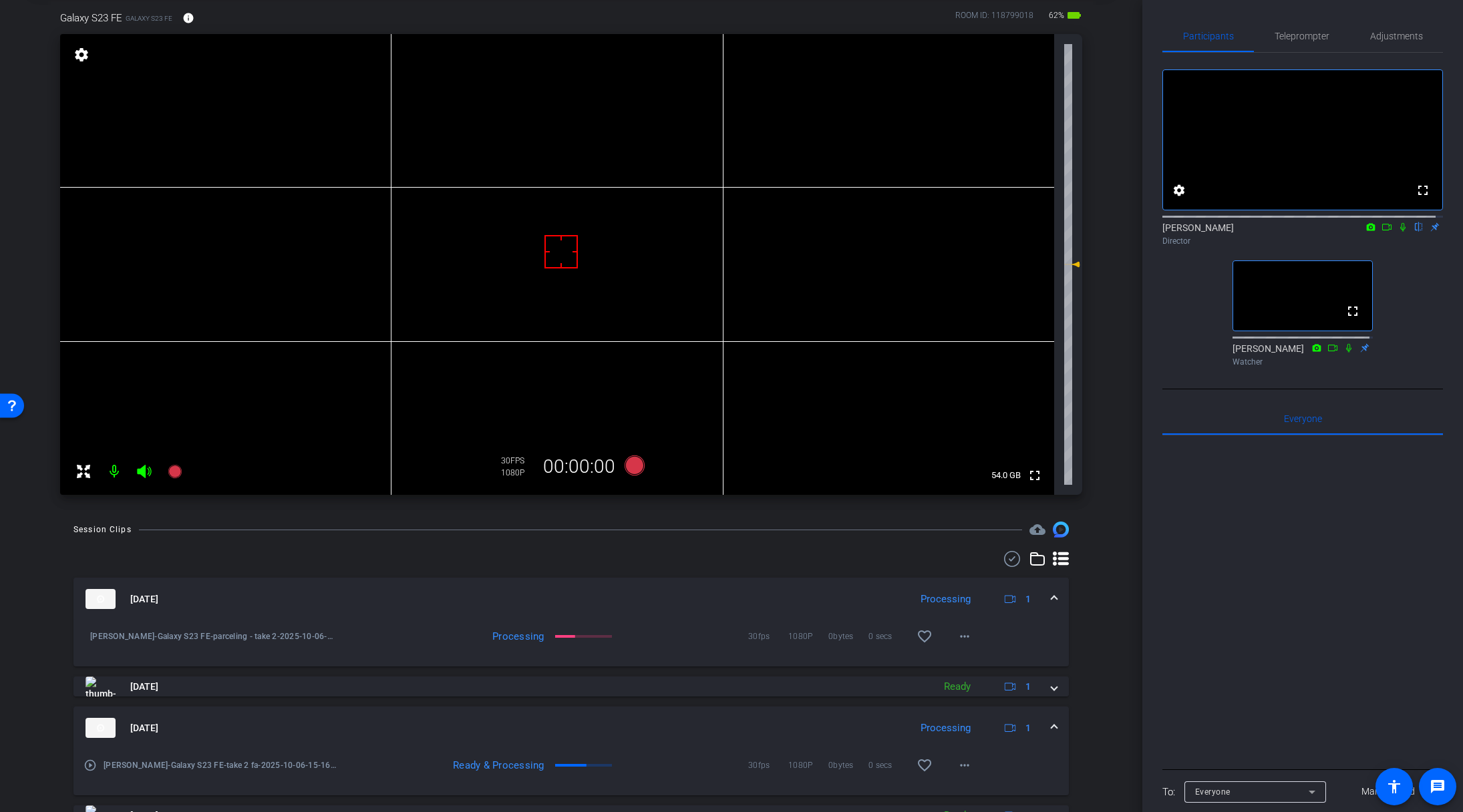
scroll to position [0, 0]
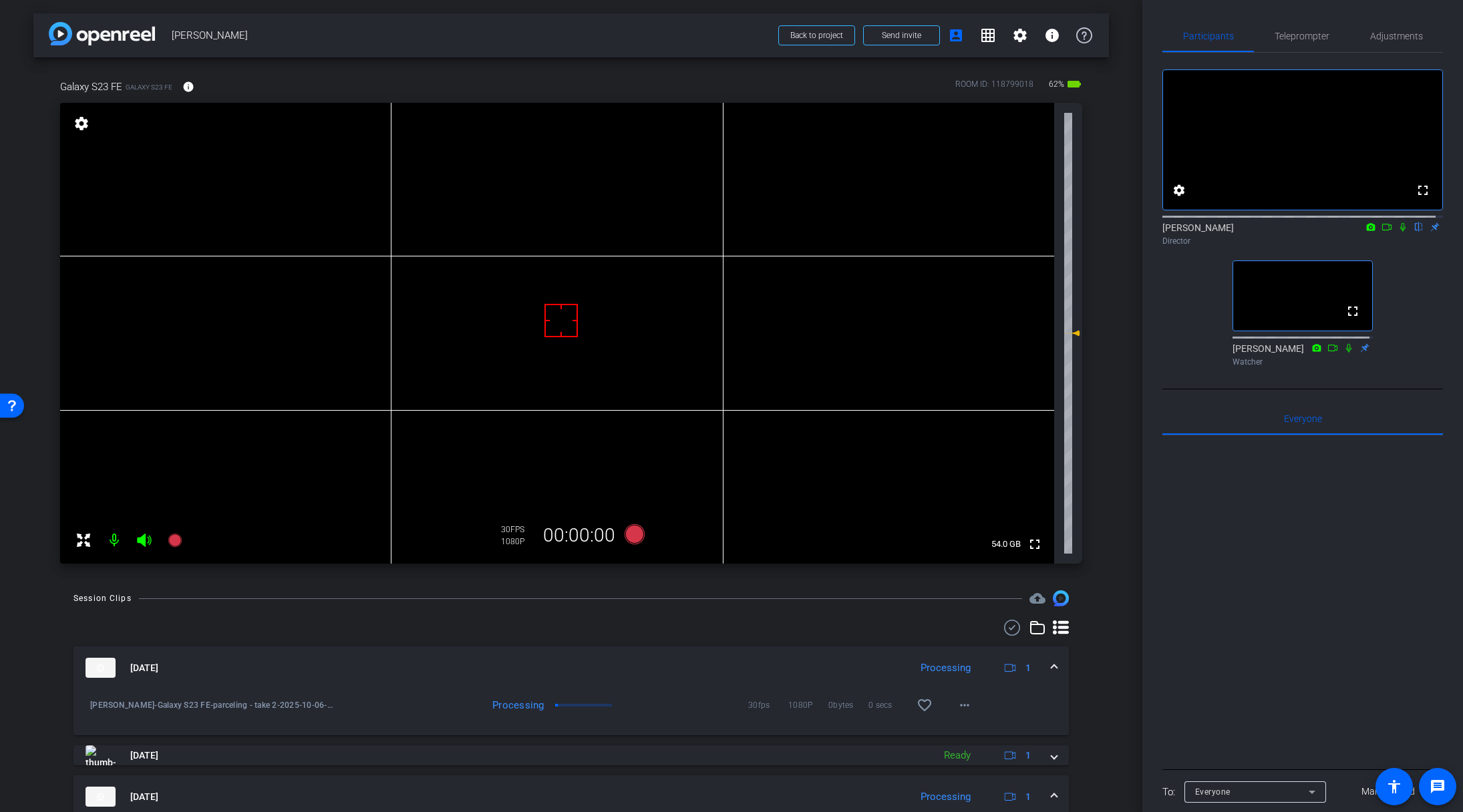
click at [1382, 231] on icon at bounding box center [1387, 227] width 11 height 9
click at [1414, 231] on icon at bounding box center [1420, 227] width 11 height 9
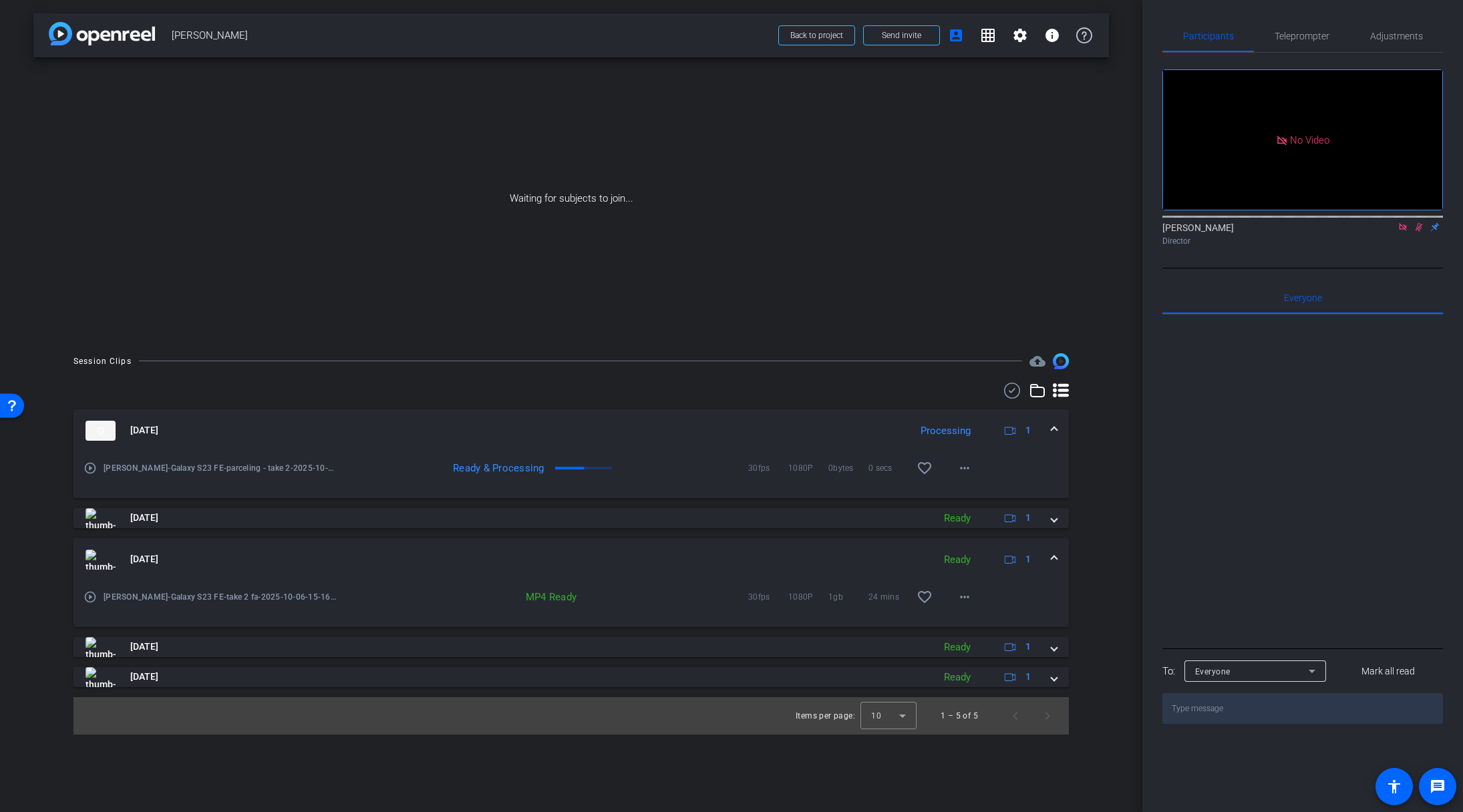
click at [1056, 558] on span at bounding box center [1055, 560] width 5 height 14
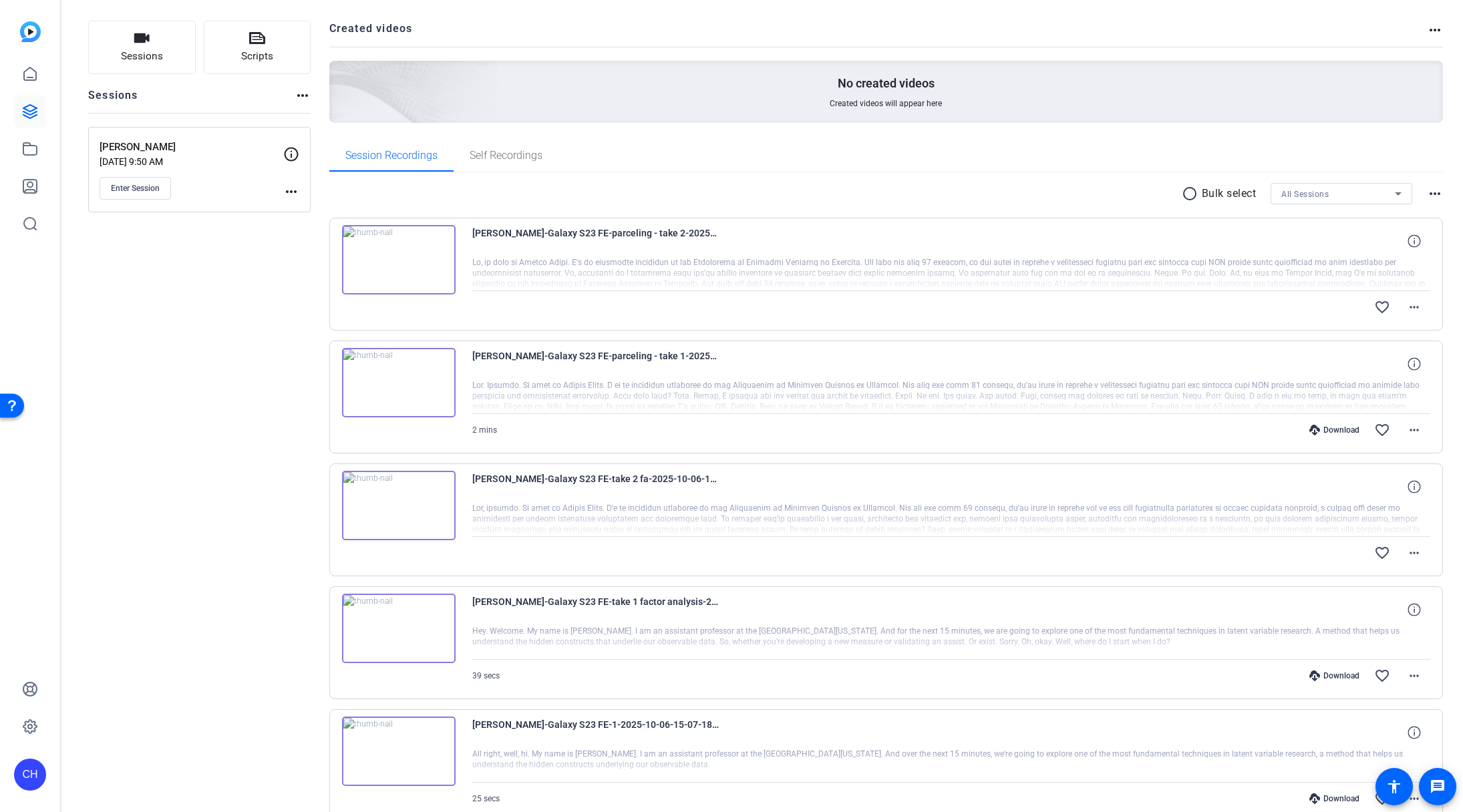
scroll to position [95, 0]
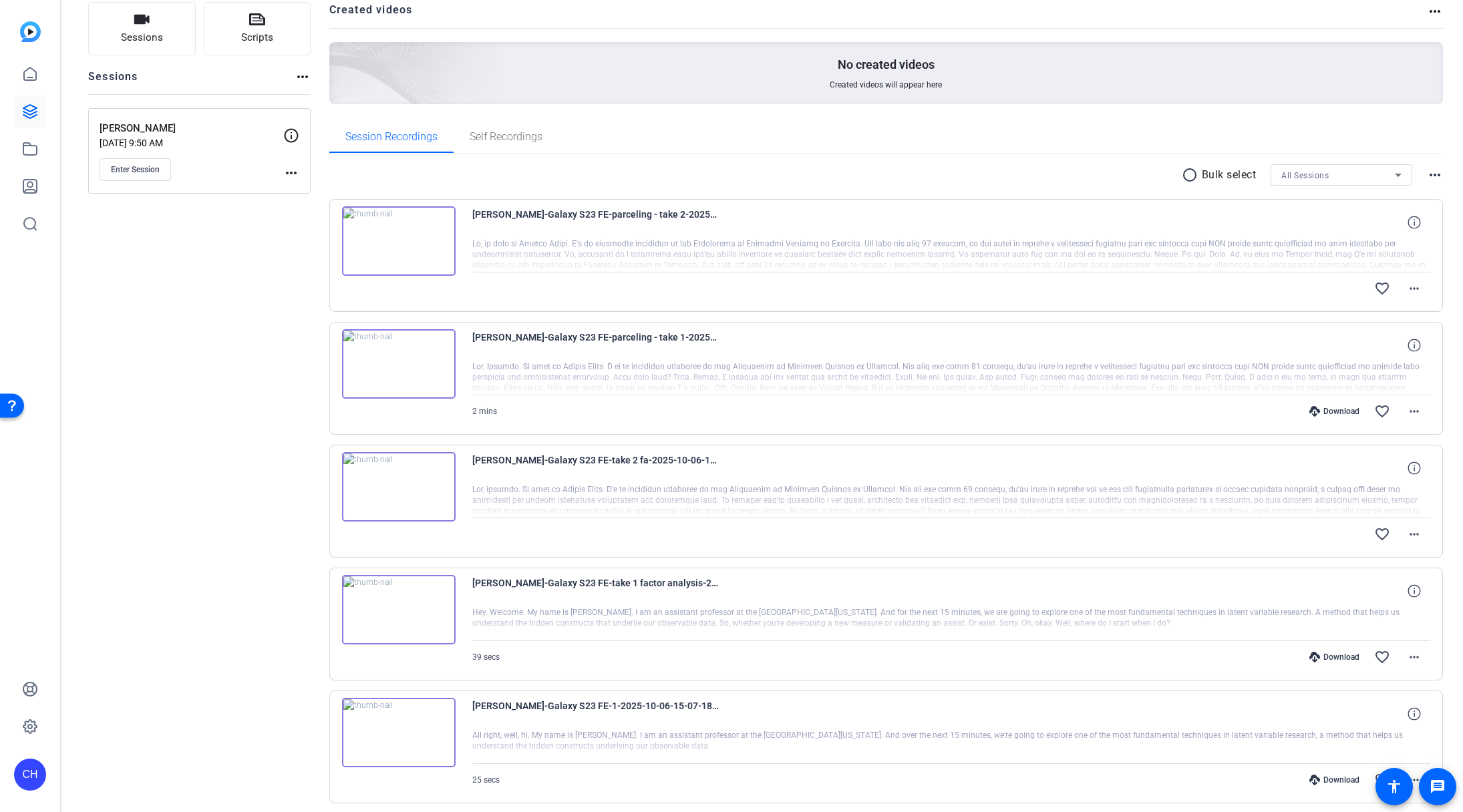
click at [281, 600] on div "Sessions Scripts Sessions more_horiz Andrew Hanna Sep 22, 2025 @ 9:50 AM Enter …" at bounding box center [199, 424] width 223 height 845
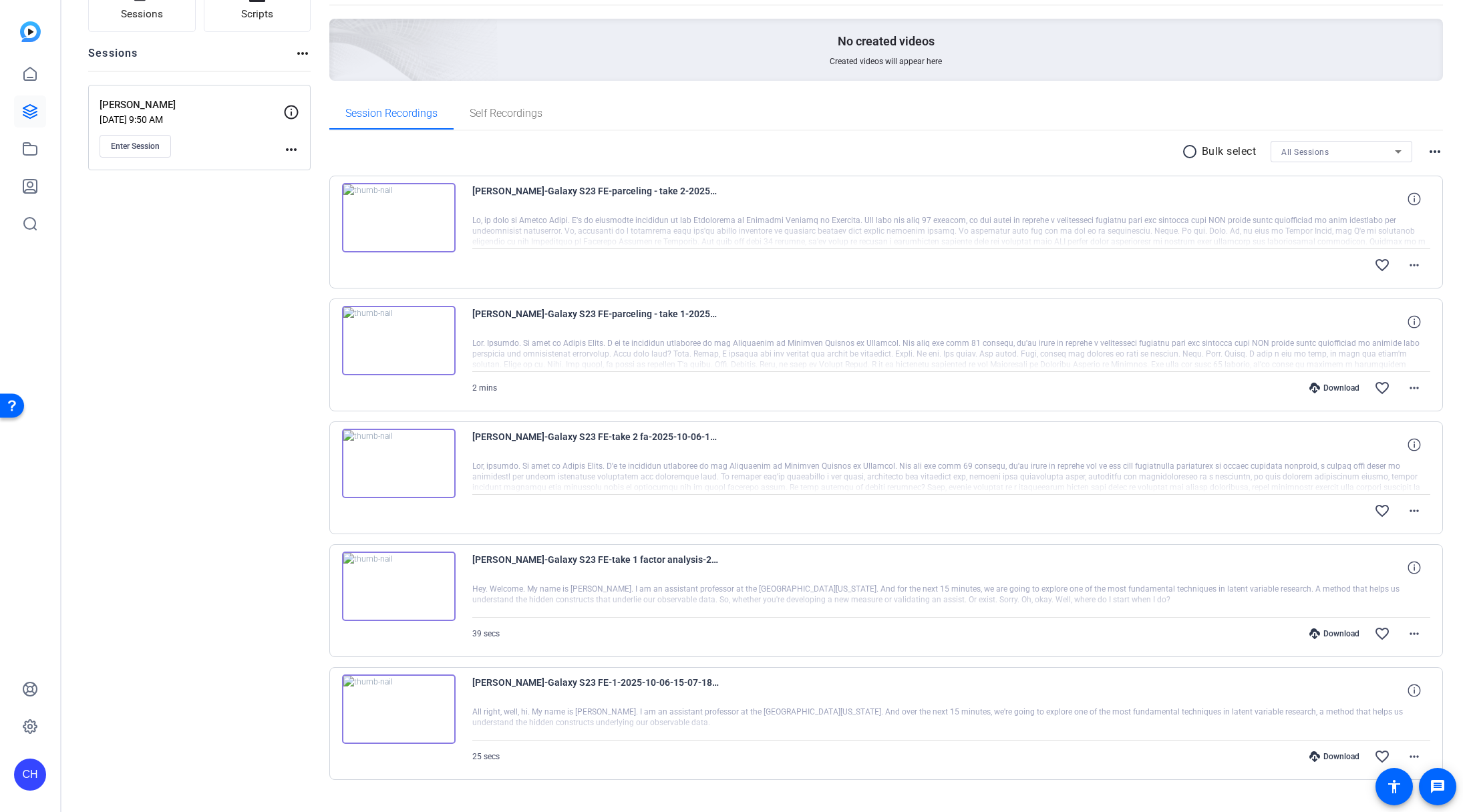
scroll to position [146, 0]
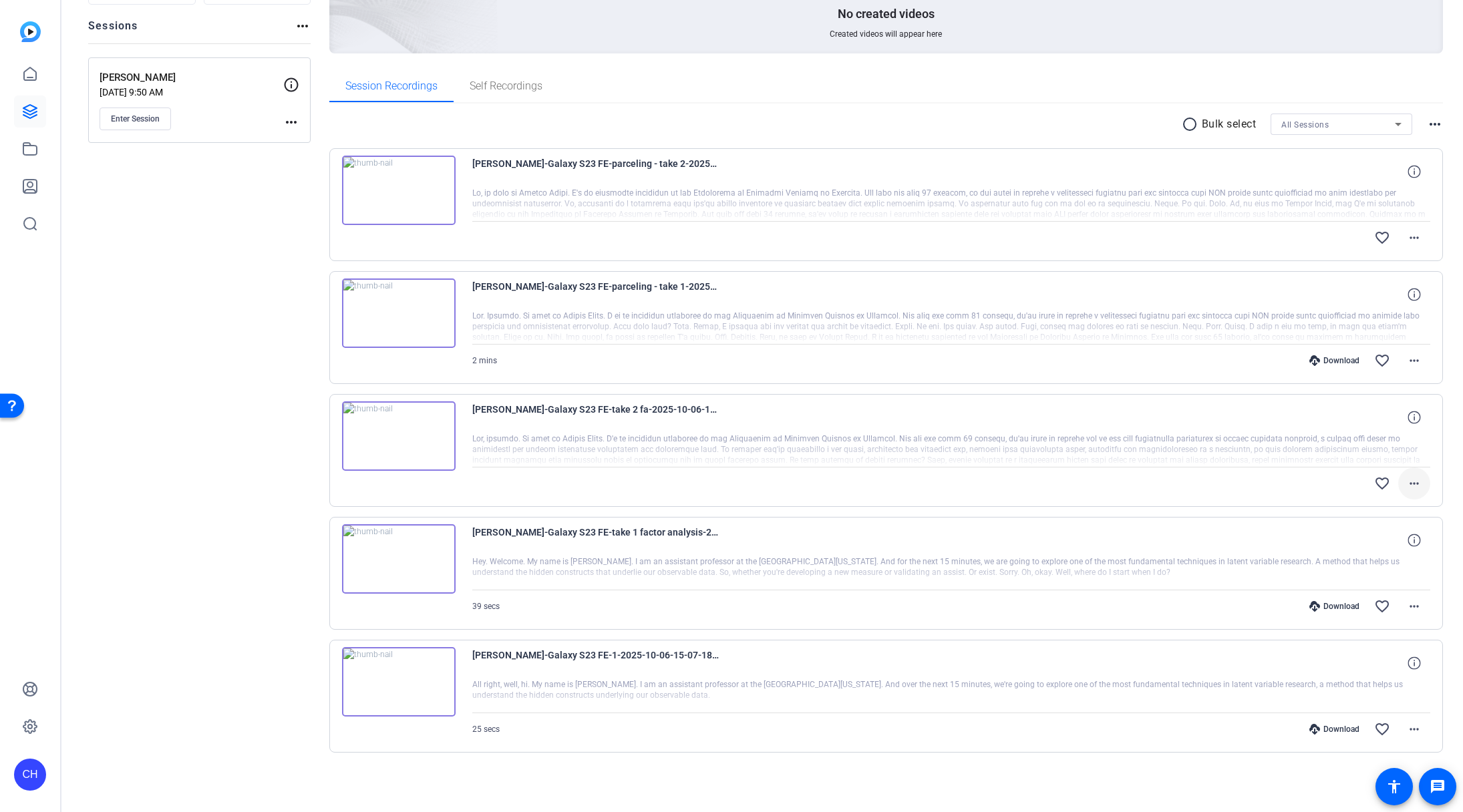
click at [1407, 483] on mat-icon "more_horiz" at bounding box center [1415, 484] width 16 height 16
click at [1440, 370] on div at bounding box center [731, 406] width 1463 height 812
click at [1414, 362] on mat-icon "more_horiz" at bounding box center [1415, 361] width 16 height 16
click at [1443, 415] on div at bounding box center [731, 406] width 1463 height 812
